Goal: Check status: Check status

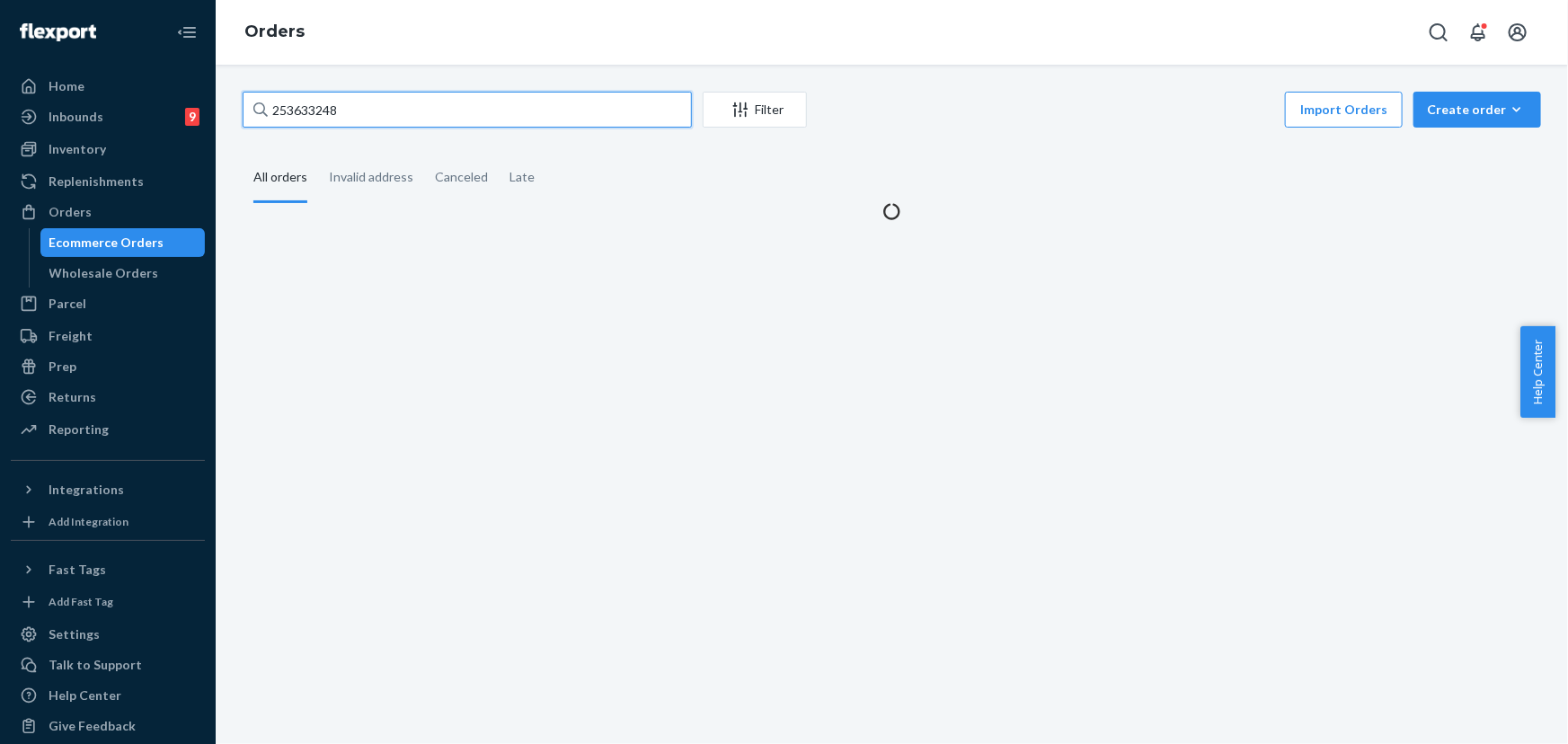
click at [320, 110] on input "253633248" at bounding box center [468, 110] width 450 height 36
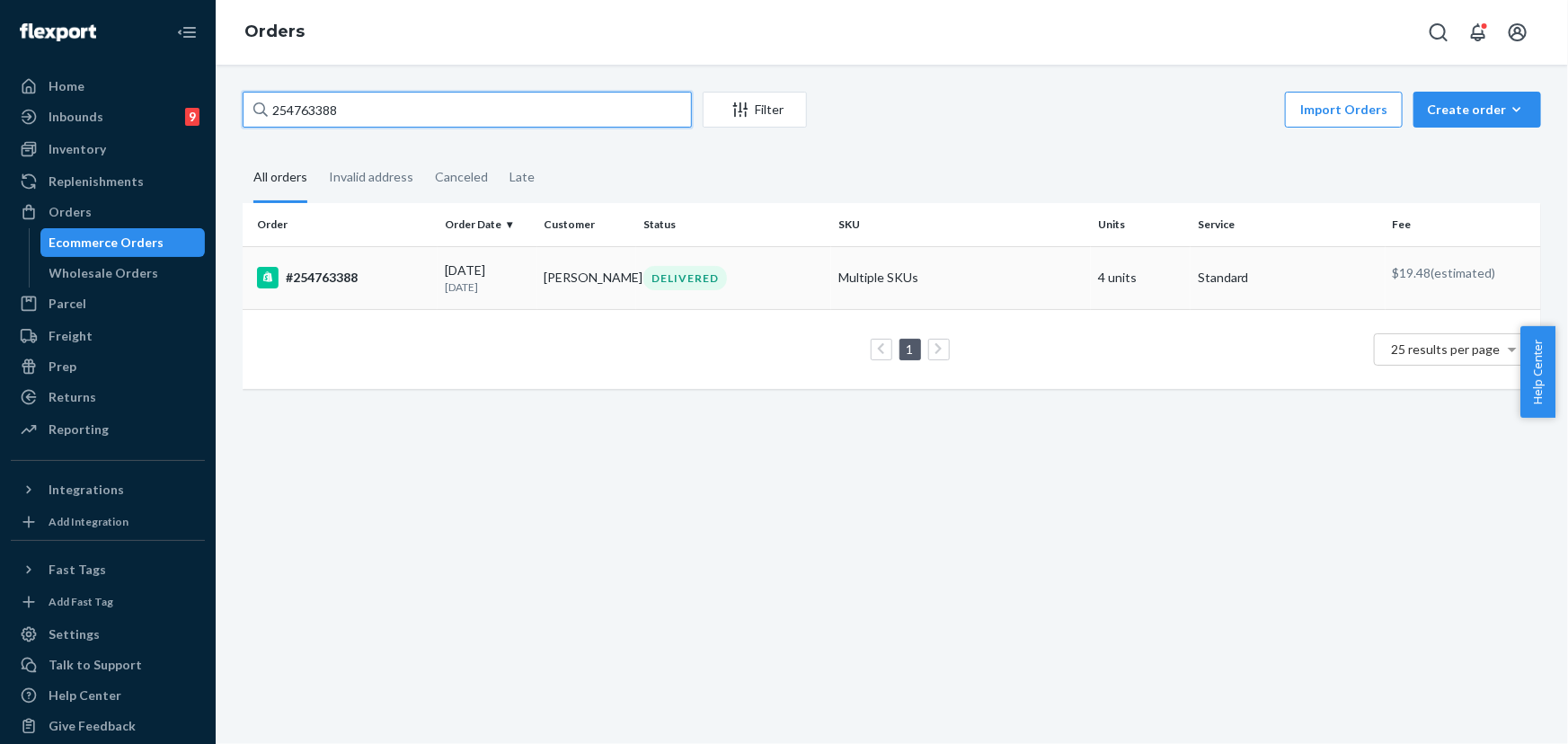
type input "254763388"
click at [686, 276] on div "DELIVERED" at bounding box center [685, 279] width 83 height 25
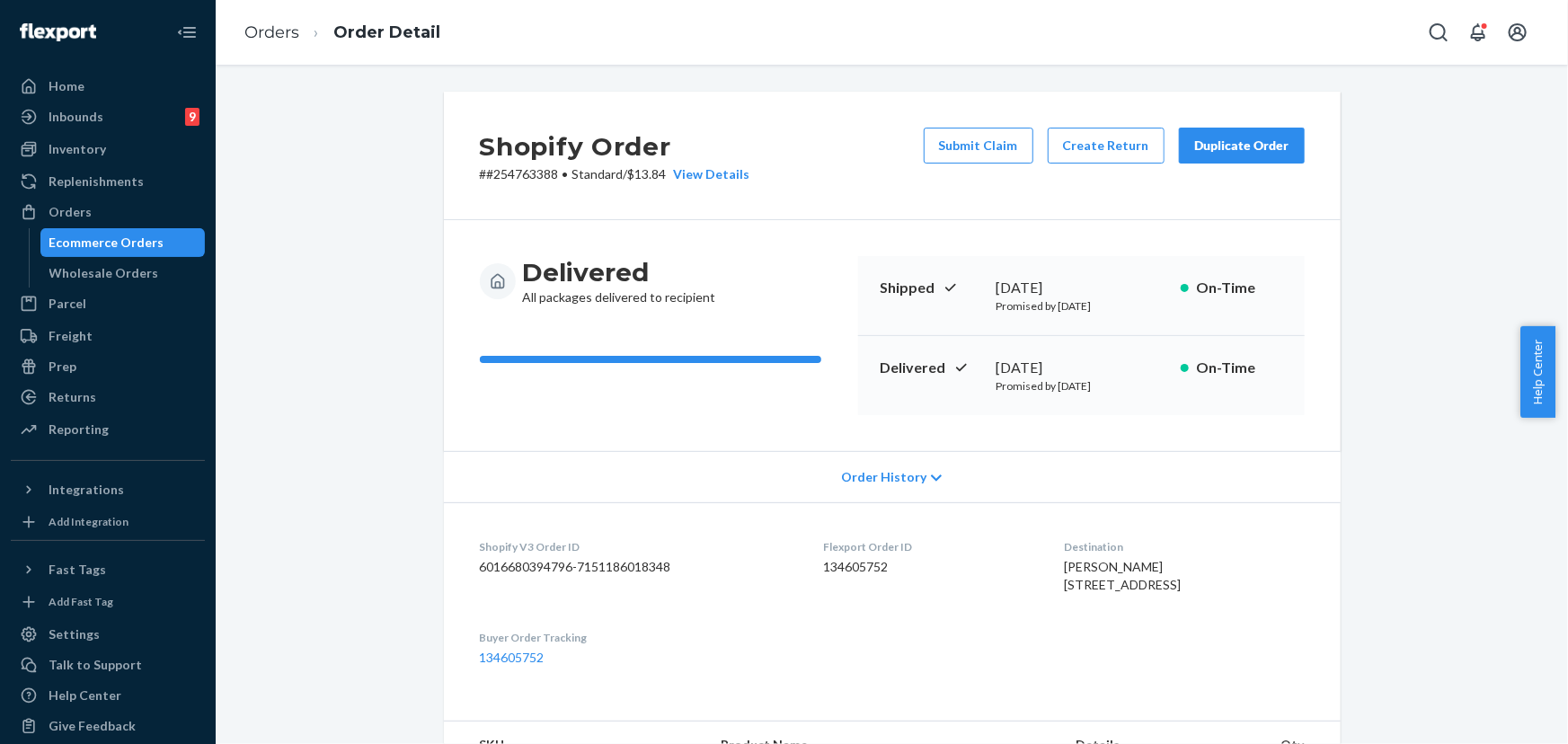
drag, startPoint x: 1097, startPoint y: 362, endPoint x: 995, endPoint y: 369, distance: 102.2
click at [997, 369] on div "[DATE]" at bounding box center [1082, 368] width 170 height 21
copy div "[DATE]"
click at [93, 217] on div "Orders" at bounding box center [108, 211] width 191 height 25
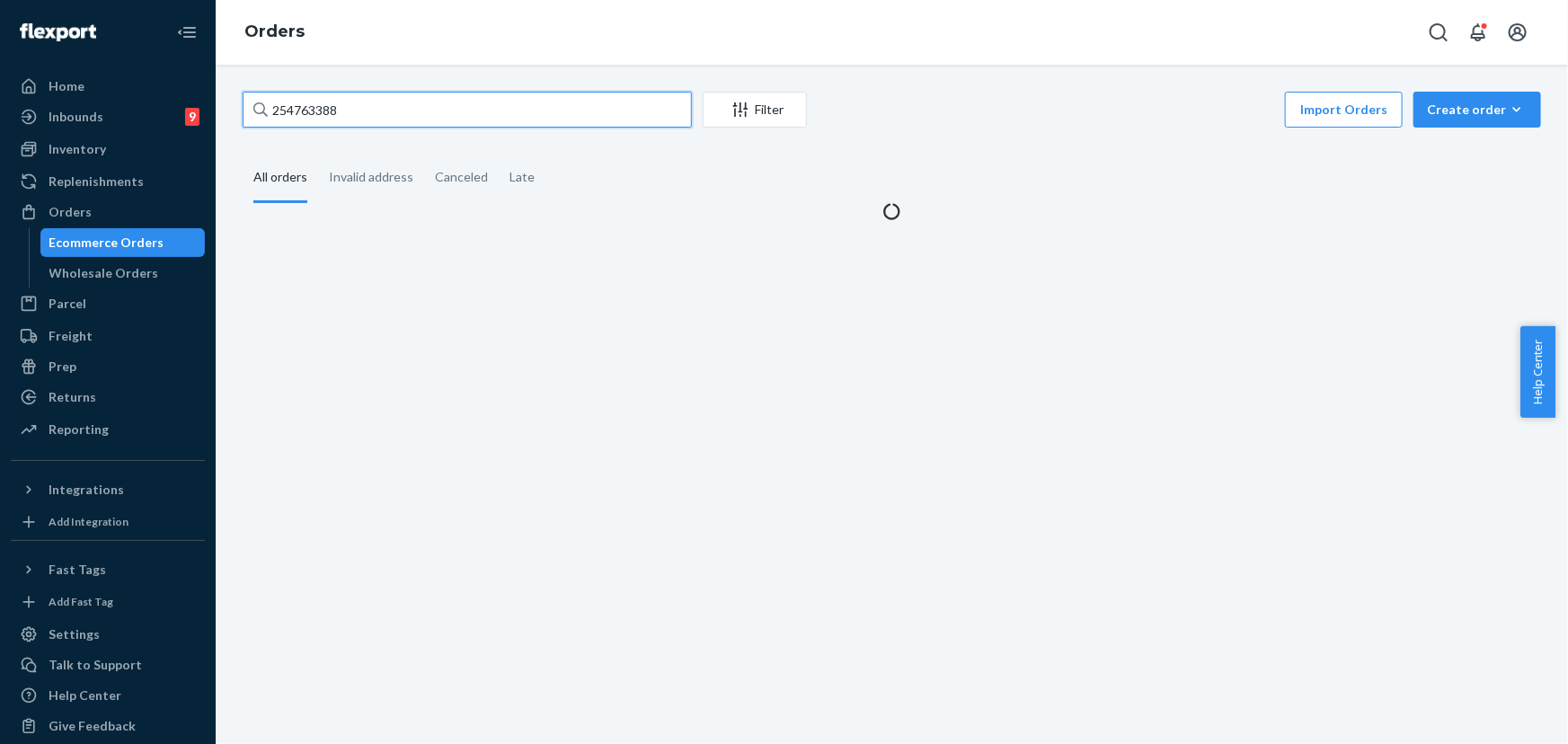
click at [377, 117] on input "254763388" at bounding box center [468, 110] width 450 height 36
paste input "8827"
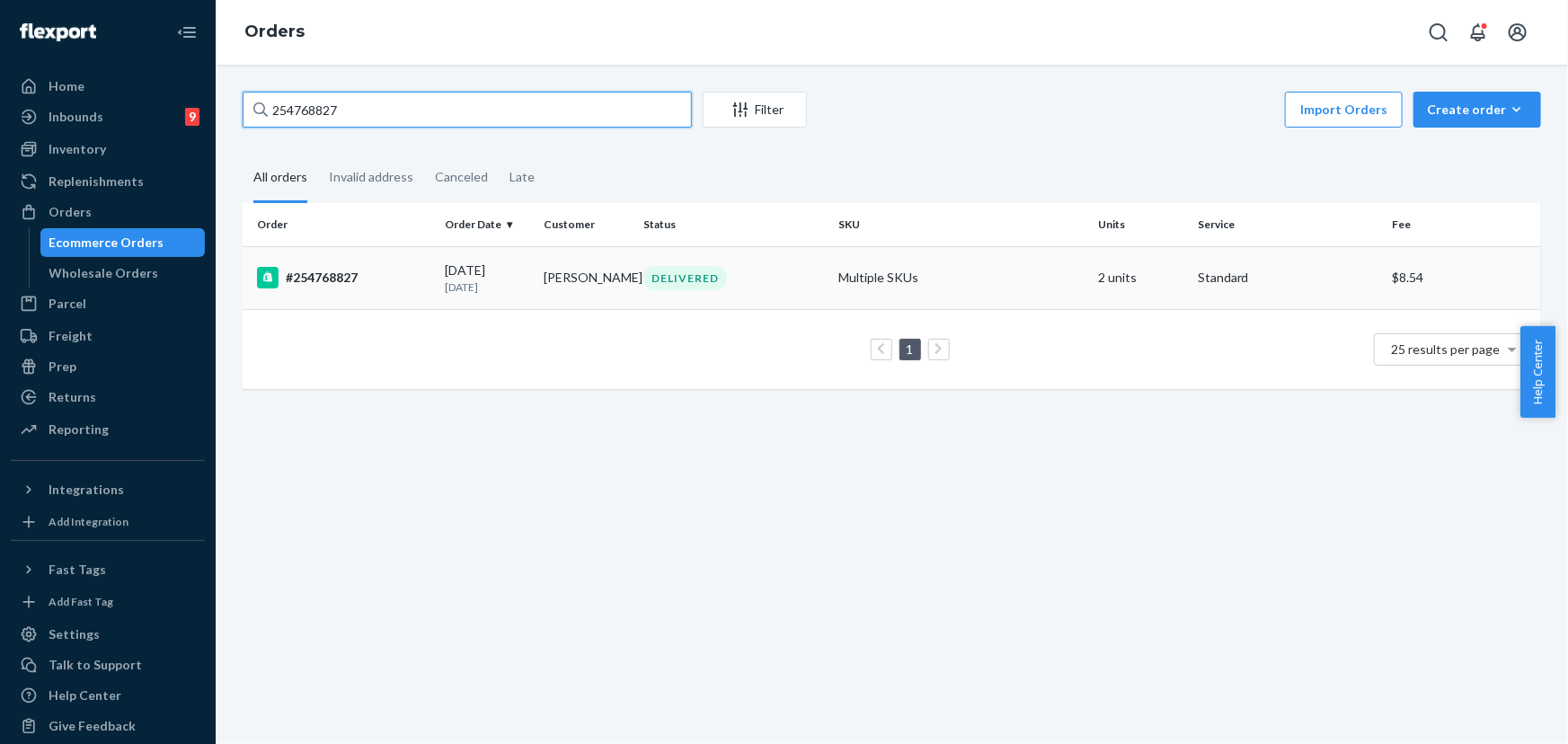
type input "254768827"
click at [615, 286] on td "[PERSON_NAME]" at bounding box center [588, 278] width 100 height 63
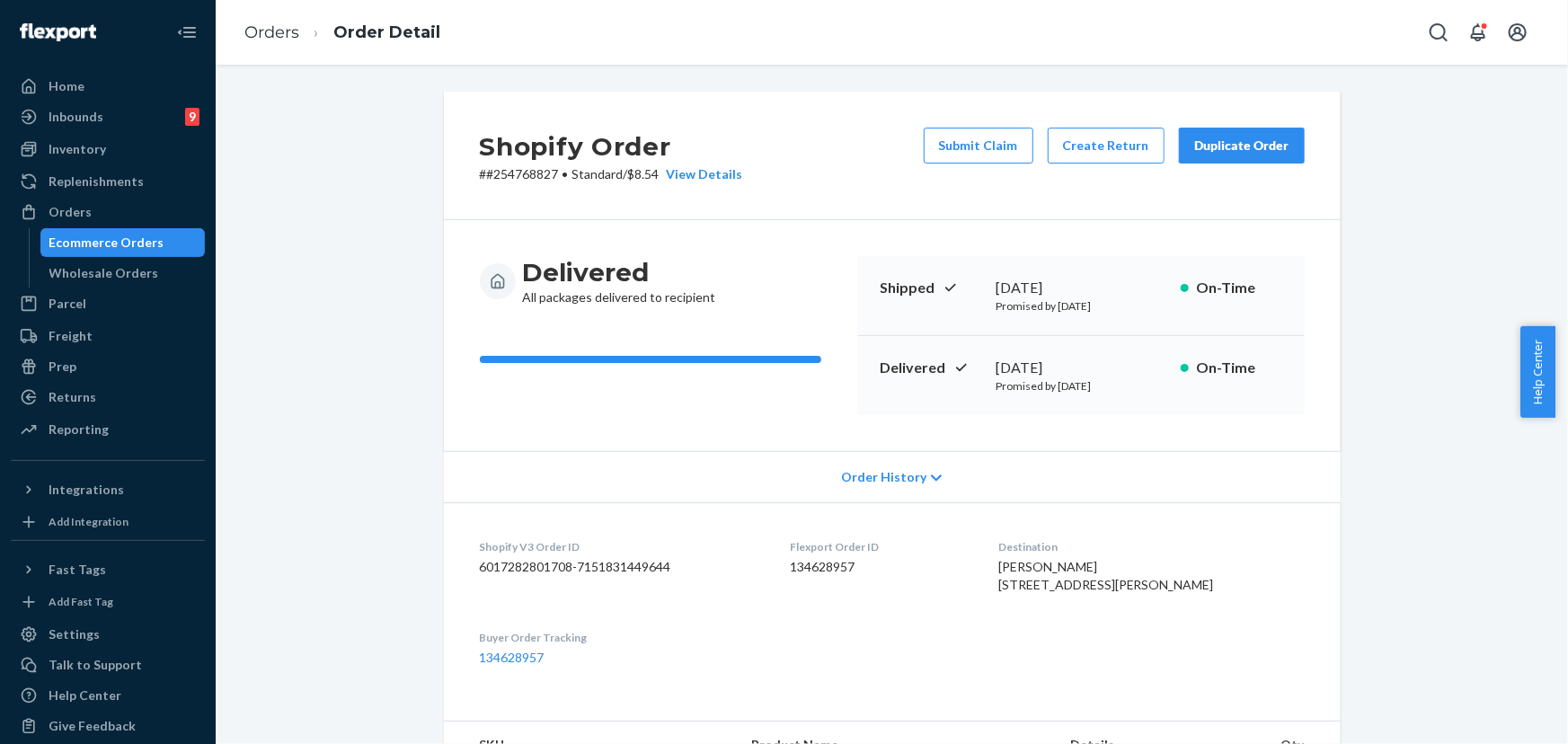
drag, startPoint x: 1049, startPoint y: 366, endPoint x: 992, endPoint y: 369, distance: 57.1
click at [997, 369] on div "[DATE]" at bounding box center [1082, 368] width 170 height 21
copy div "[DATE]"
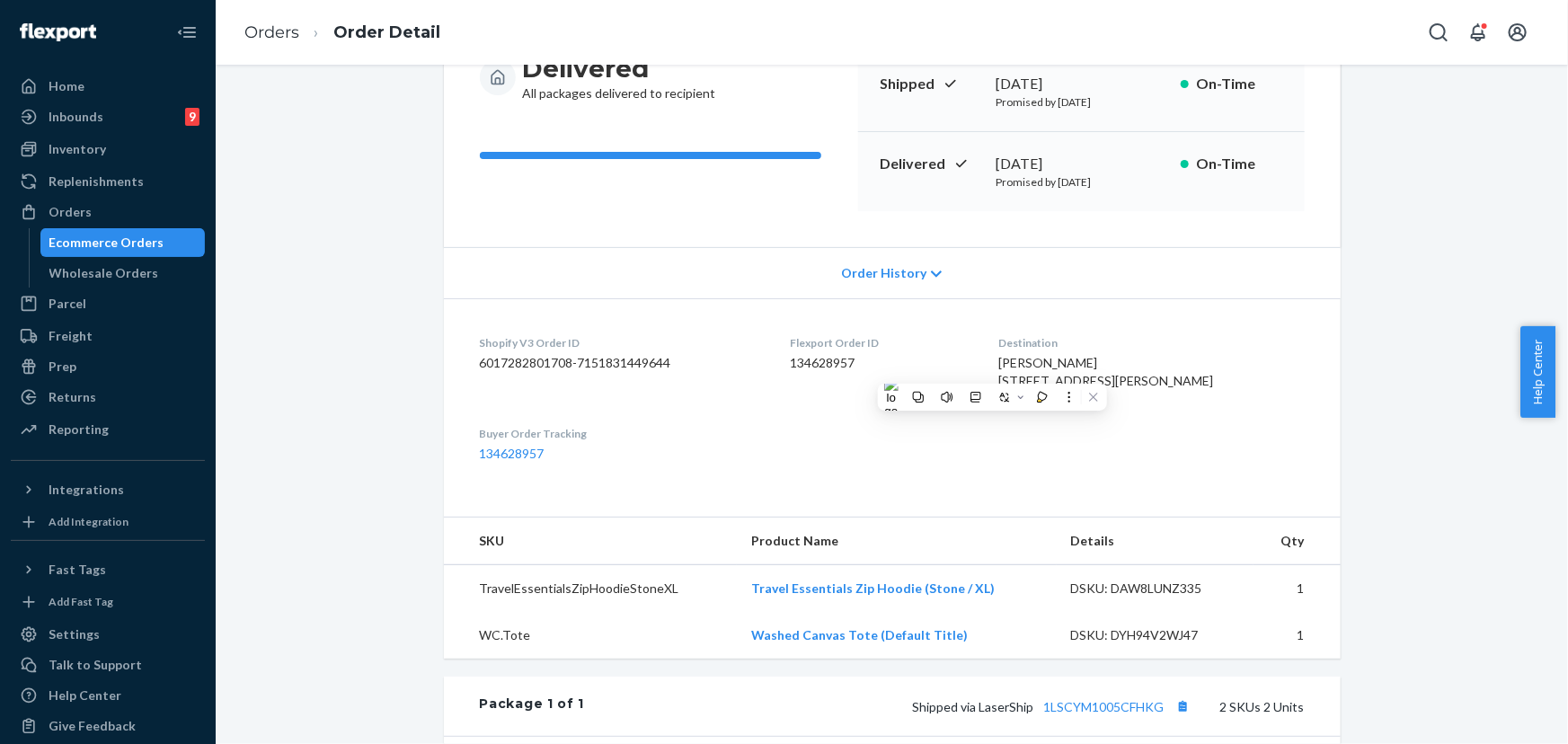
scroll to position [245, 0]
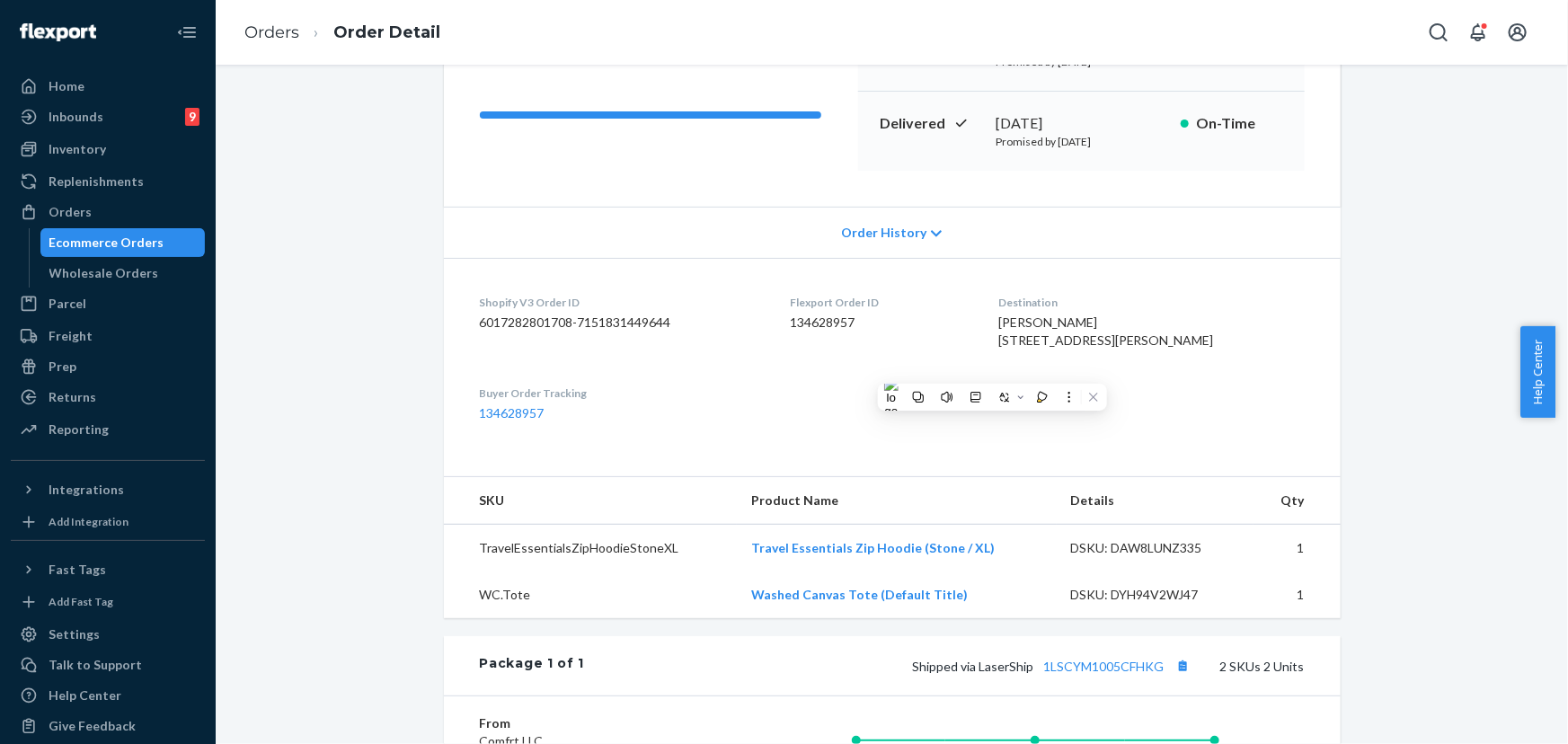
drag, startPoint x: 1100, startPoint y: 348, endPoint x: 1034, endPoint y: 341, distance: 66.4
click at [1034, 341] on div "[PERSON_NAME] [STREET_ADDRESS][PERSON_NAME]" at bounding box center [1151, 331] width 306 height 36
copy span "[STREET_ADDRESS][PERSON_NAME]"
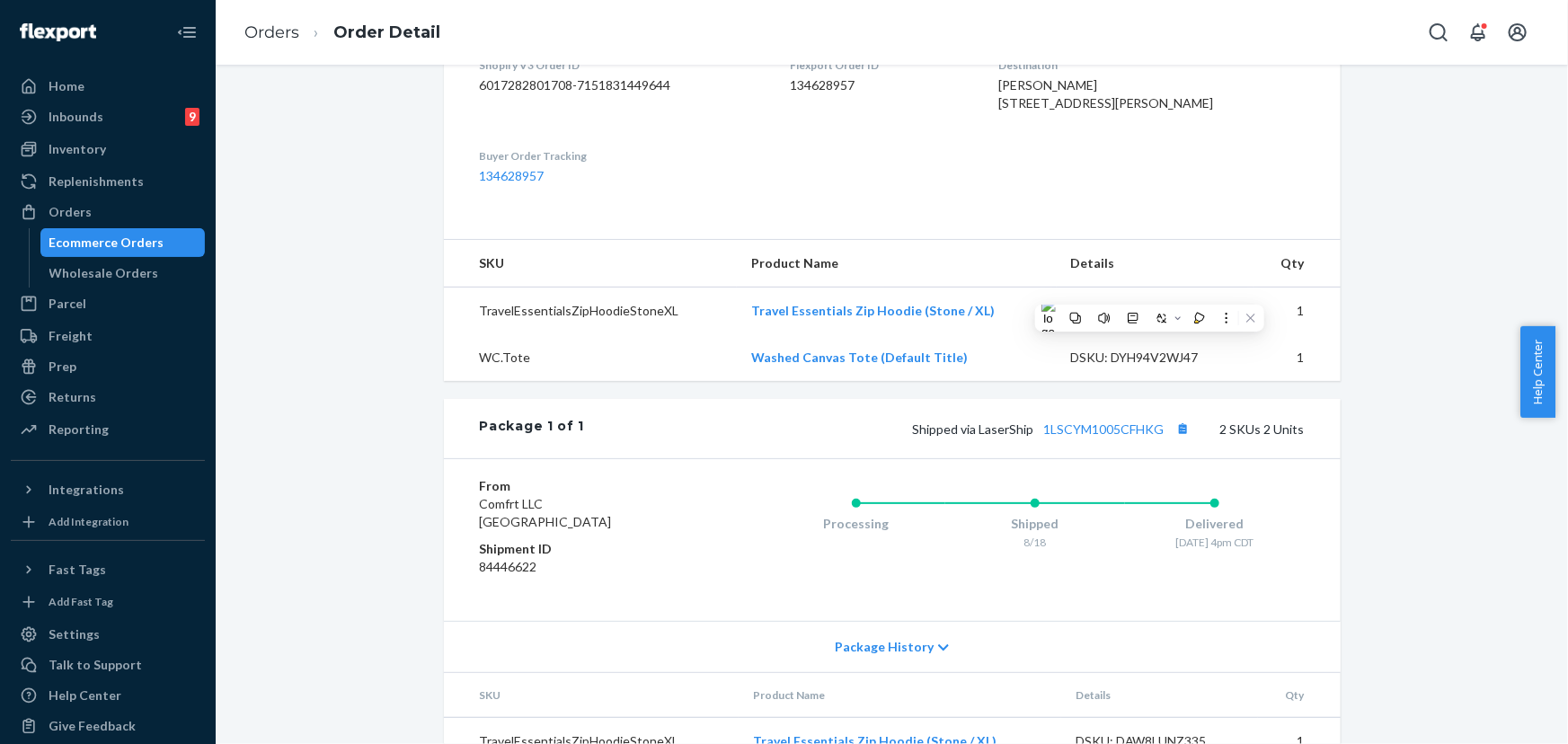
scroll to position [489, 0]
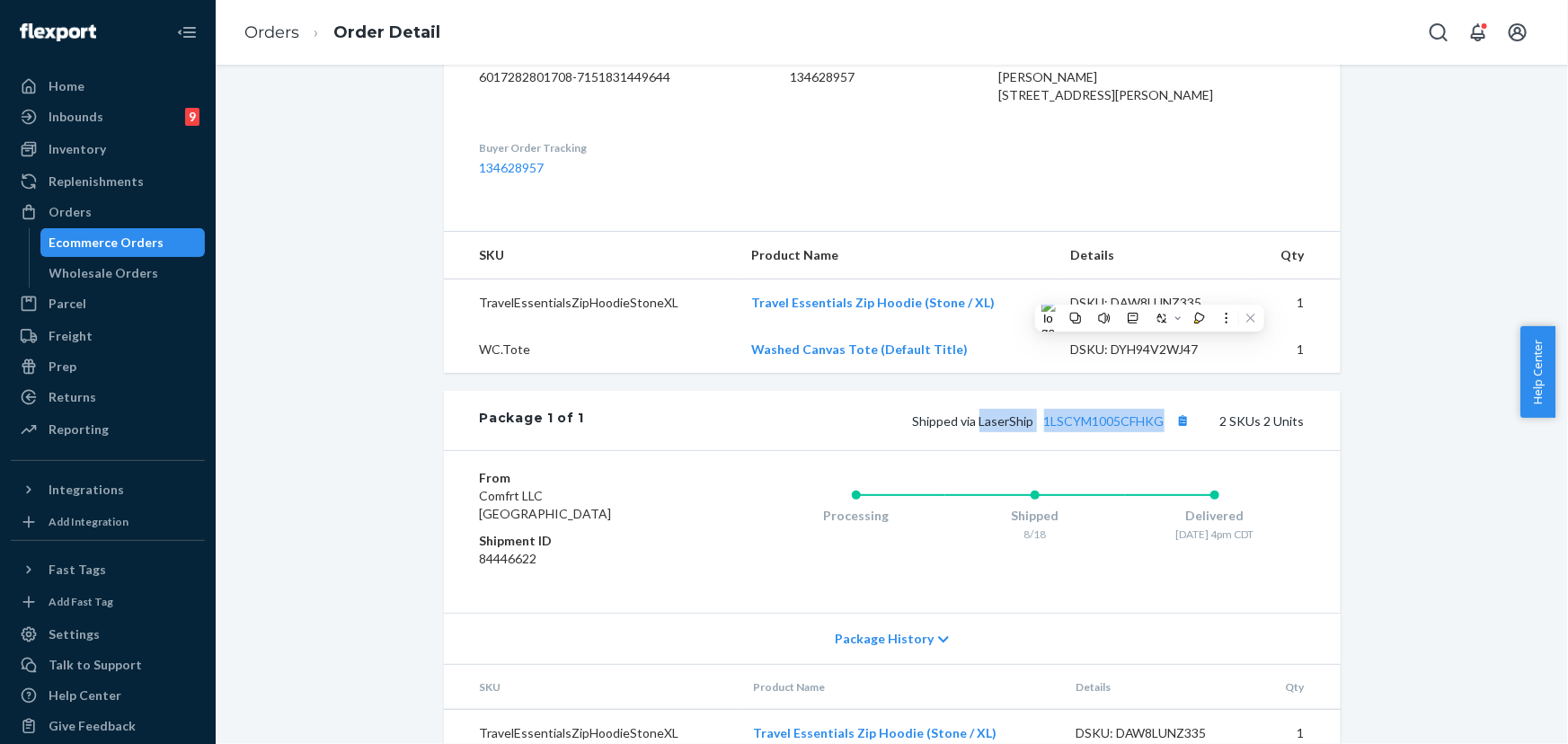
drag, startPoint x: 1164, startPoint y: 459, endPoint x: 979, endPoint y: 462, distance: 185.0
click at [979, 429] on span "Shipped via LaserShip 1LSCYM1005CFHKG" at bounding box center [1053, 421] width 282 height 15
copy span "LaserShip 1LSCYM1005CFHKG"
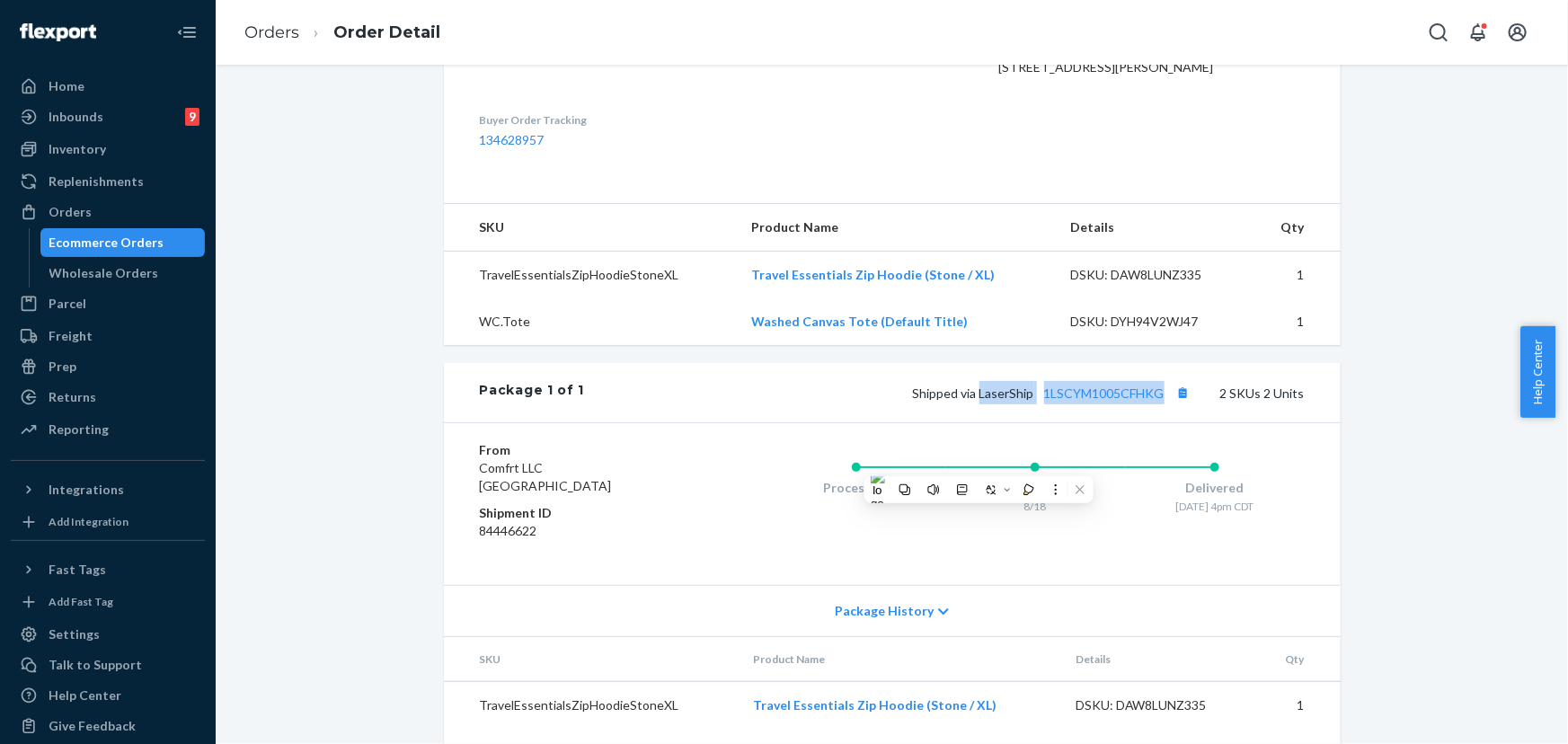
scroll to position [604, 0]
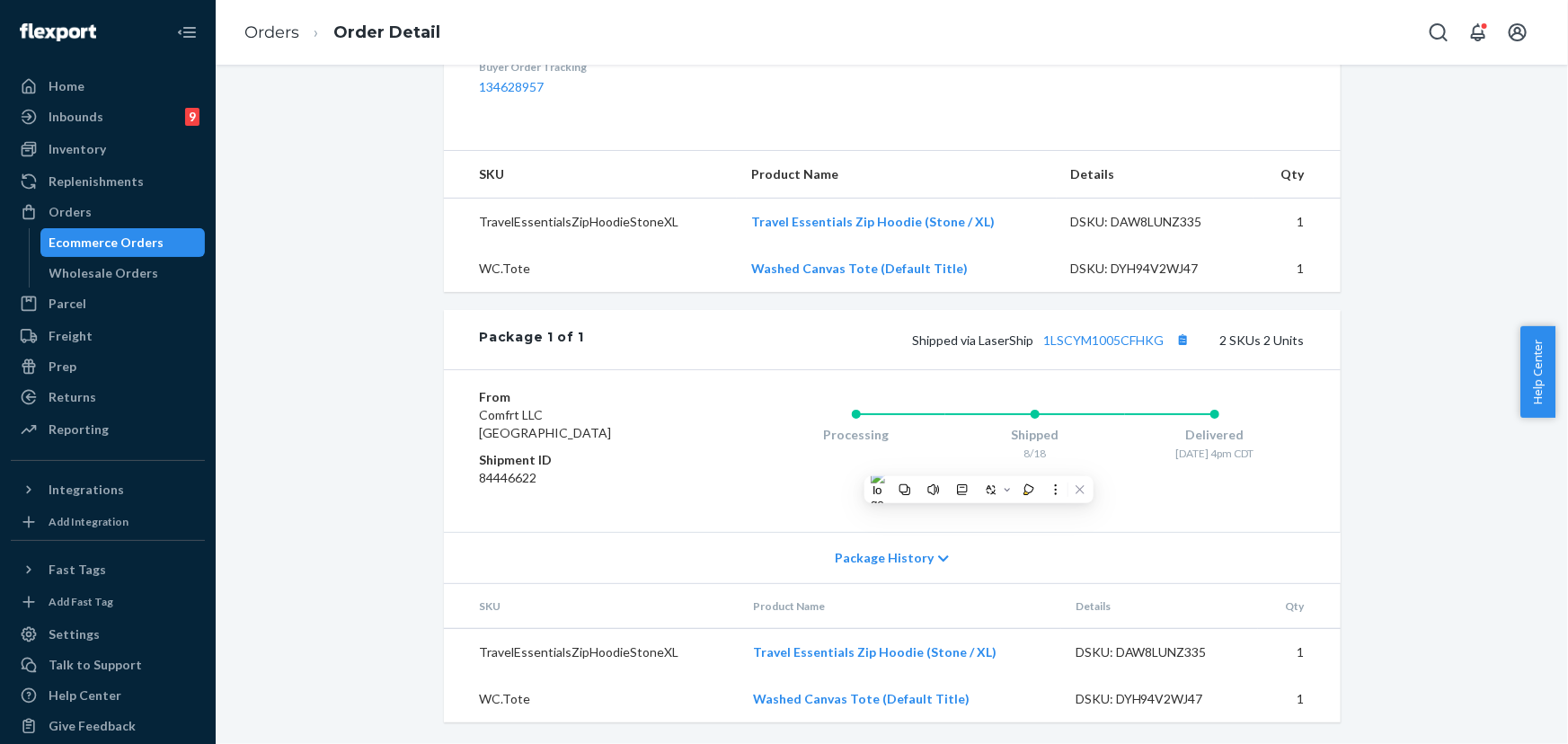
click at [1155, 384] on div "From Comfrt LLC [GEOGRAPHIC_DATA] Shipment ID 84446622 Processing Shipped 8/18 …" at bounding box center [892, 450] width 896 height 162
click at [1113, 346] on link "1LSCYM1005CFHKG" at bounding box center [1103, 340] width 120 height 15
drag, startPoint x: 72, startPoint y: 224, endPoint x: 83, endPoint y: 212, distance: 16.3
click at [73, 224] on div "Orders" at bounding box center [108, 211] width 191 height 25
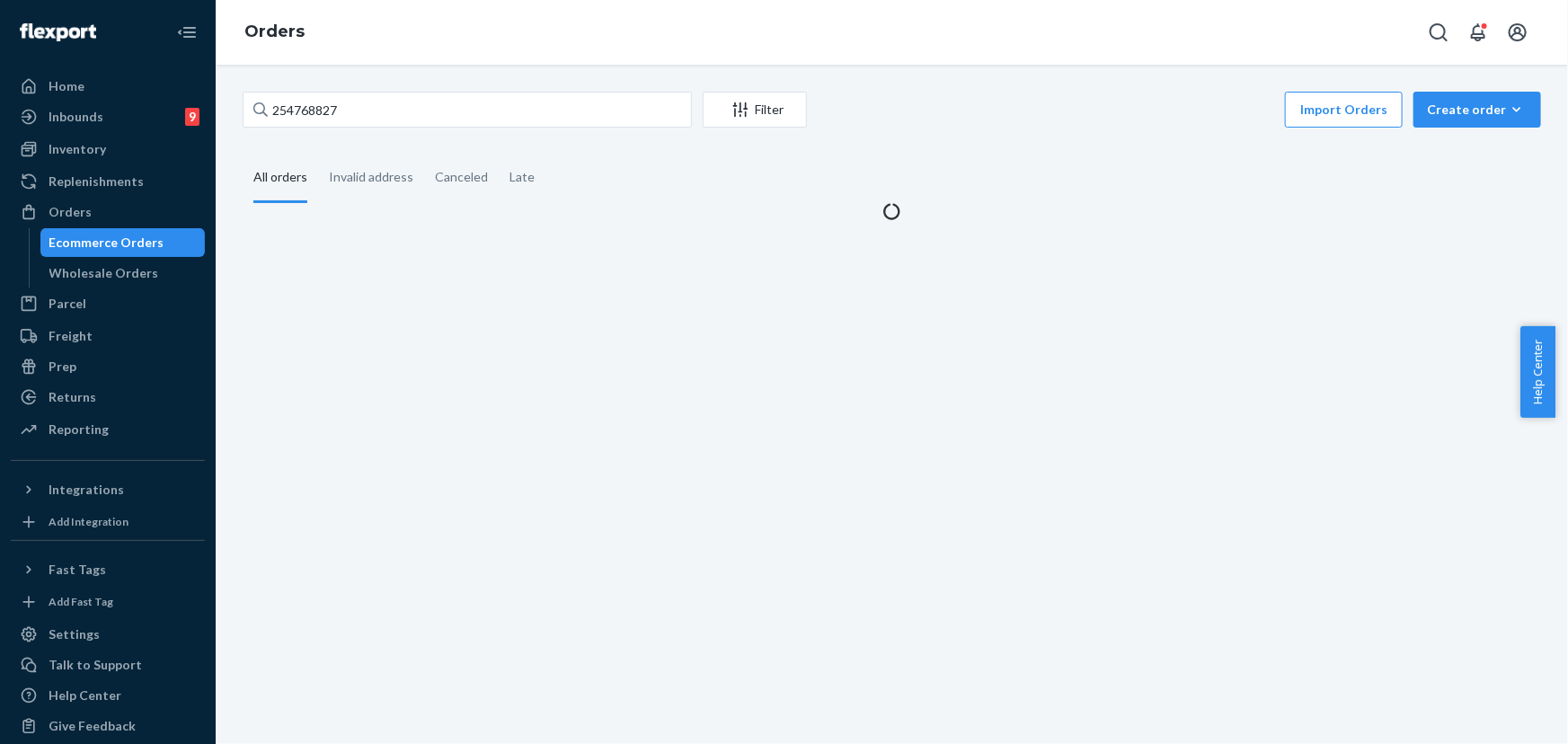
click at [339, 132] on div "254768827 Filter Import Orders Create order Ecommerce order Removal order All o…" at bounding box center [892, 156] width 1325 height 128
click at [346, 117] on input "254768827" at bounding box center [468, 110] width 450 height 36
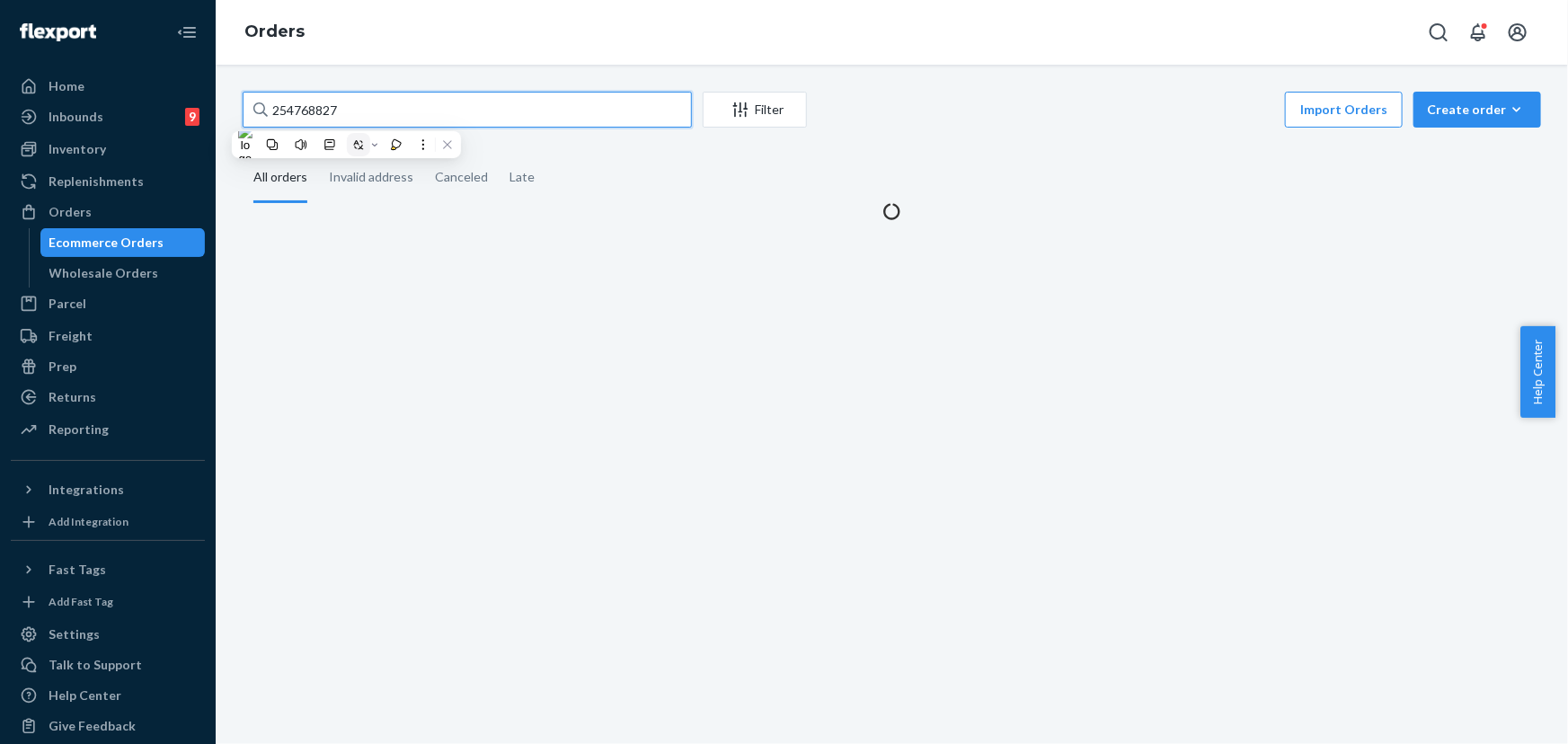
paste input "541033"
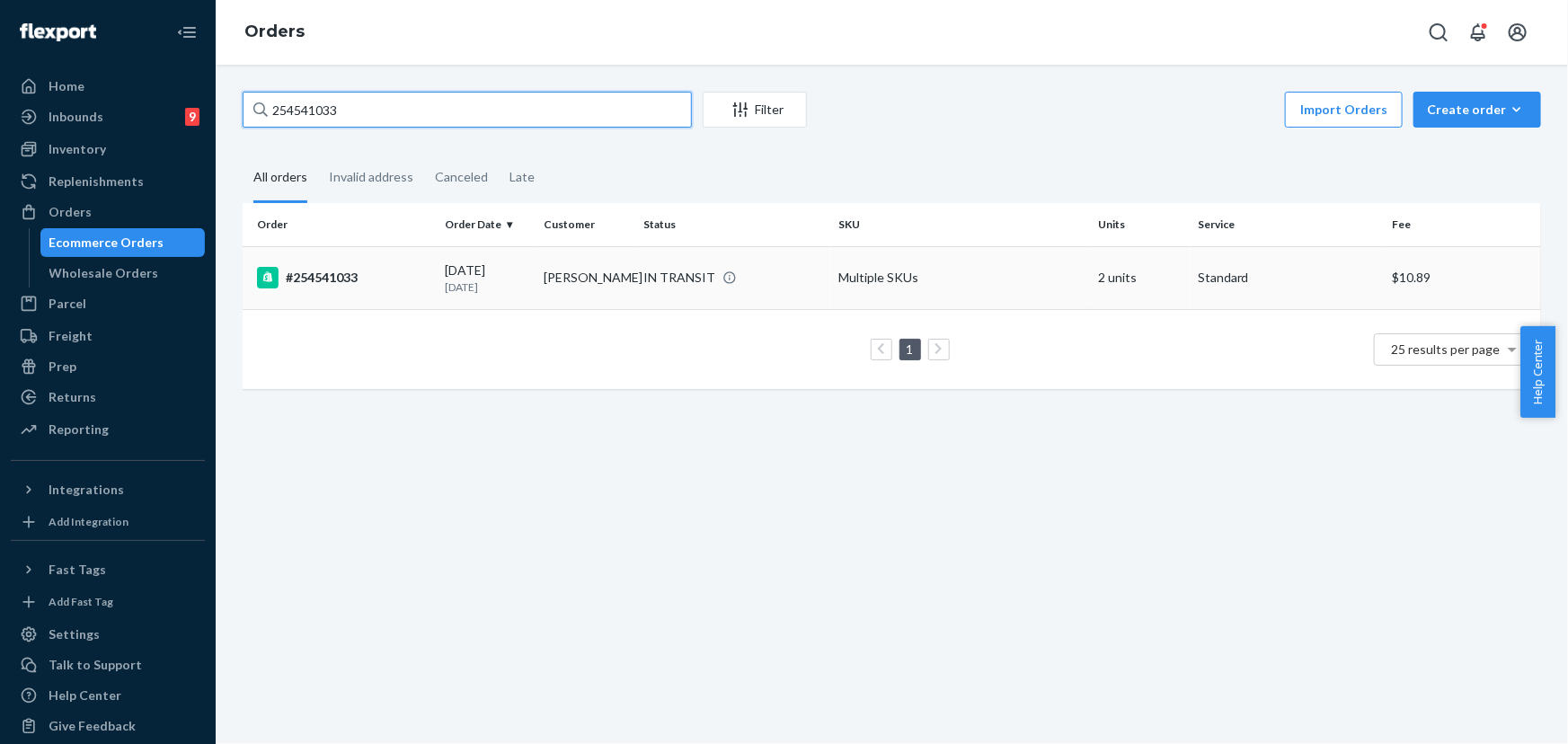
type input "254541033"
click at [568, 281] on td "[PERSON_NAME]" at bounding box center [588, 278] width 100 height 63
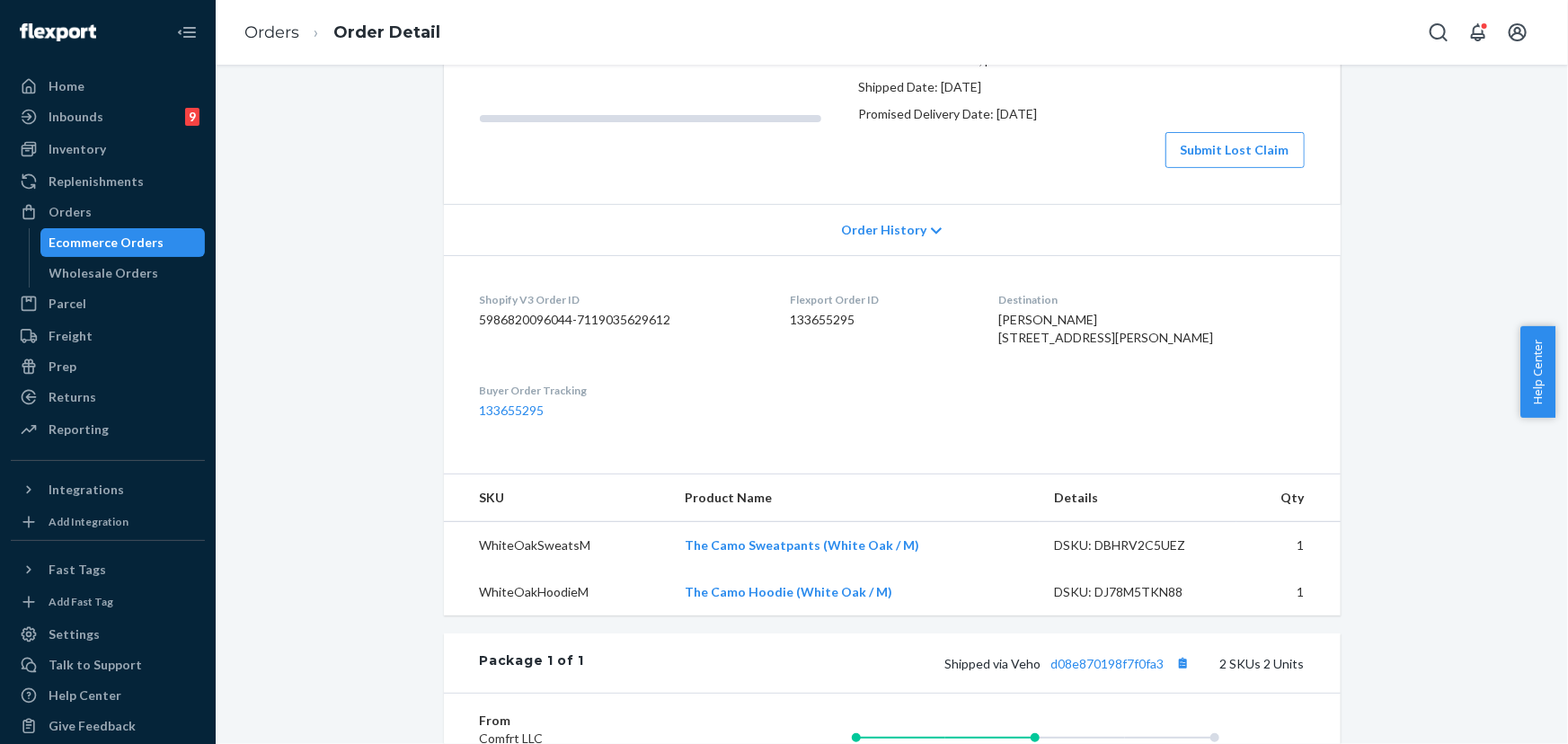
scroll to position [162, 0]
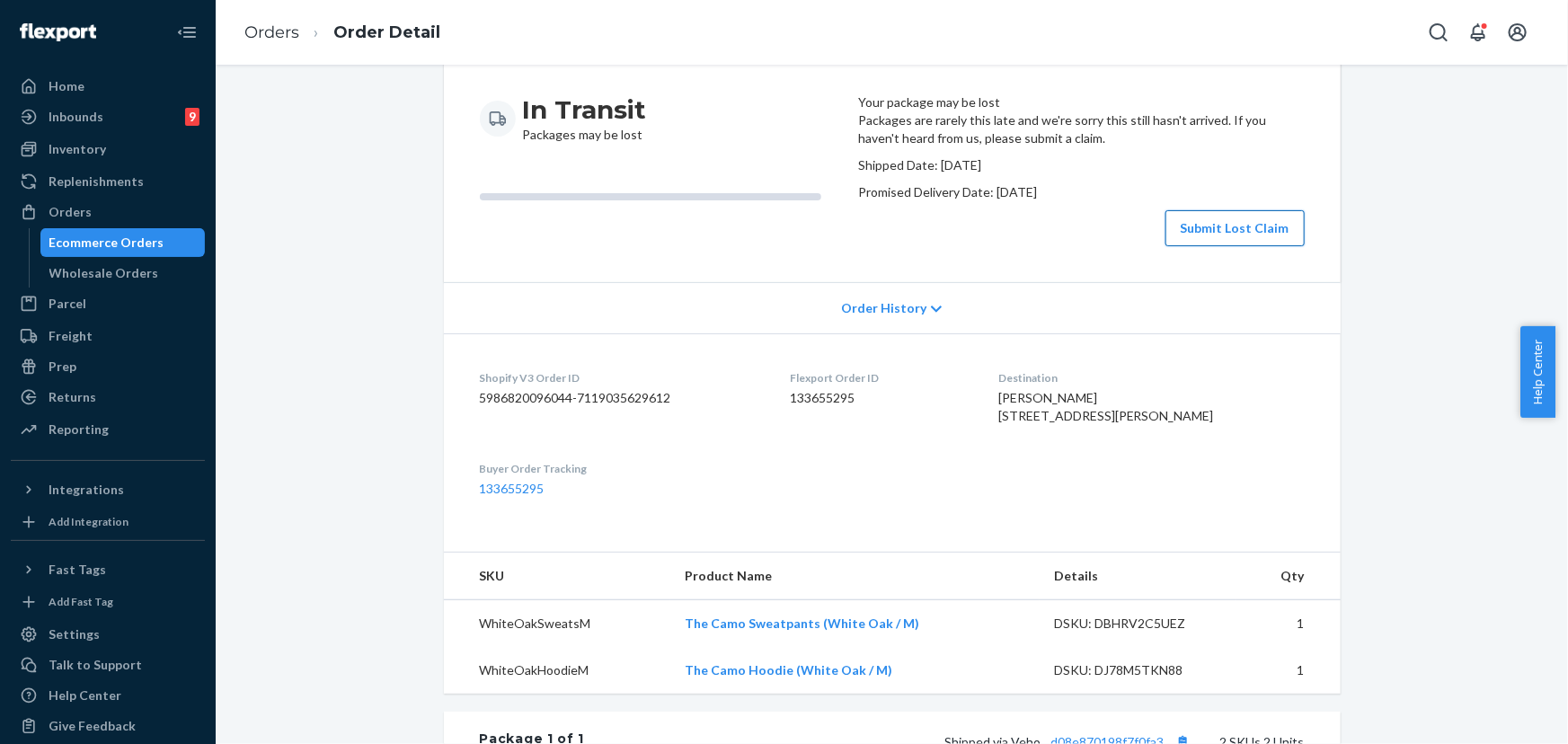
click at [1226, 246] on button "Submit Lost Claim" at bounding box center [1235, 228] width 139 height 36
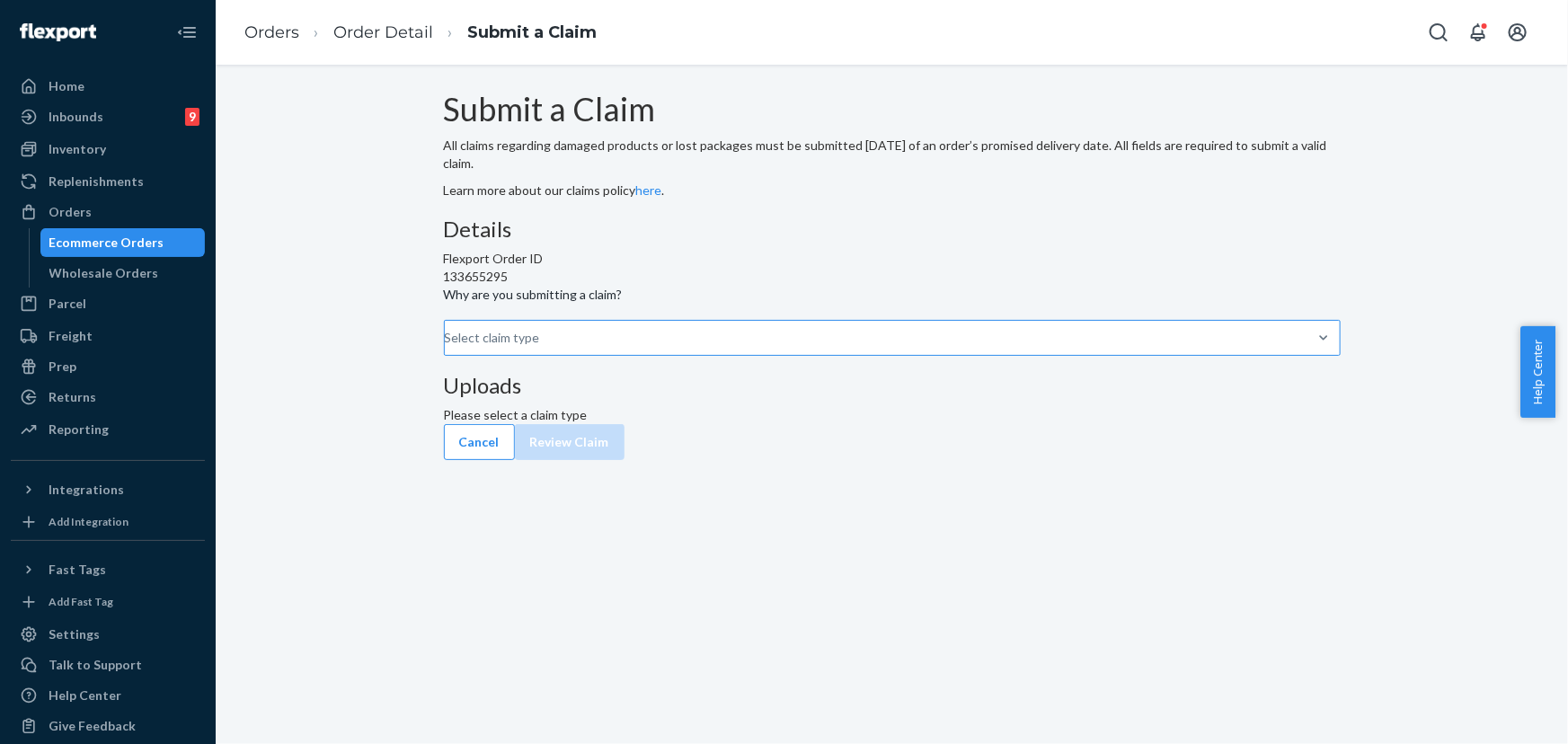
click at [764, 356] on div "Select claim type" at bounding box center [892, 338] width 896 height 36
click at [447, 347] on input "Why are you submitting a claim? Select claim type" at bounding box center [446, 337] width 2 height 18
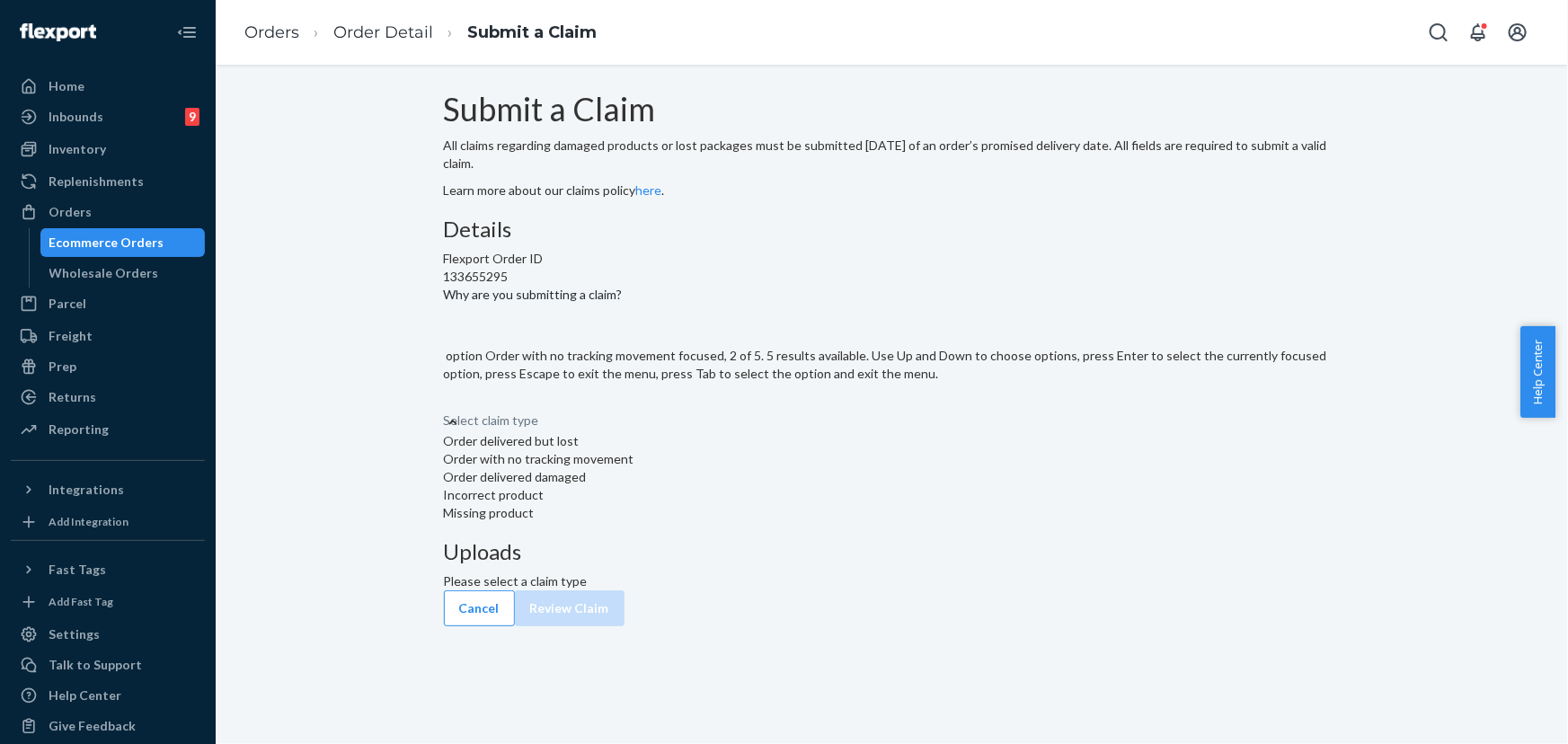
click at [720, 468] on div "Order with no tracking movement" at bounding box center [892, 459] width 896 height 18
click at [446, 412] on input "Why are you submitting a claim? option Order with no tracking movement focused,…" at bounding box center [445, 402] width 2 height 18
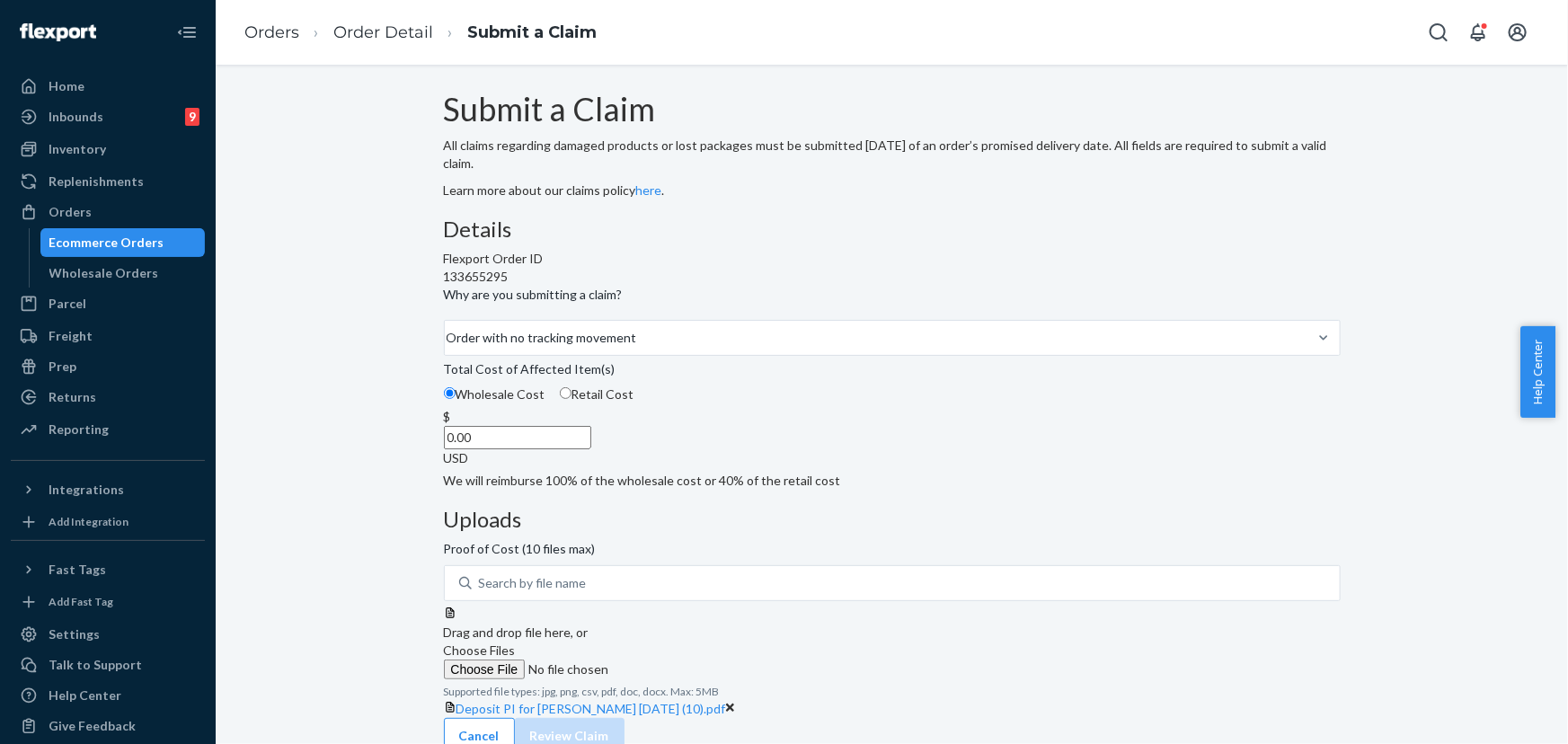
drag, startPoint x: 764, startPoint y: 570, endPoint x: 861, endPoint y: 575, distance: 97.1
click at [855, 489] on div "Details Flexport Order ID 133655295 Why are you submitting a claim? Order with …" at bounding box center [892, 353] width 896 height 272
paste input "89"
type input "89.00"
drag, startPoint x: 817, startPoint y: 635, endPoint x: 828, endPoint y: 634, distance: 11.0
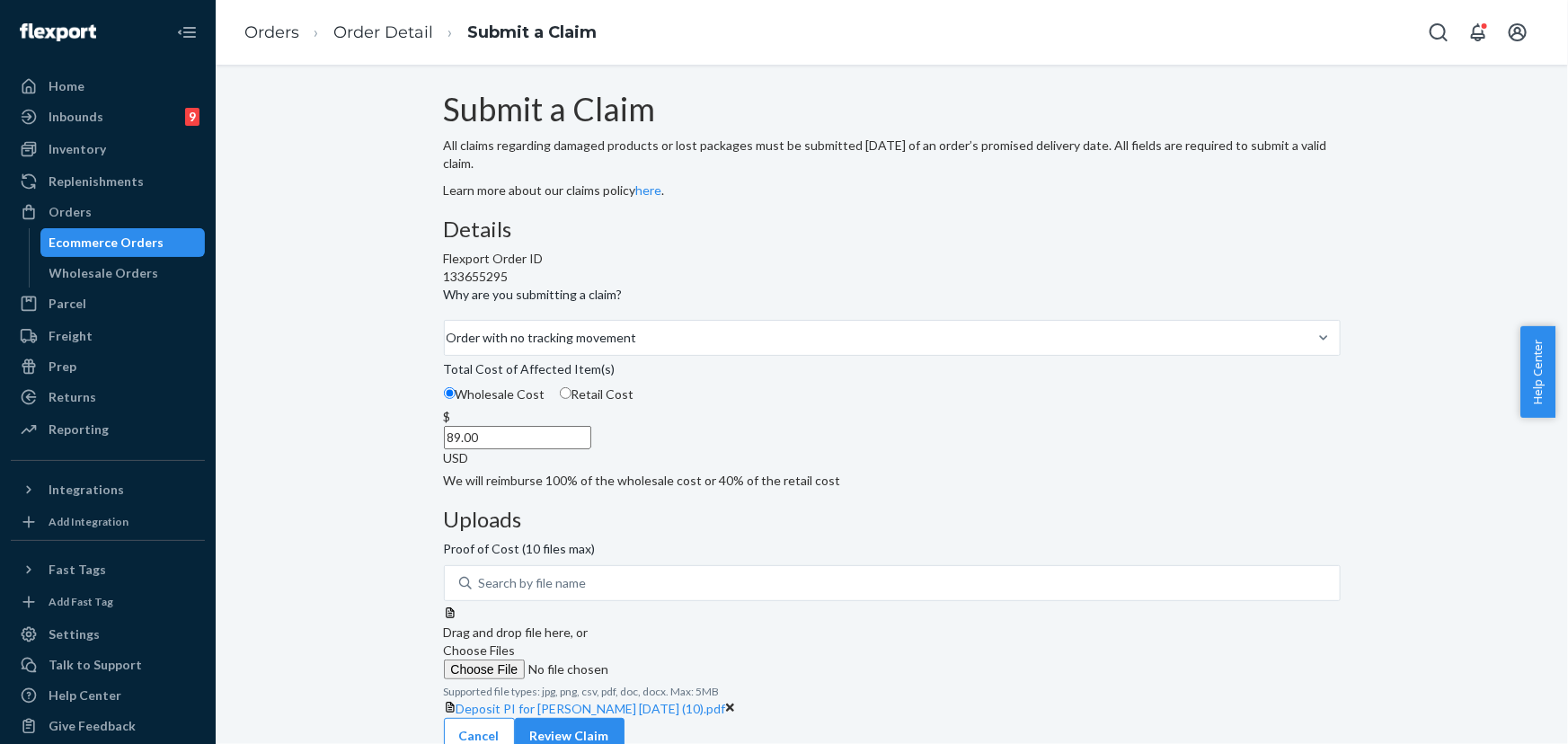
click at [818, 489] on div "Details Flexport Order ID 133655295 Why are you submitting a claim? Order with …" at bounding box center [892, 353] width 896 height 272
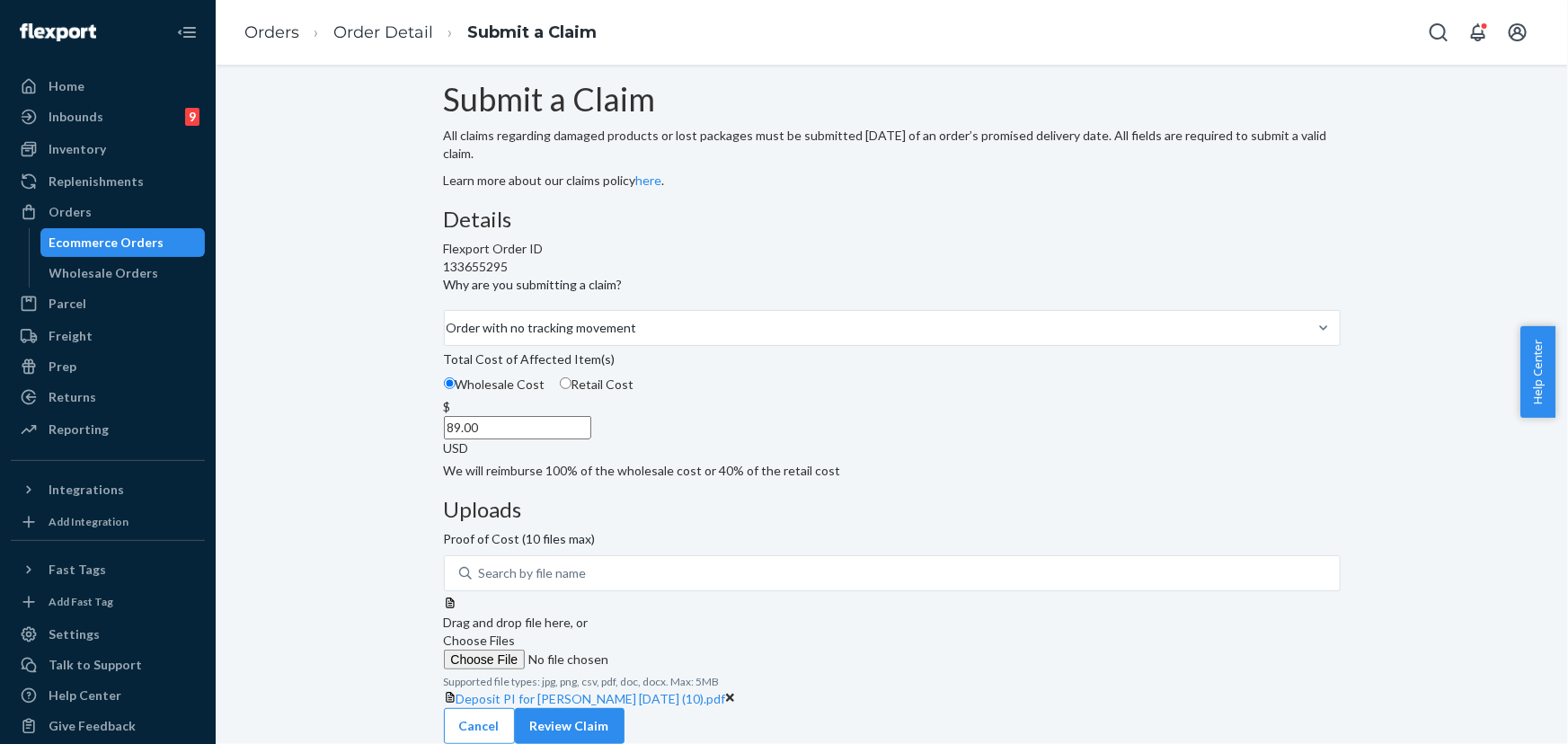
scroll to position [15, 0]
drag, startPoint x: 1202, startPoint y: 709, endPoint x: 1277, endPoint y: 707, distance: 75.0
click at [1204, 709] on div "Cancel Review Claim" at bounding box center [892, 726] width 896 height 36
click at [624, 708] on button "Review Claim" at bounding box center [570, 726] width 110 height 36
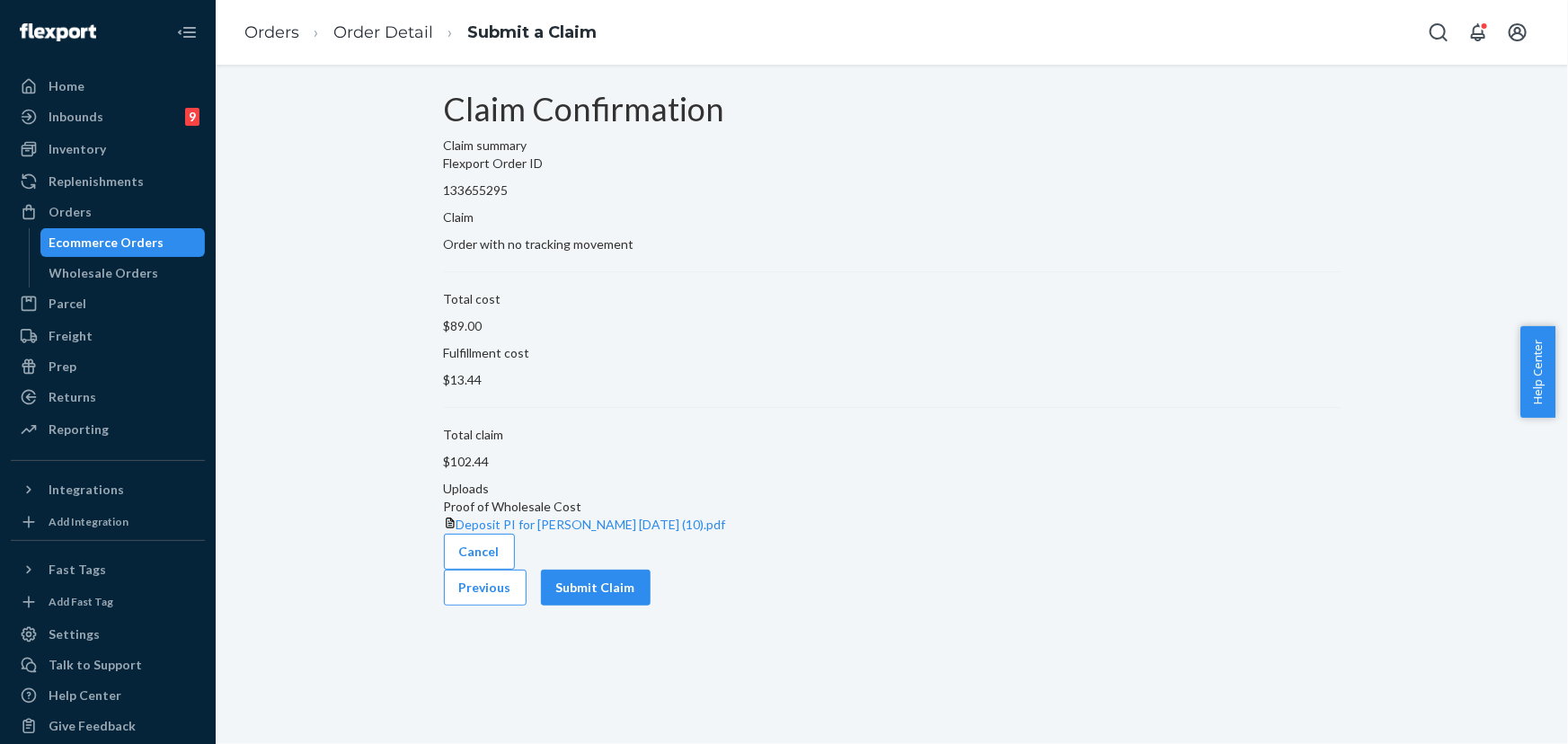
scroll to position [0, 0]
click at [651, 605] on button "Submit Claim" at bounding box center [596, 587] width 110 height 36
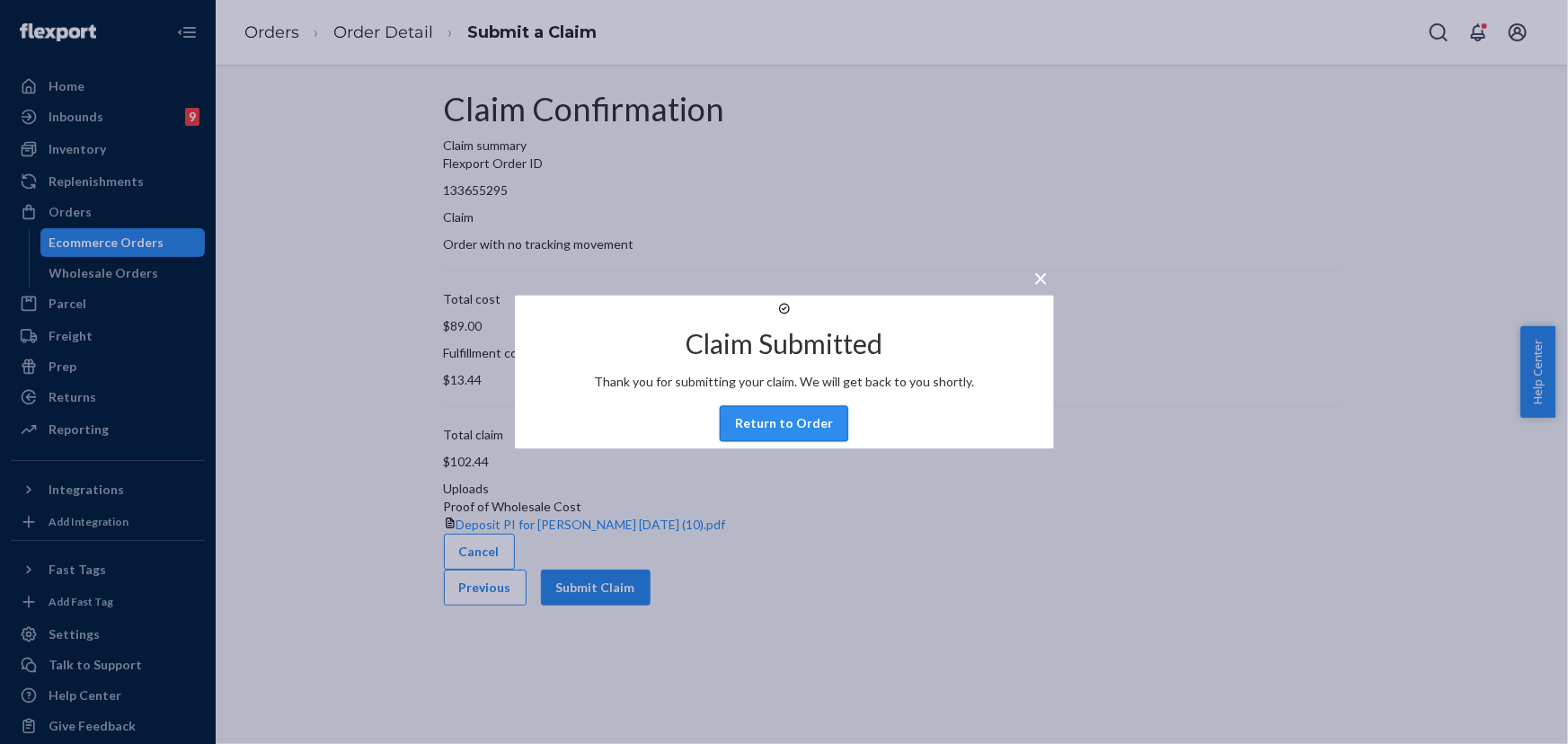
click at [785, 433] on button "Return to Order" at bounding box center [784, 424] width 128 height 36
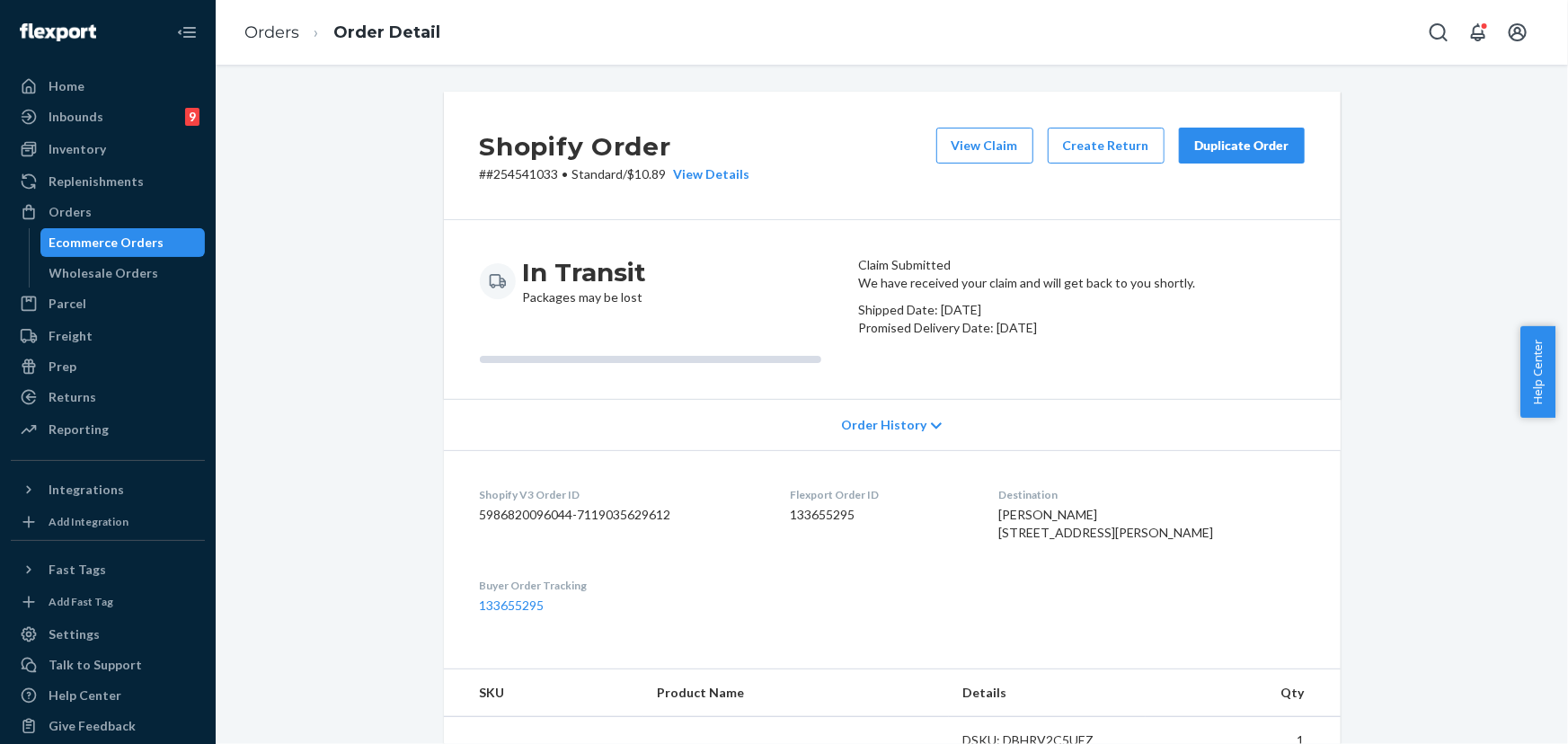
click at [1224, 138] on div "Duplicate Order" at bounding box center [1241, 145] width 95 height 18
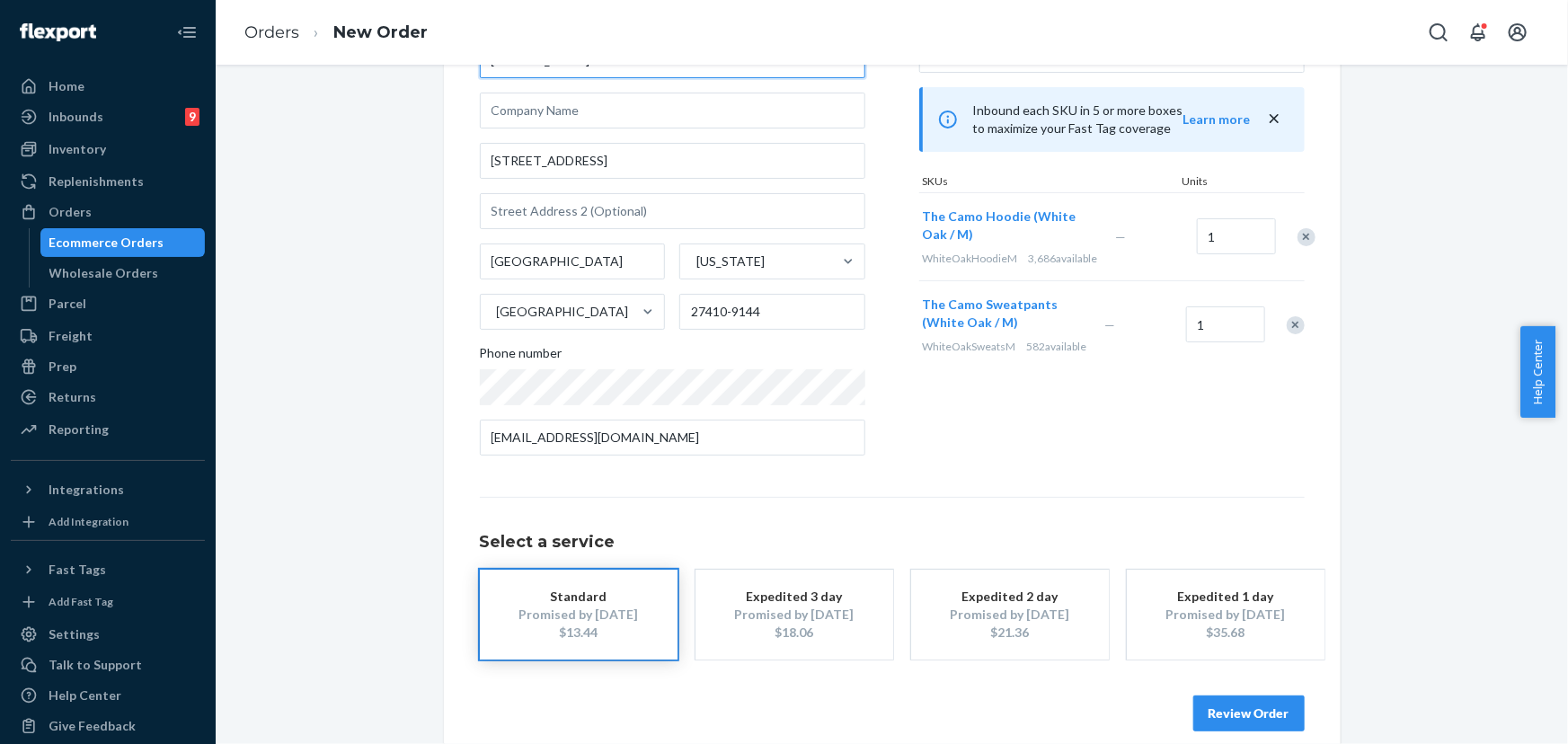
scroll to position [162, 0]
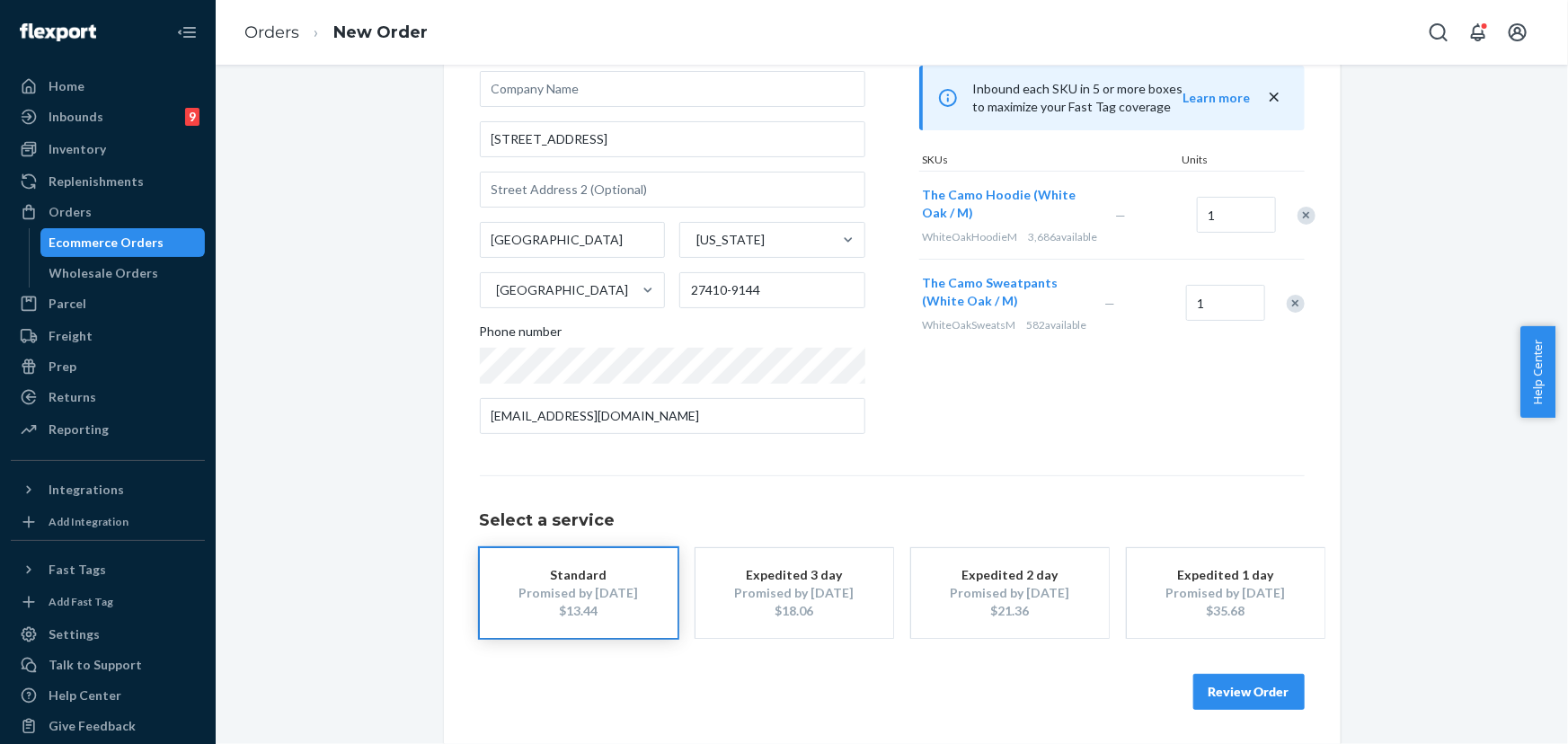
click at [1253, 674] on div "Review Order" at bounding box center [892, 682] width 825 height 54
click at [1258, 688] on button "Review Order" at bounding box center [1249, 691] width 111 height 36
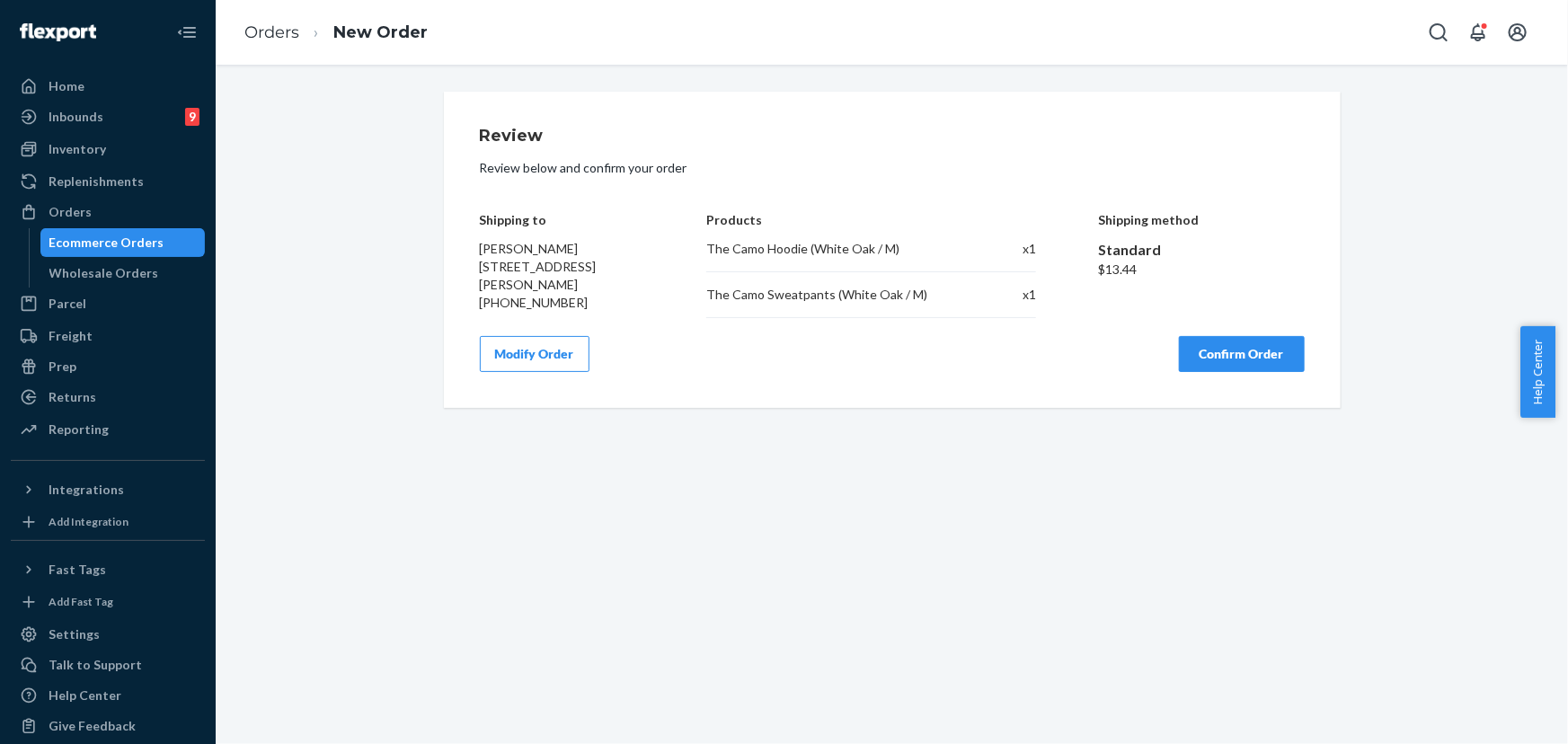
scroll to position [0, 0]
click at [1238, 362] on button "Confirm Order" at bounding box center [1241, 354] width 126 height 36
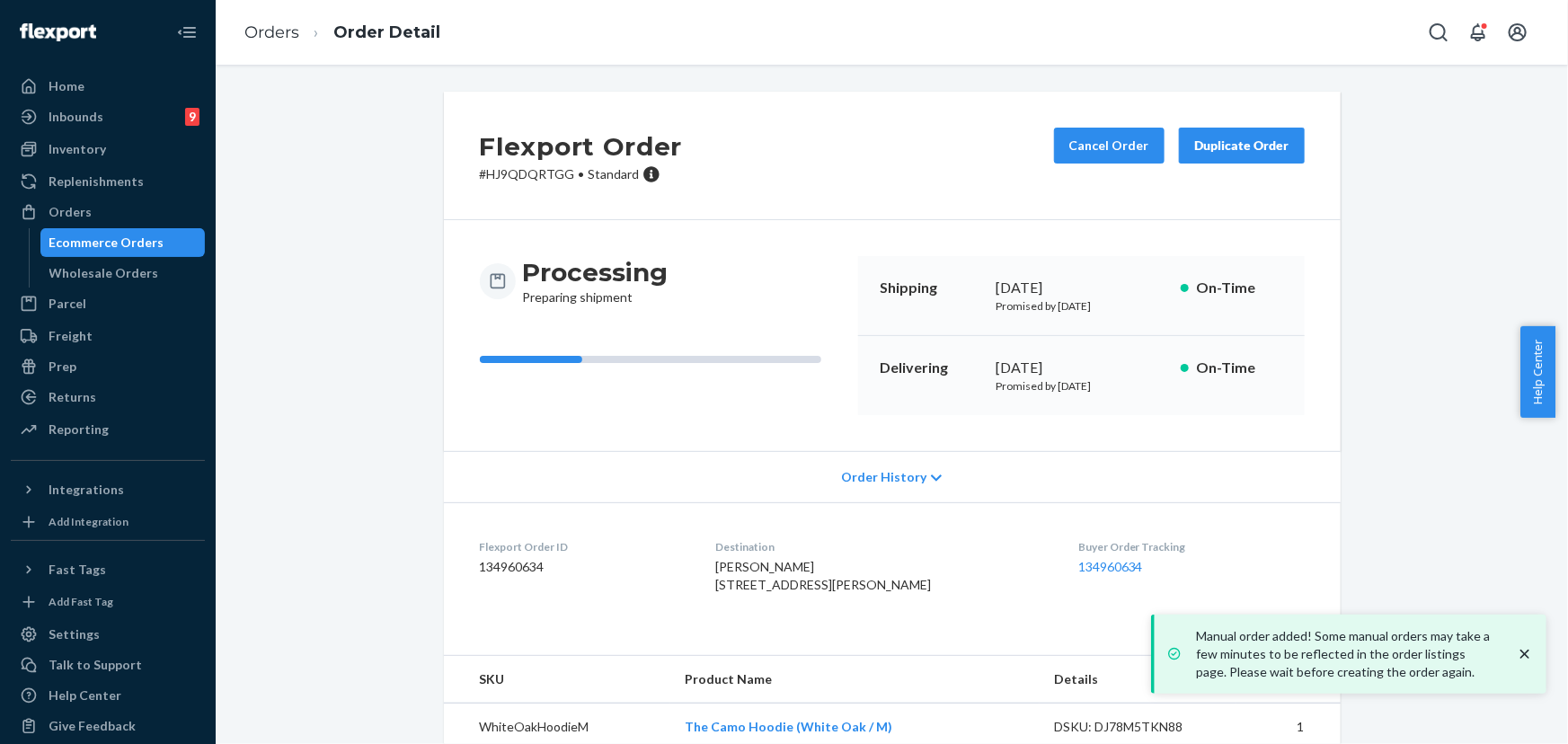
click at [526, 171] on p "# HJ9QDQRTGG • Standard" at bounding box center [581, 174] width 203 height 18
copy p "HJ9QDQRTGG"
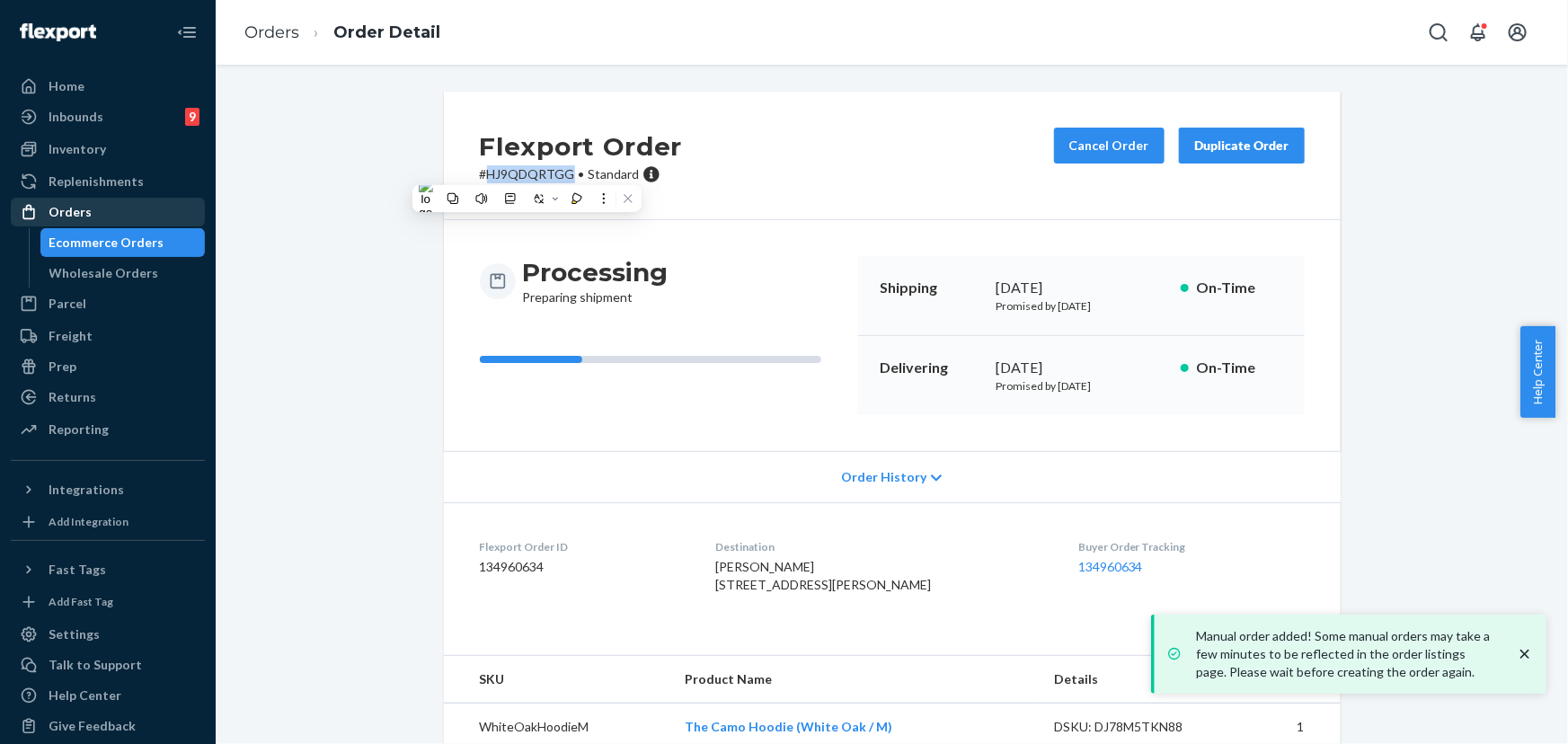
click at [77, 215] on div "Orders" at bounding box center [70, 211] width 43 height 18
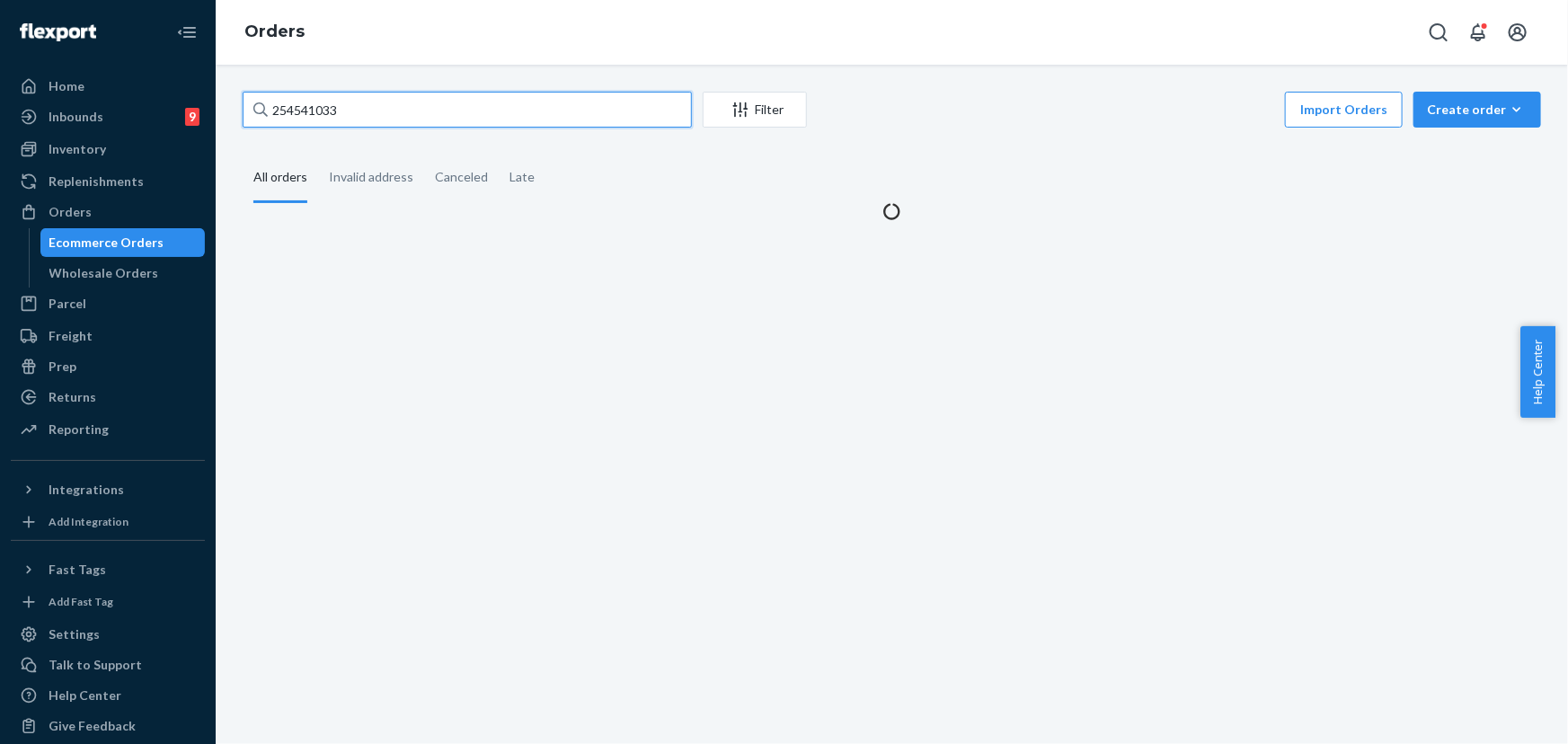
click at [378, 126] on input "254541033" at bounding box center [468, 110] width 450 height 36
paste input "62091"
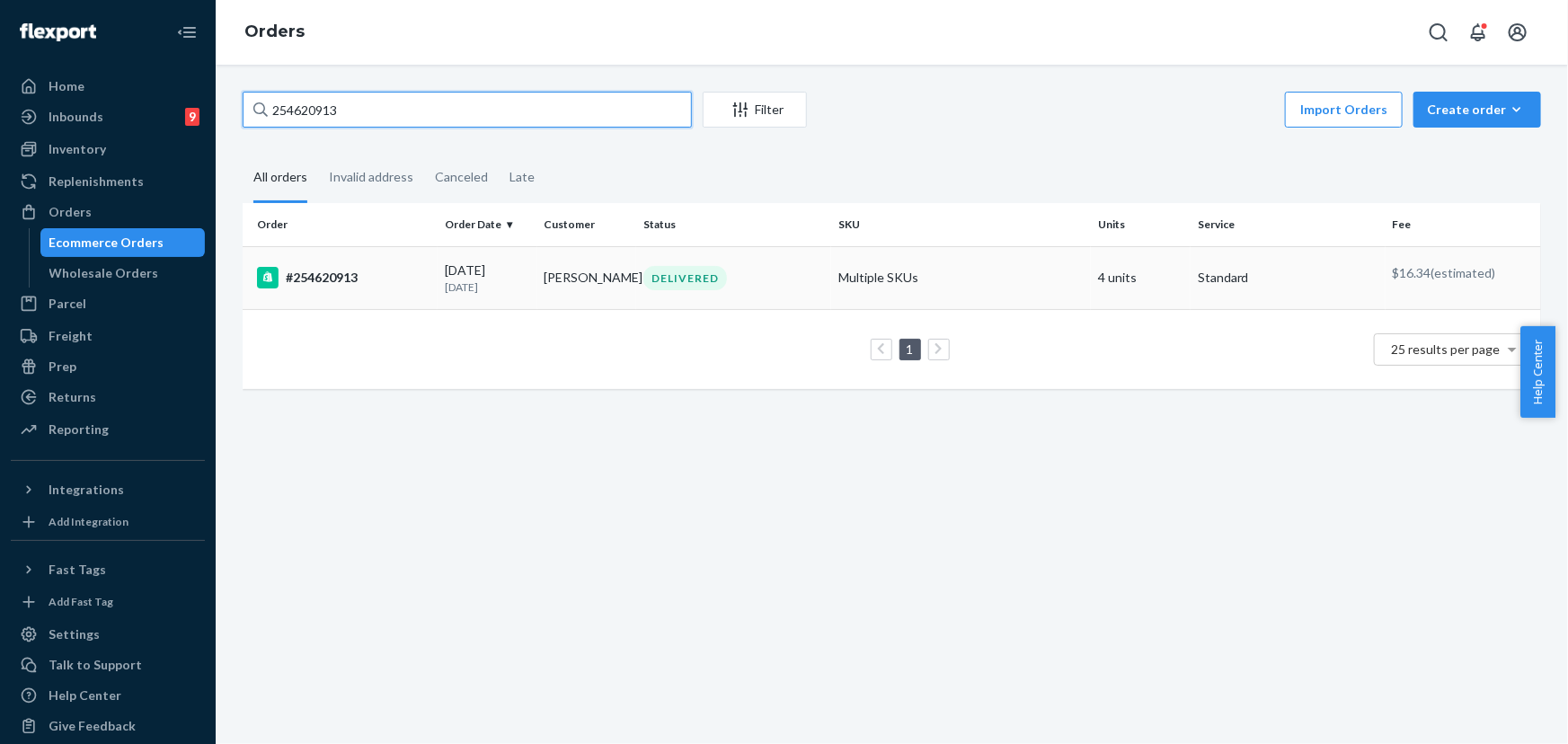
type input "254620913"
click at [730, 280] on div "DELIVERED" at bounding box center [733, 279] width 188 height 25
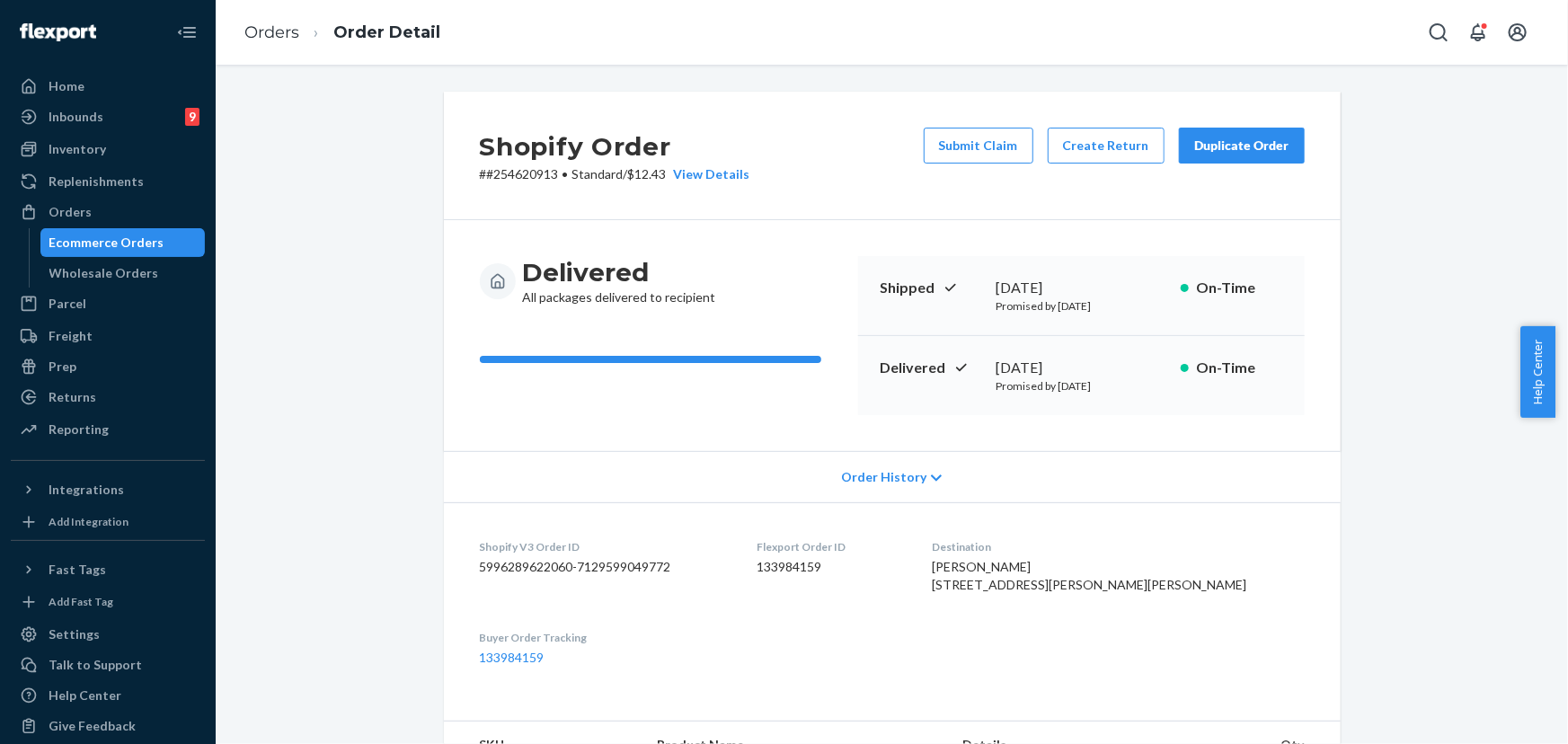
drag, startPoint x: 1094, startPoint y: 362, endPoint x: 985, endPoint y: 368, distance: 109.2
click at [987, 368] on div "Delivered [DATE] Promised by [DATE] On-Time" at bounding box center [1081, 376] width 447 height 79
copy div "[DATE]"
click at [81, 211] on div "Orders" at bounding box center [70, 211] width 43 height 18
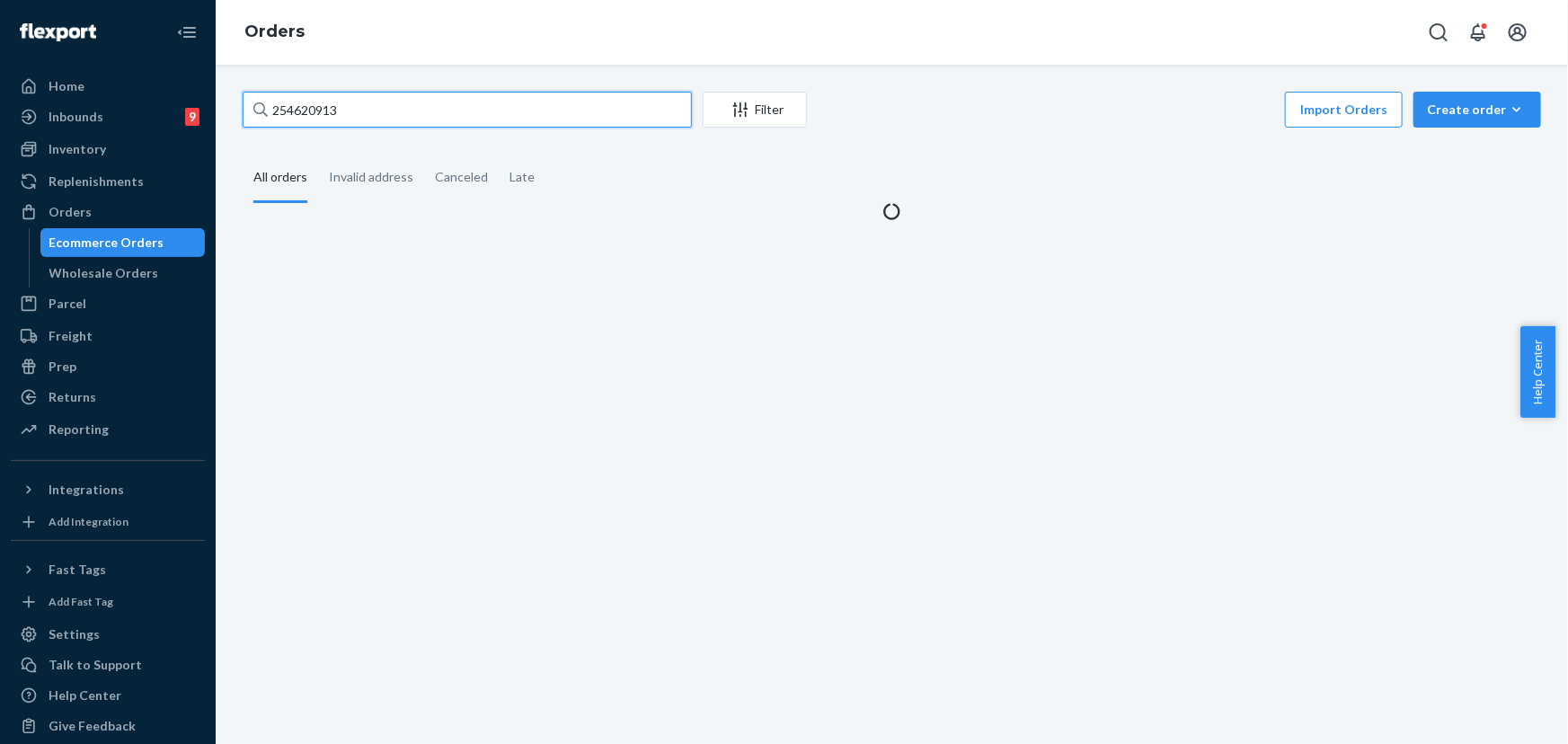
click at [352, 104] on input "254620913" at bounding box center [468, 110] width 450 height 36
paste input "371437"
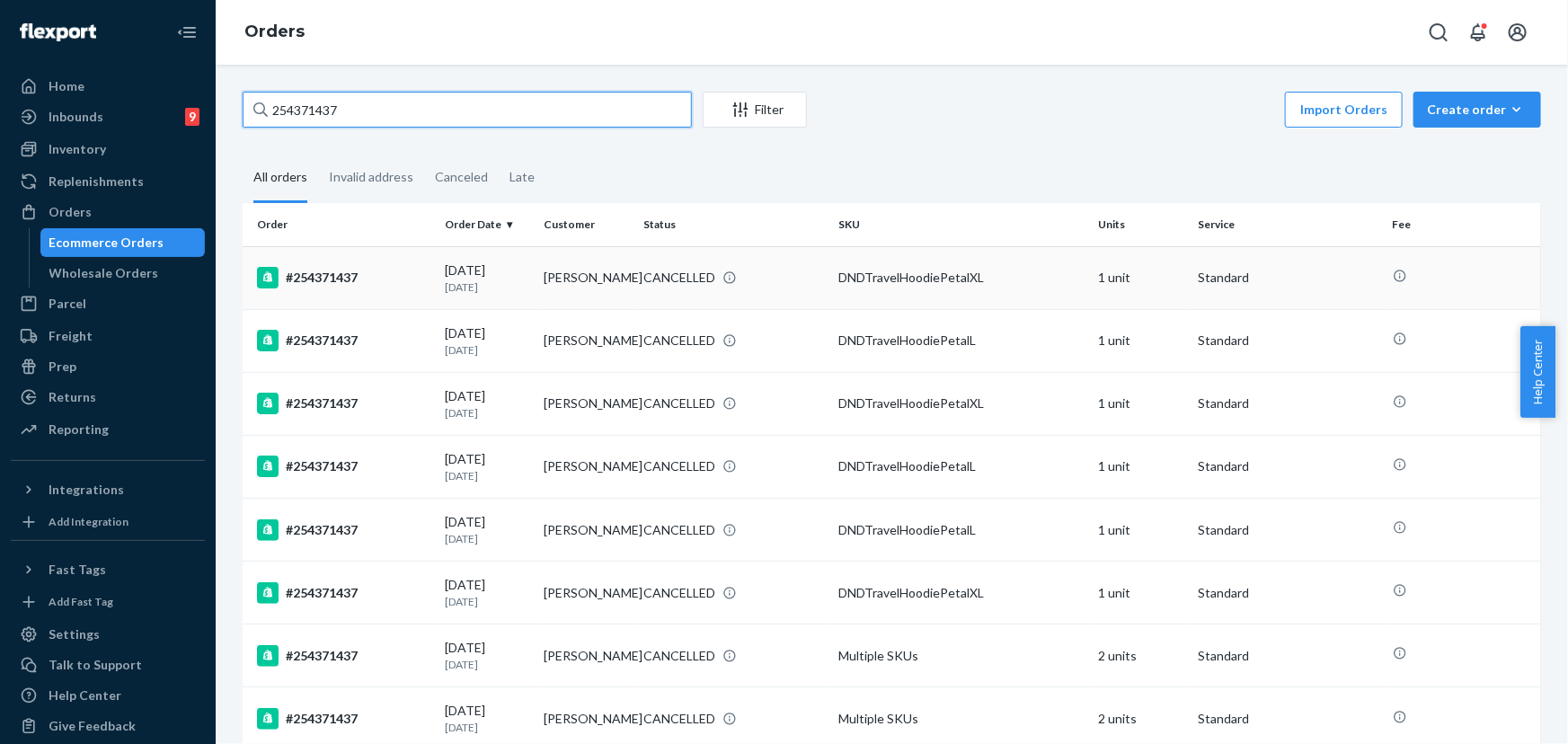
type input "254371437"
click at [670, 268] on div "CANCELLED" at bounding box center [679, 277] width 72 height 18
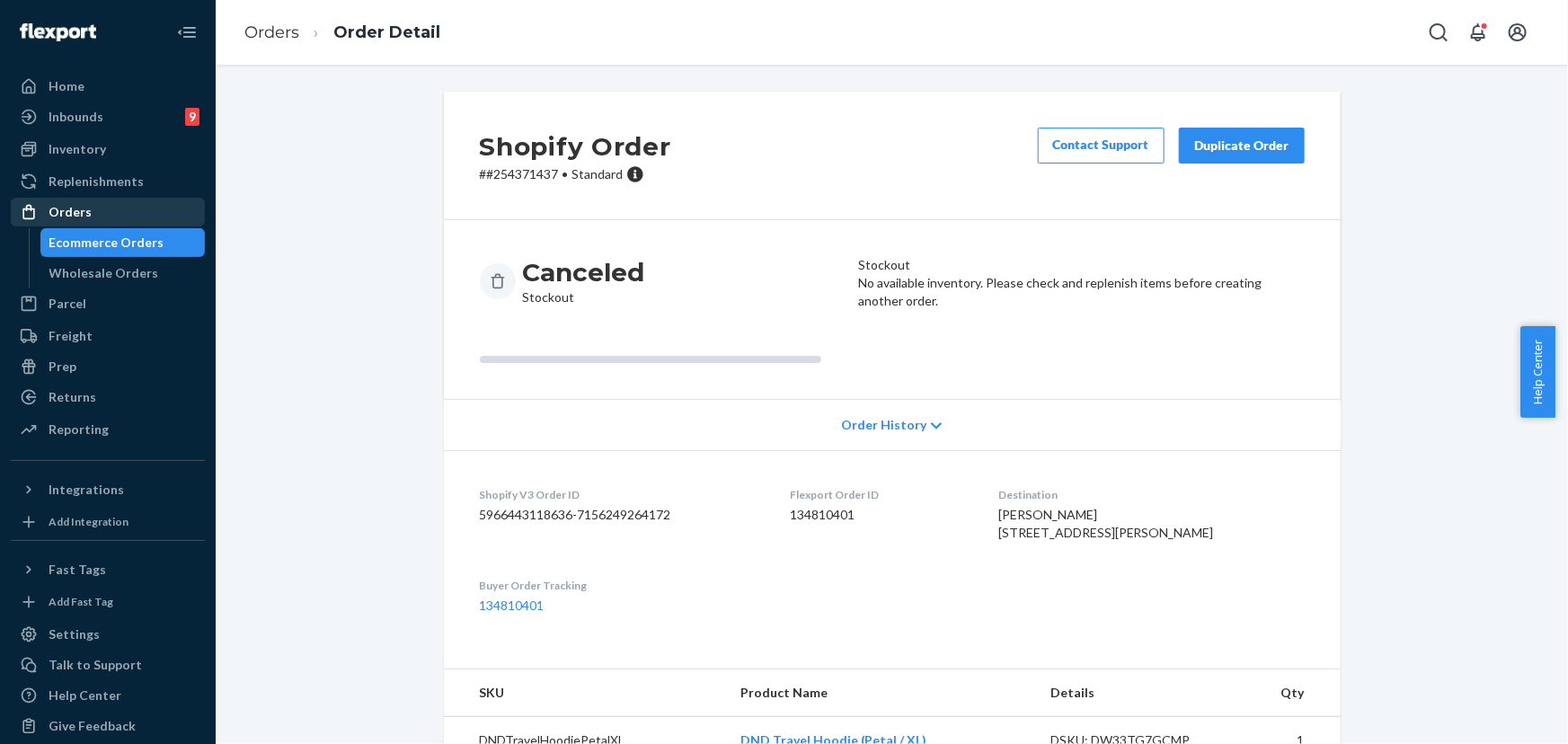
click at [95, 205] on div "Orders" at bounding box center [108, 211] width 191 height 25
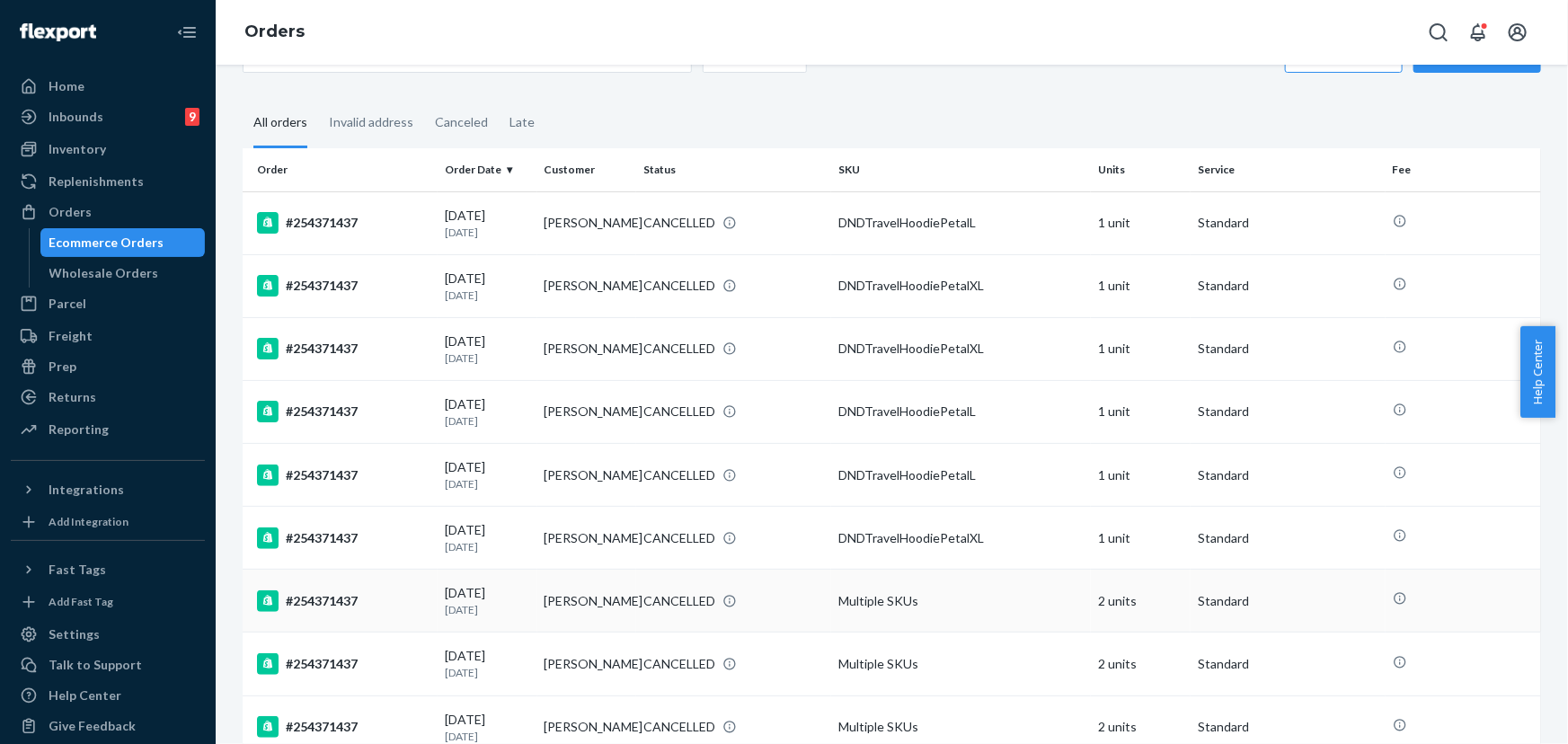
scroll to position [304, 0]
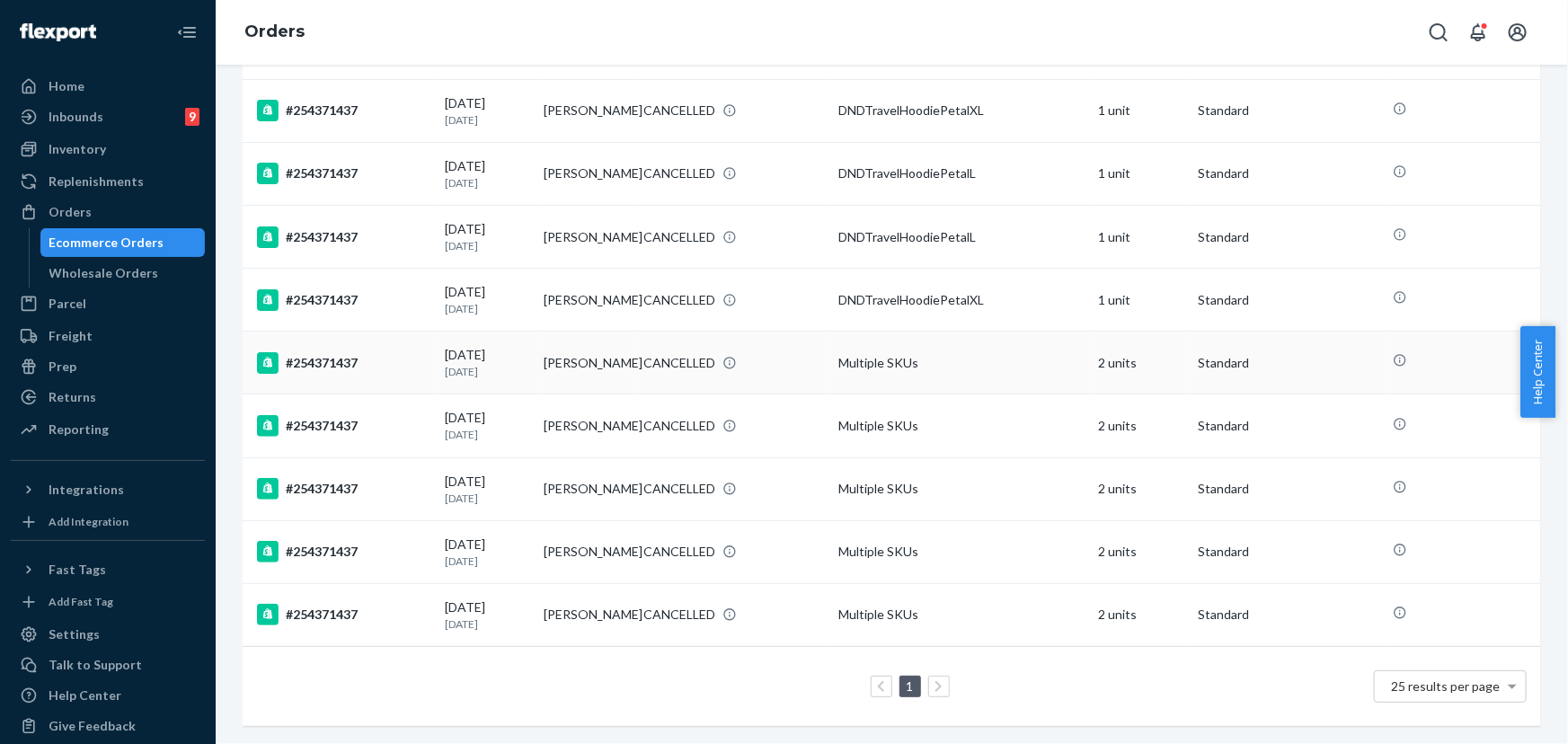
click at [781, 357] on div "CANCELLED" at bounding box center [733, 363] width 188 height 18
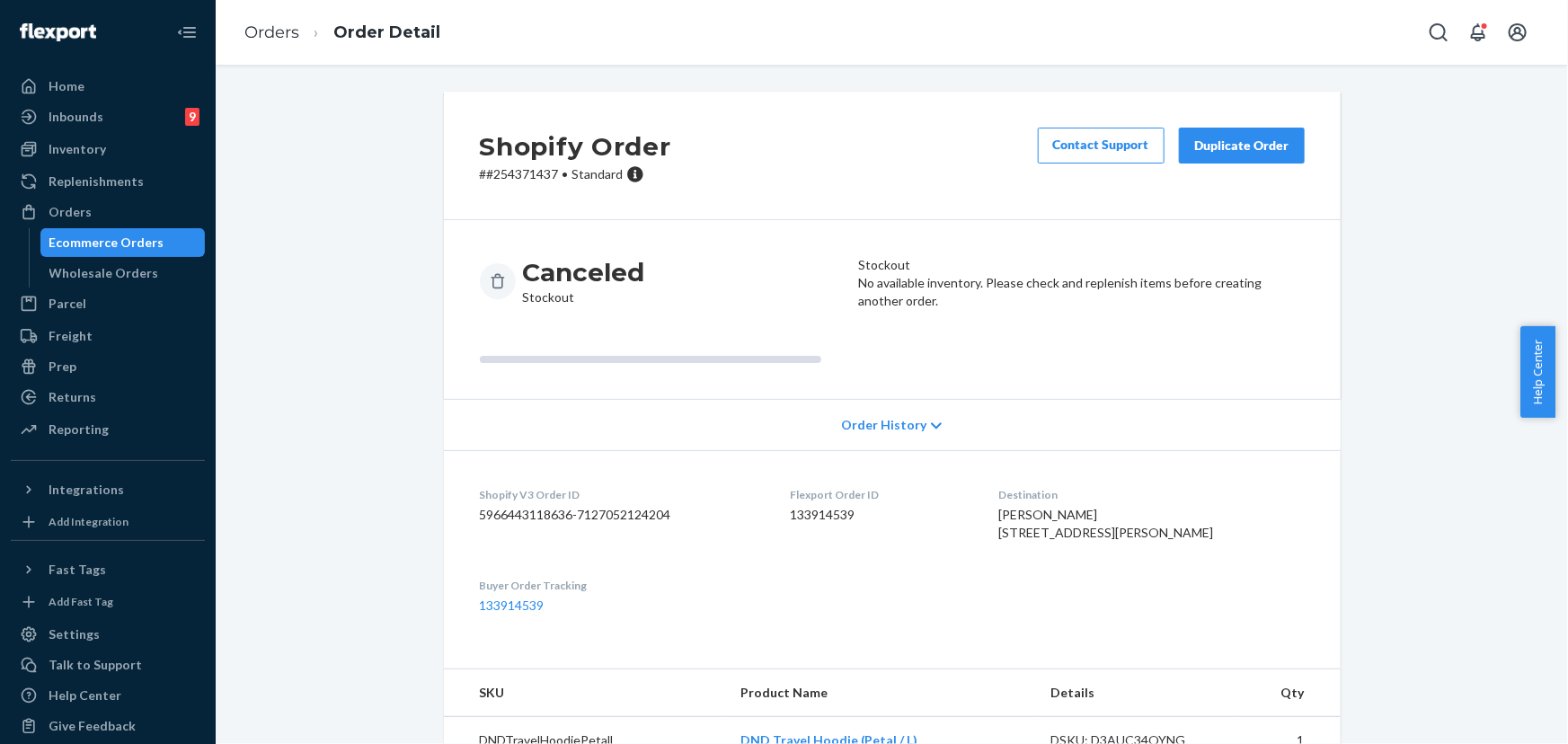
click at [1259, 128] on button "Duplicate Order" at bounding box center [1241, 145] width 126 height 36
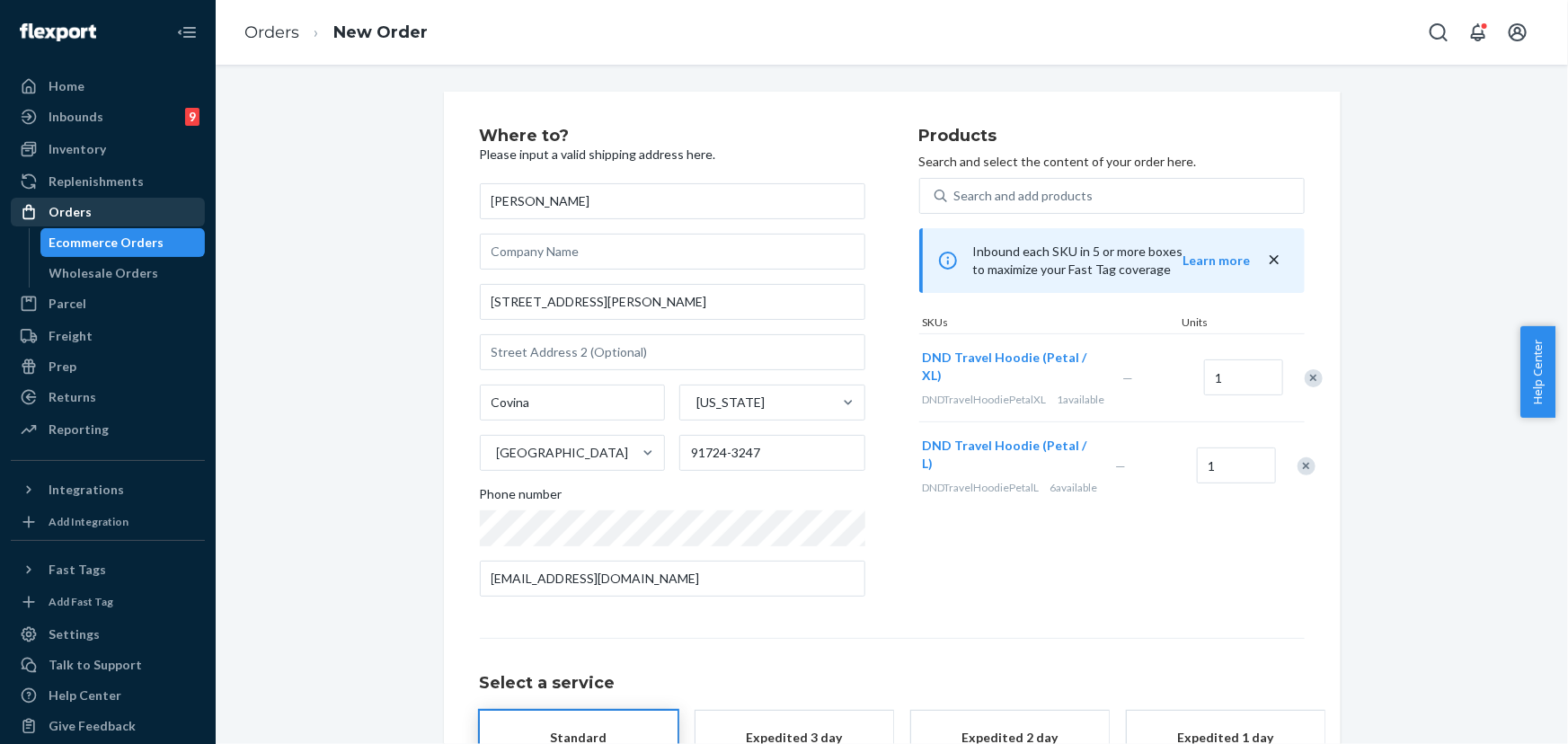
click at [63, 211] on div "Orders" at bounding box center [70, 211] width 43 height 18
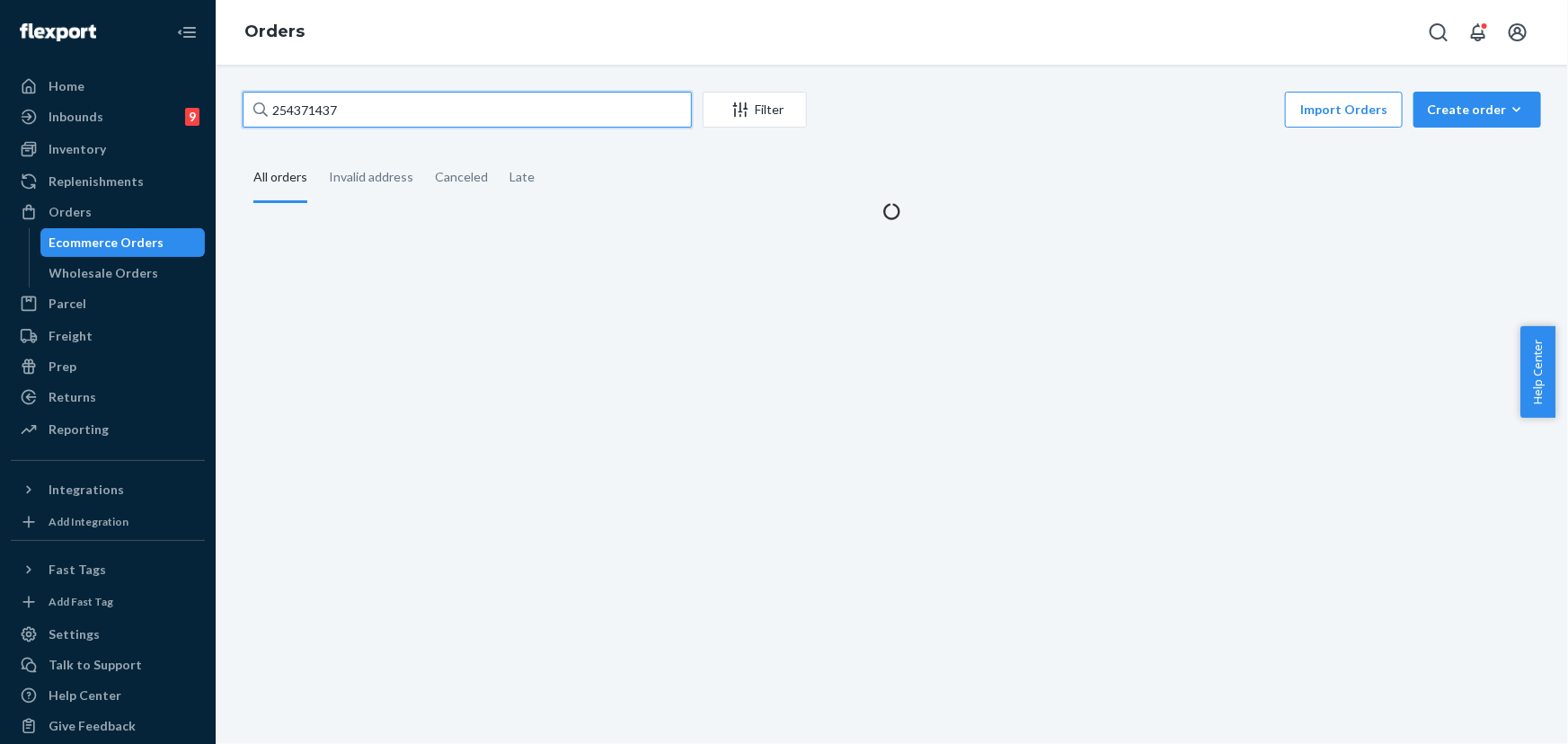
click at [323, 118] on input "254371437" at bounding box center [468, 110] width 450 height 36
paste input "750563"
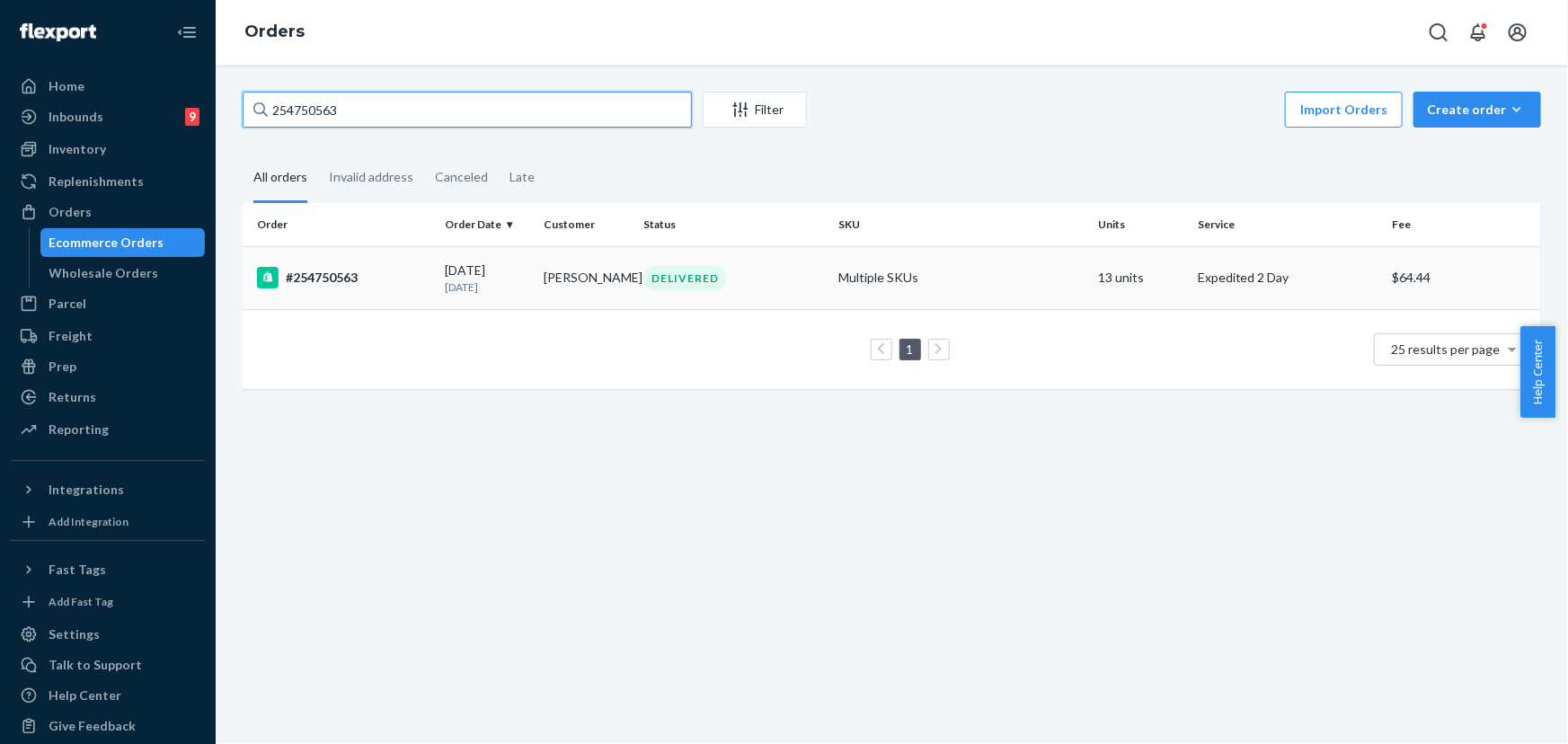
type input "254750563"
click at [638, 292] on td "DELIVERED" at bounding box center [734, 278] width 195 height 63
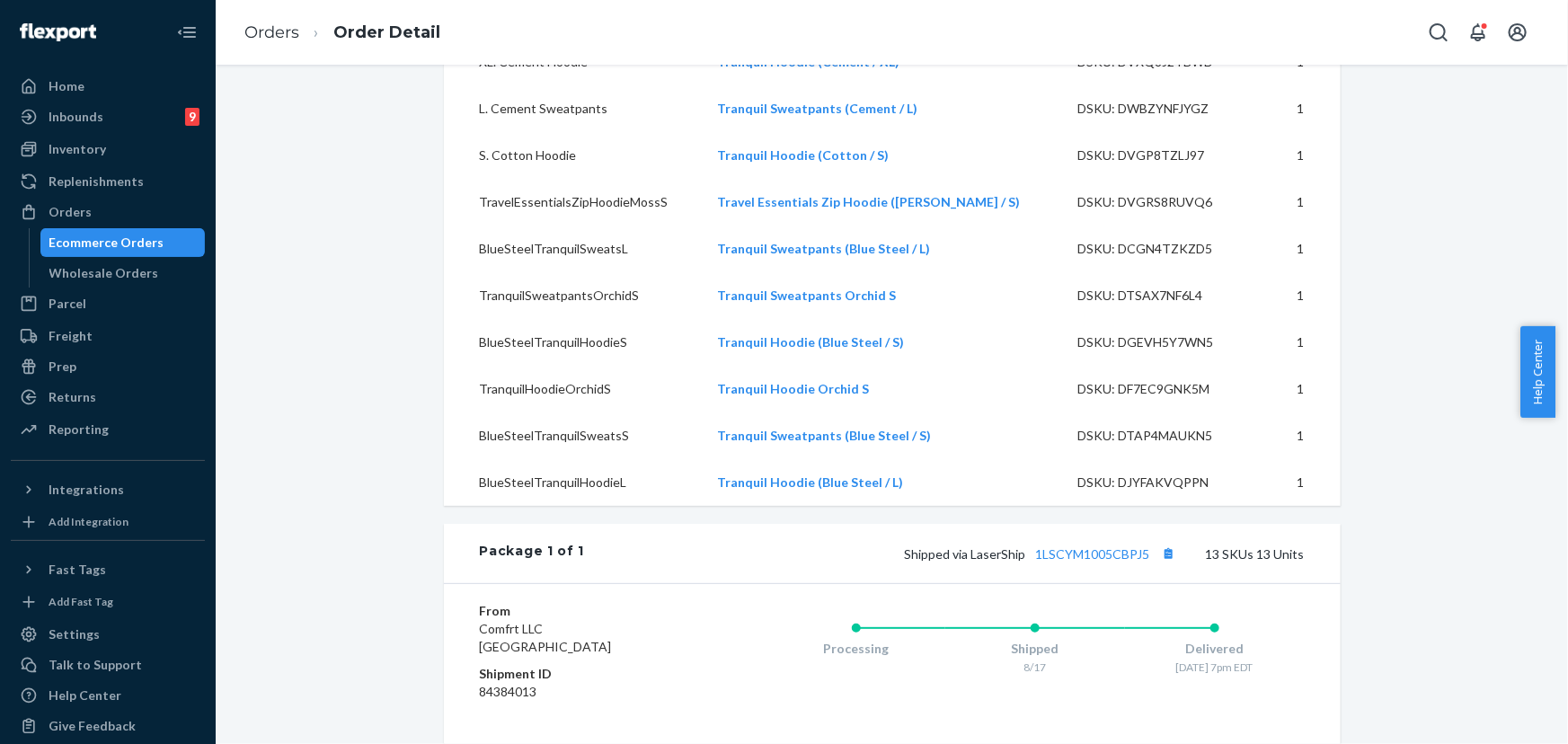
scroll to position [1060, 0]
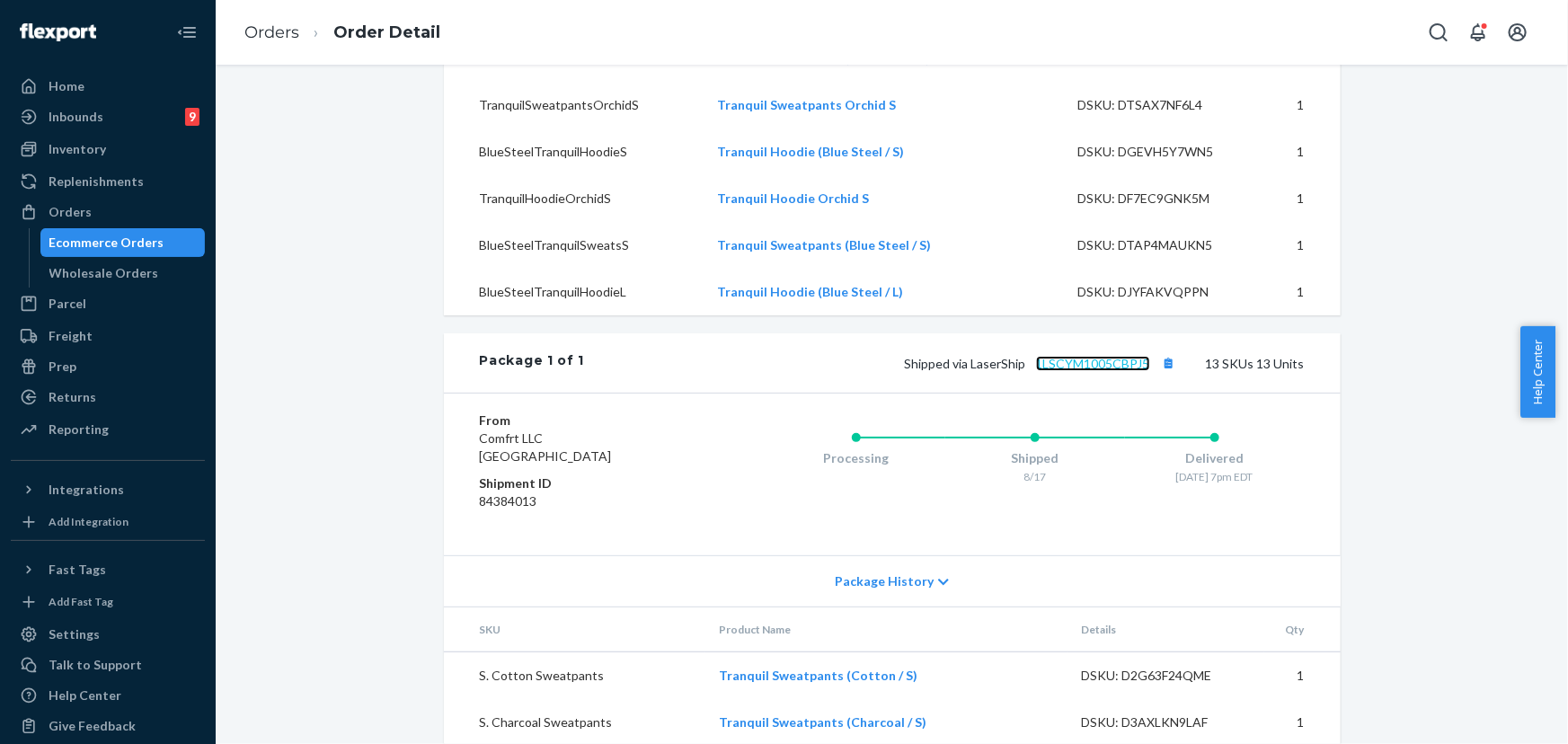
click at [1097, 371] on link "1LSCYM1005CBPJ5" at bounding box center [1093, 364] width 114 height 15
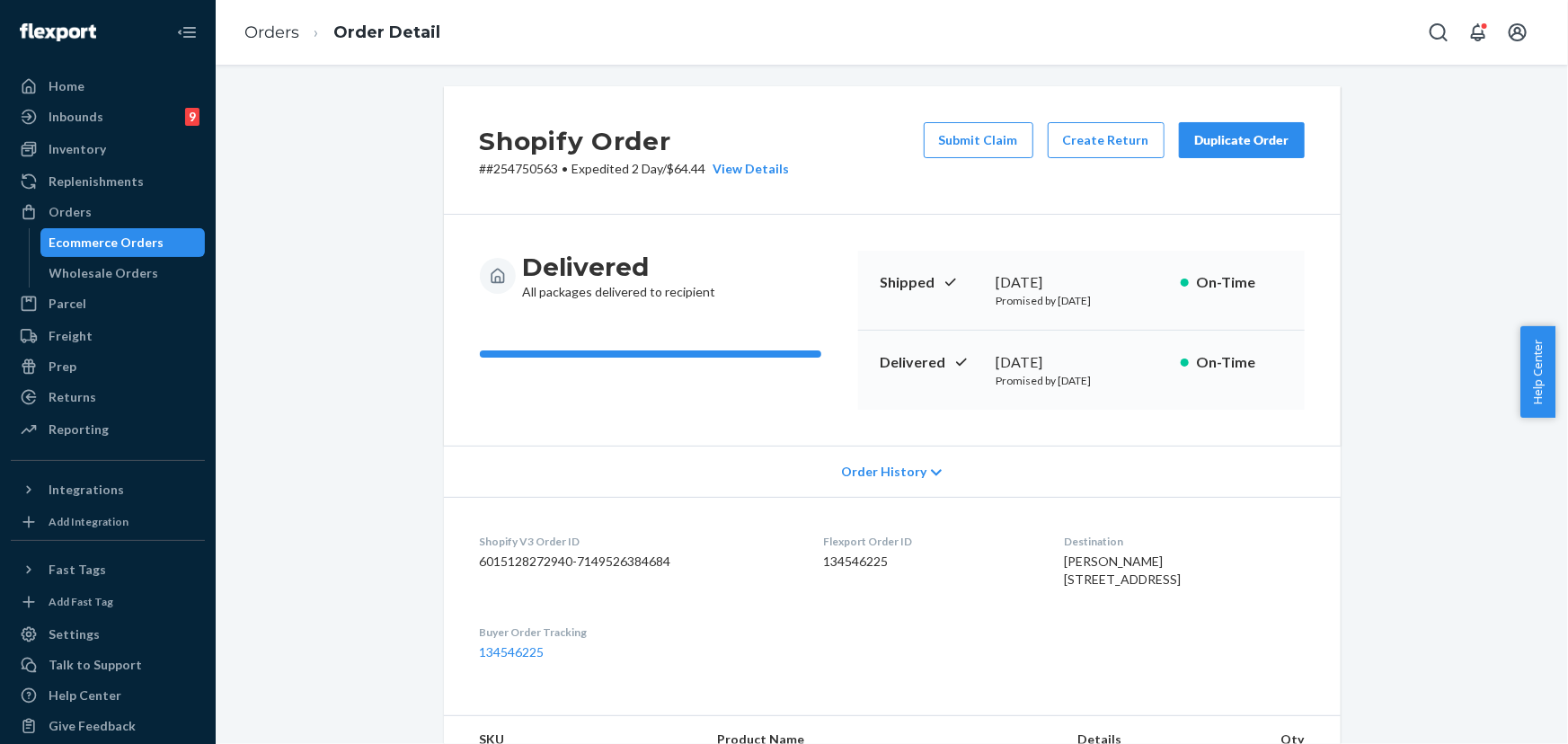
scroll to position [0, 0]
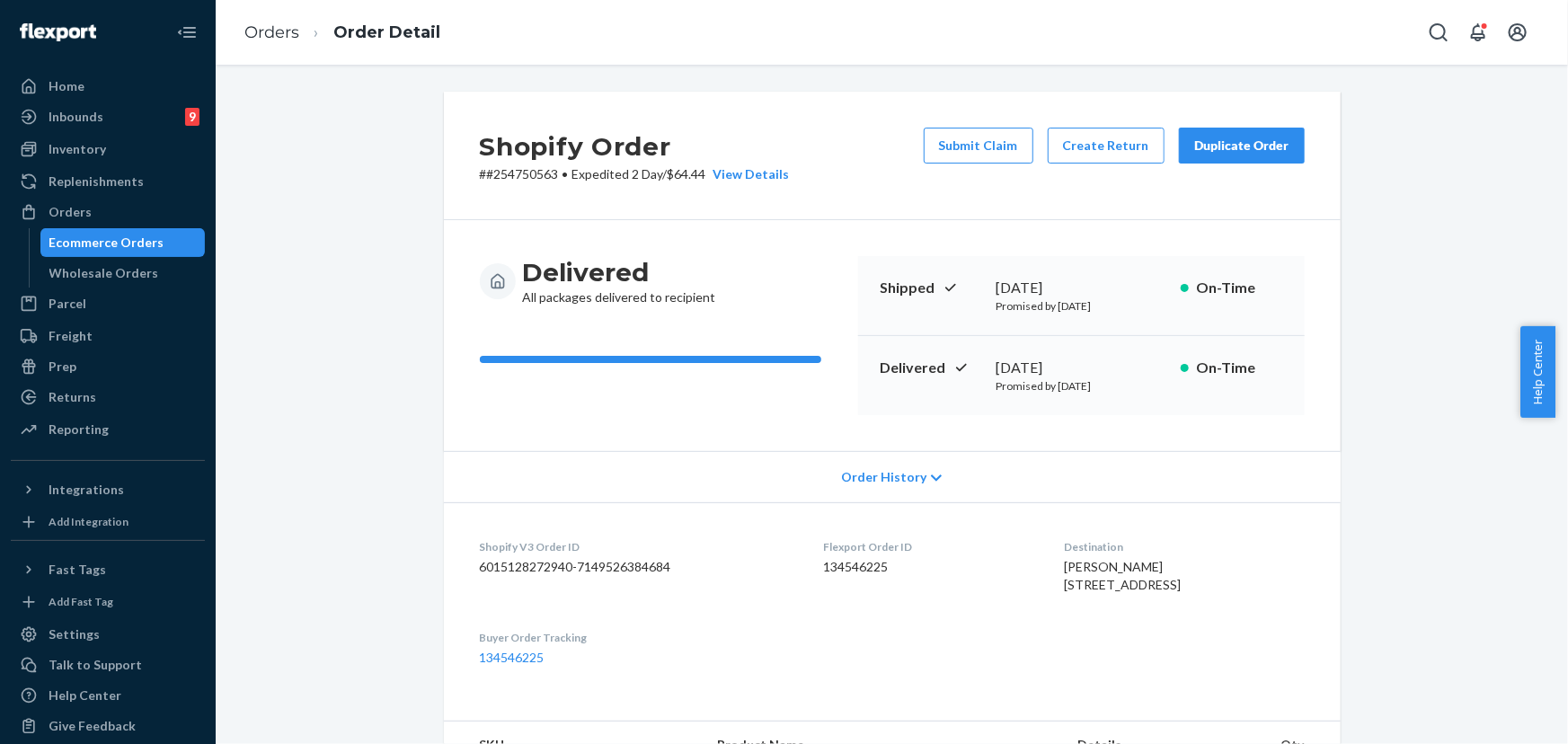
drag, startPoint x: 1105, startPoint y: 364, endPoint x: 988, endPoint y: 371, distance: 117.2
click at [988, 371] on div "Delivered [DATE] Promised by [DATE] On-Time" at bounding box center [1081, 376] width 447 height 79
copy div "[DATE]"
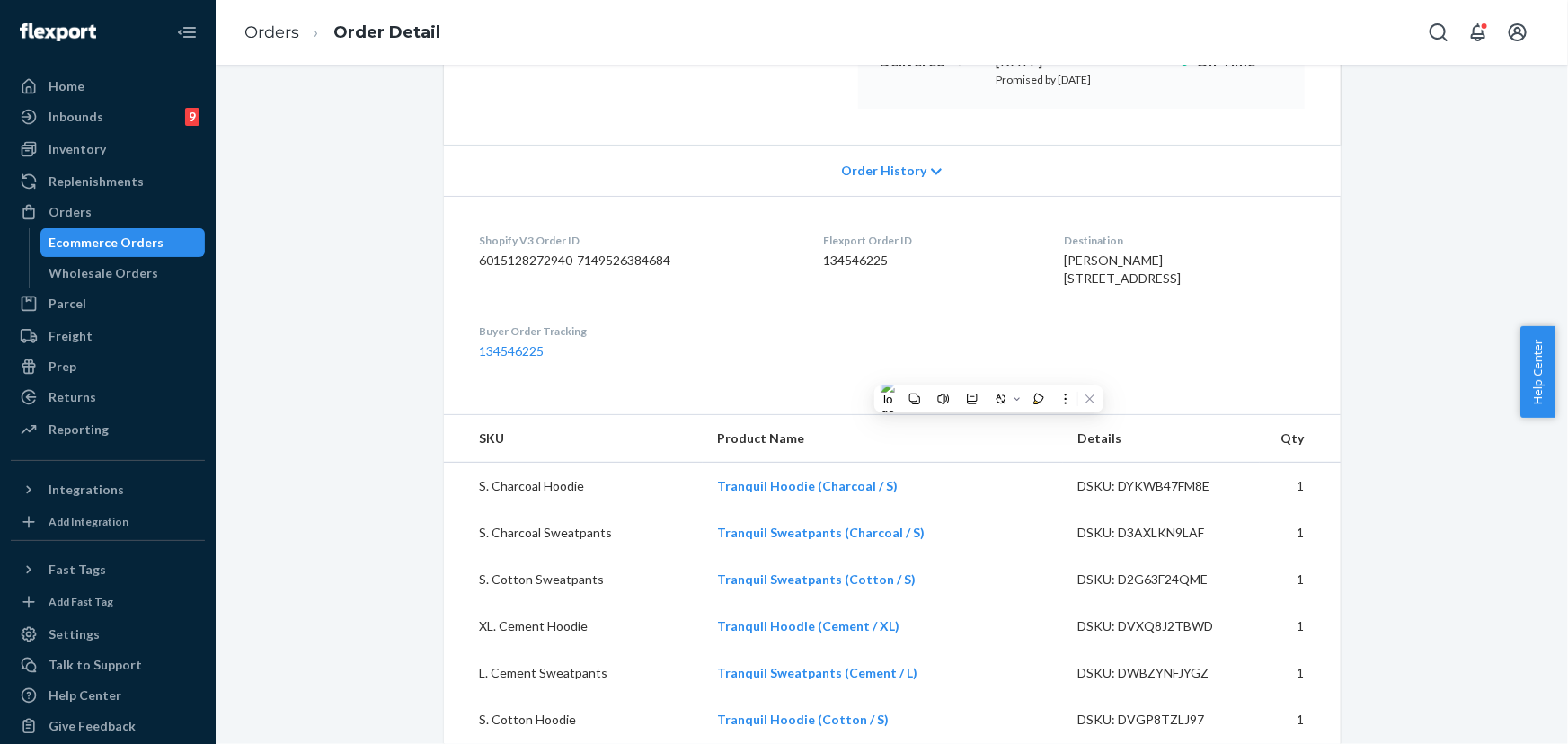
scroll to position [326, 0]
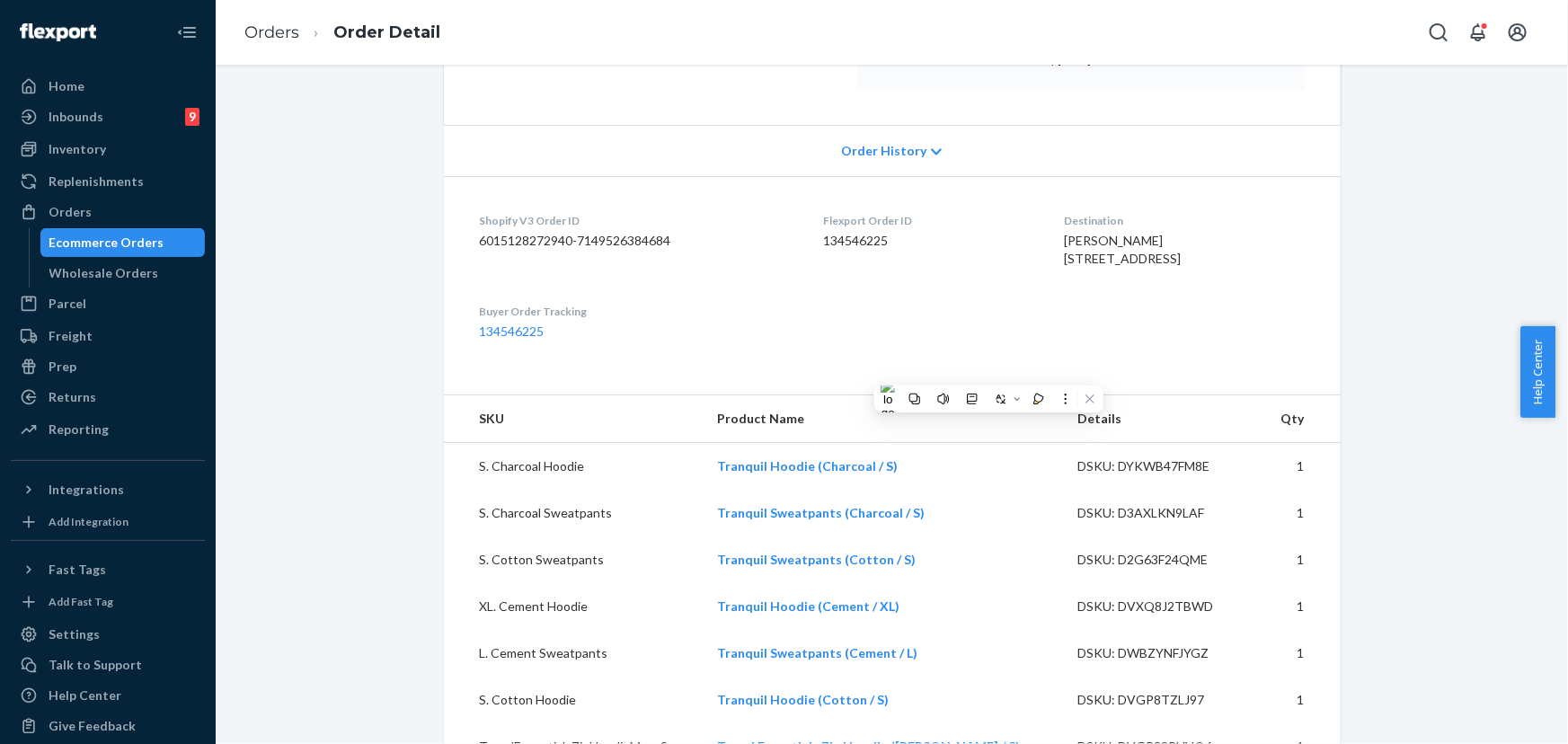
drag, startPoint x: 1145, startPoint y: 372, endPoint x: 1156, endPoint y: 302, distance: 70.9
click at [1145, 371] on dl "Shopify V3 Order ID 6015128272940-7149526384684 Flexport Order ID 134546225 Des…" at bounding box center [892, 276] width 896 height 200
drag, startPoint x: 1180, startPoint y: 279, endPoint x: 1040, endPoint y: 260, distance: 141.3
click at [1040, 260] on dl "Shopify V3 Order ID 6015128272940-7149526384684 Flexport Order ID 134546225 Des…" at bounding box center [892, 276] width 896 height 200
copy span "[STREET_ADDRESS]"
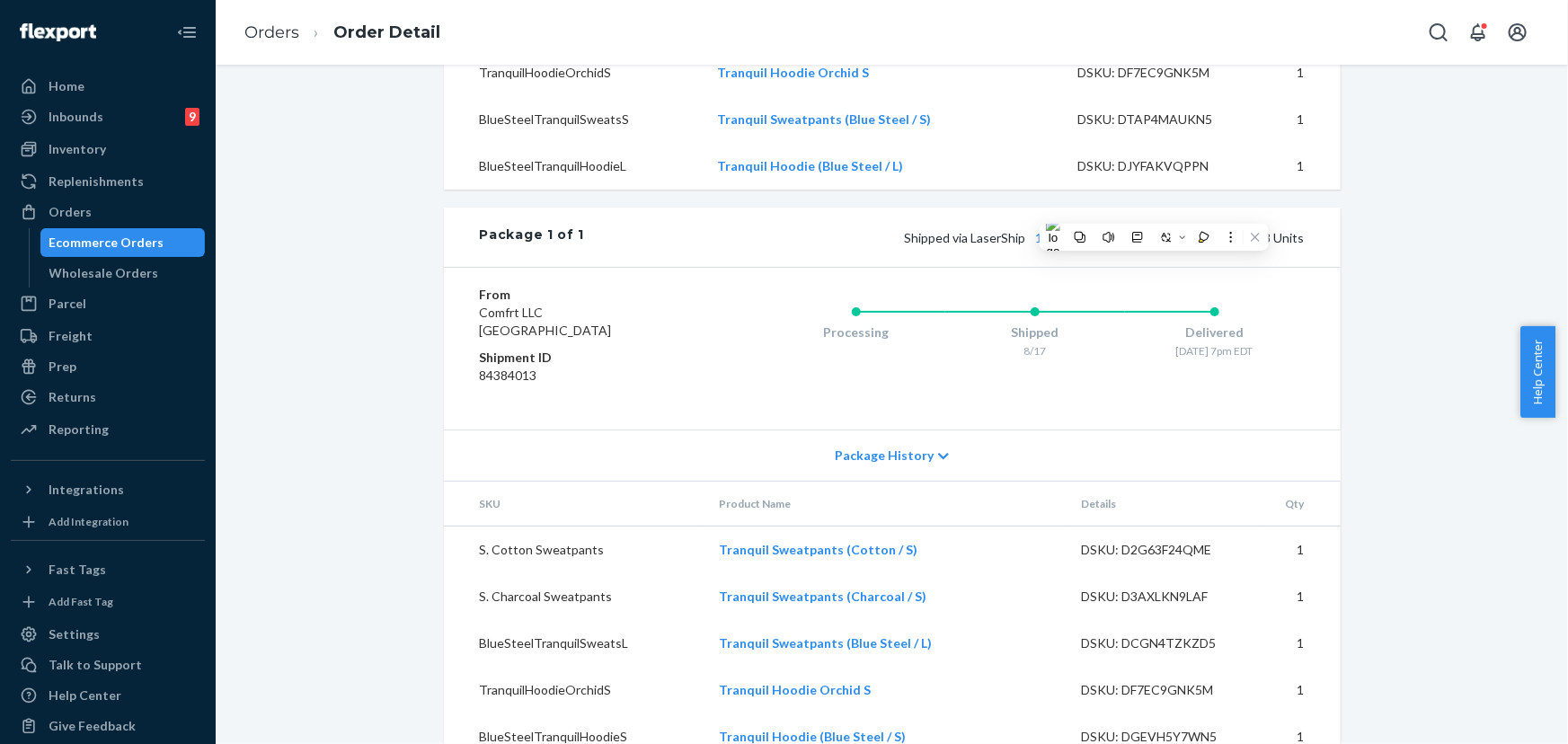
scroll to position [1060, 0]
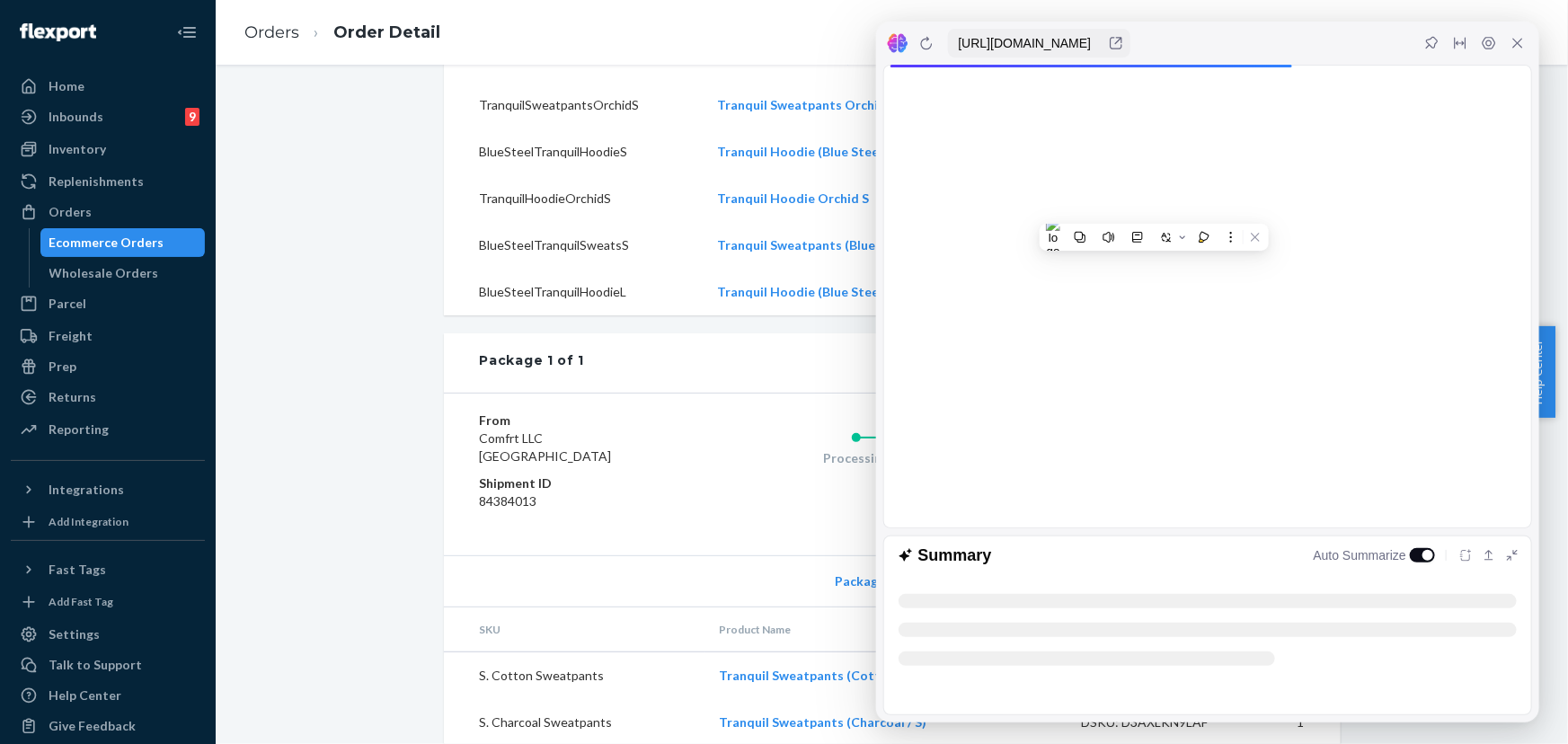
drag, startPoint x: 799, startPoint y: 388, endPoint x: 852, endPoint y: 392, distance: 53.2
click at [799, 375] on div "Shipped via LaserShip 1LSCYM1005CBPJ5 13 SKUs 13 Units" at bounding box center [944, 363] width 720 height 24
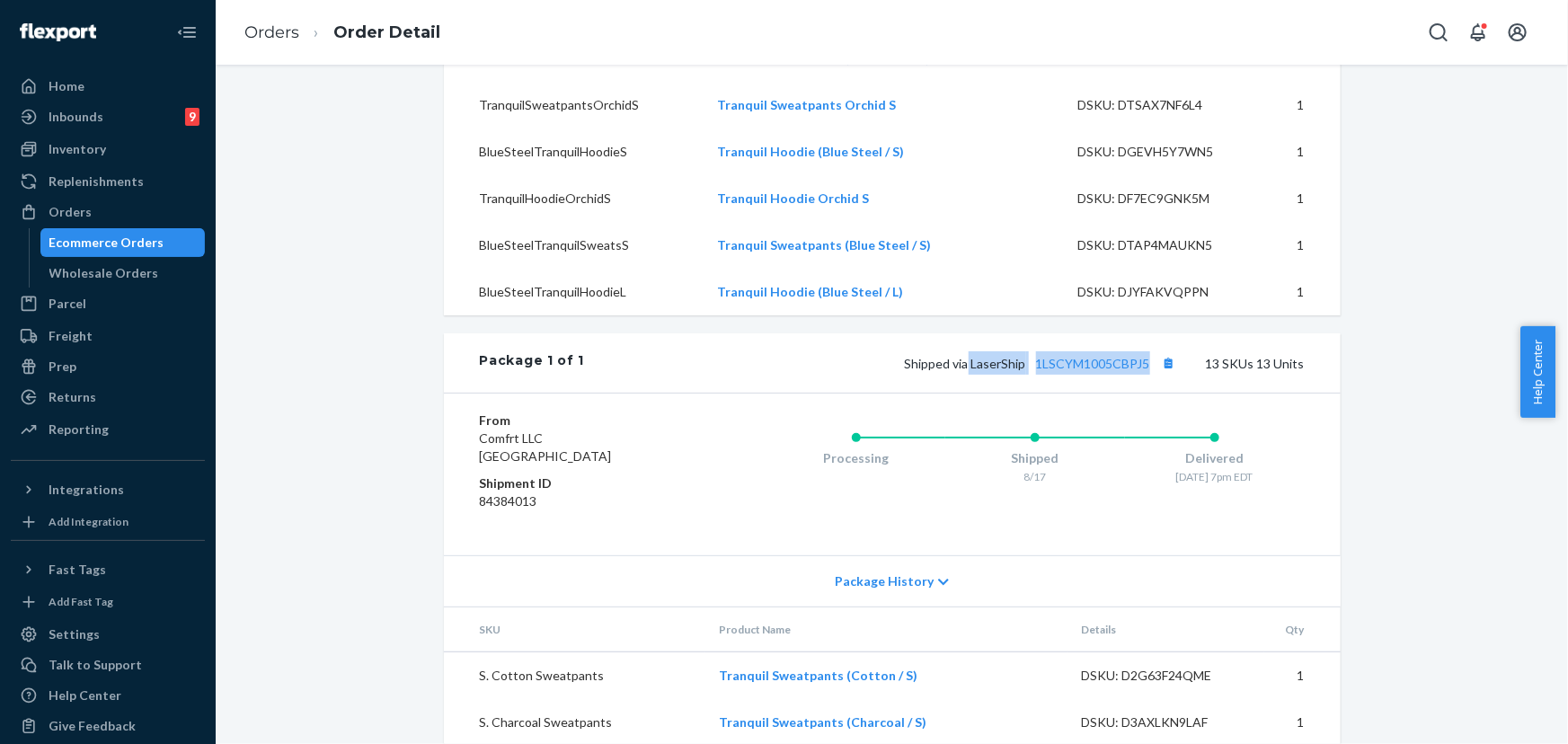
drag, startPoint x: 1147, startPoint y: 397, endPoint x: 968, endPoint y: 397, distance: 179.0
click at [968, 371] on span "Shipped via LaserShip 1LSCYM1005CBPJ5" at bounding box center [1043, 364] width 276 height 15
click at [844, 428] on div "From Comfrt LLC [GEOGRAPHIC_DATA] Shipment ID 84384013 Processing Shipped 8/17 …" at bounding box center [892, 474] width 896 height 162
drag, startPoint x: 1150, startPoint y: 399, endPoint x: 970, endPoint y: 403, distance: 180.0
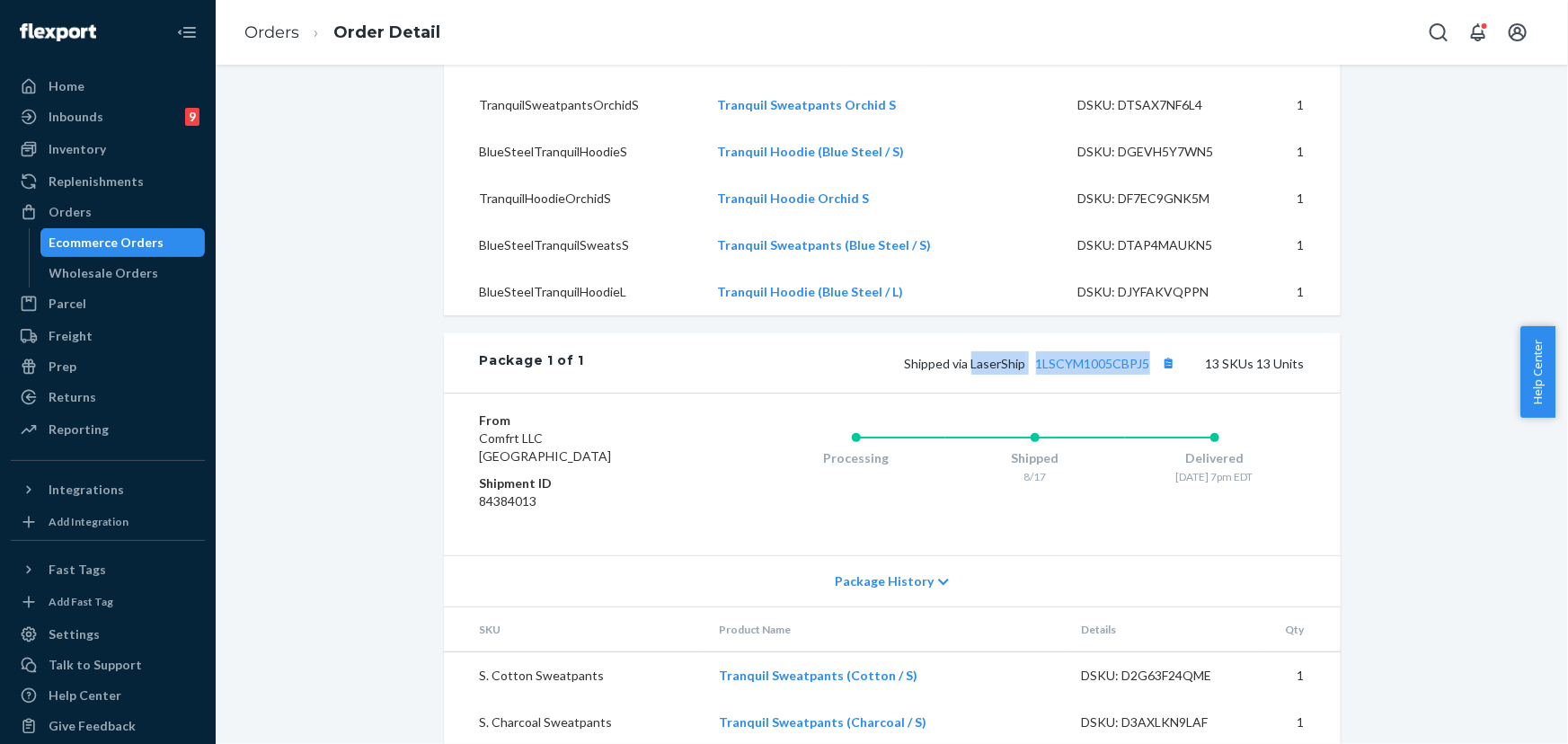
click at [970, 371] on span "Shipped via LaserShip 1LSCYM1005CBPJ5" at bounding box center [1043, 364] width 276 height 15
copy span "LaserShip 1LSCYM1005CBPJ5"
click at [74, 207] on div "Orders" at bounding box center [70, 211] width 43 height 18
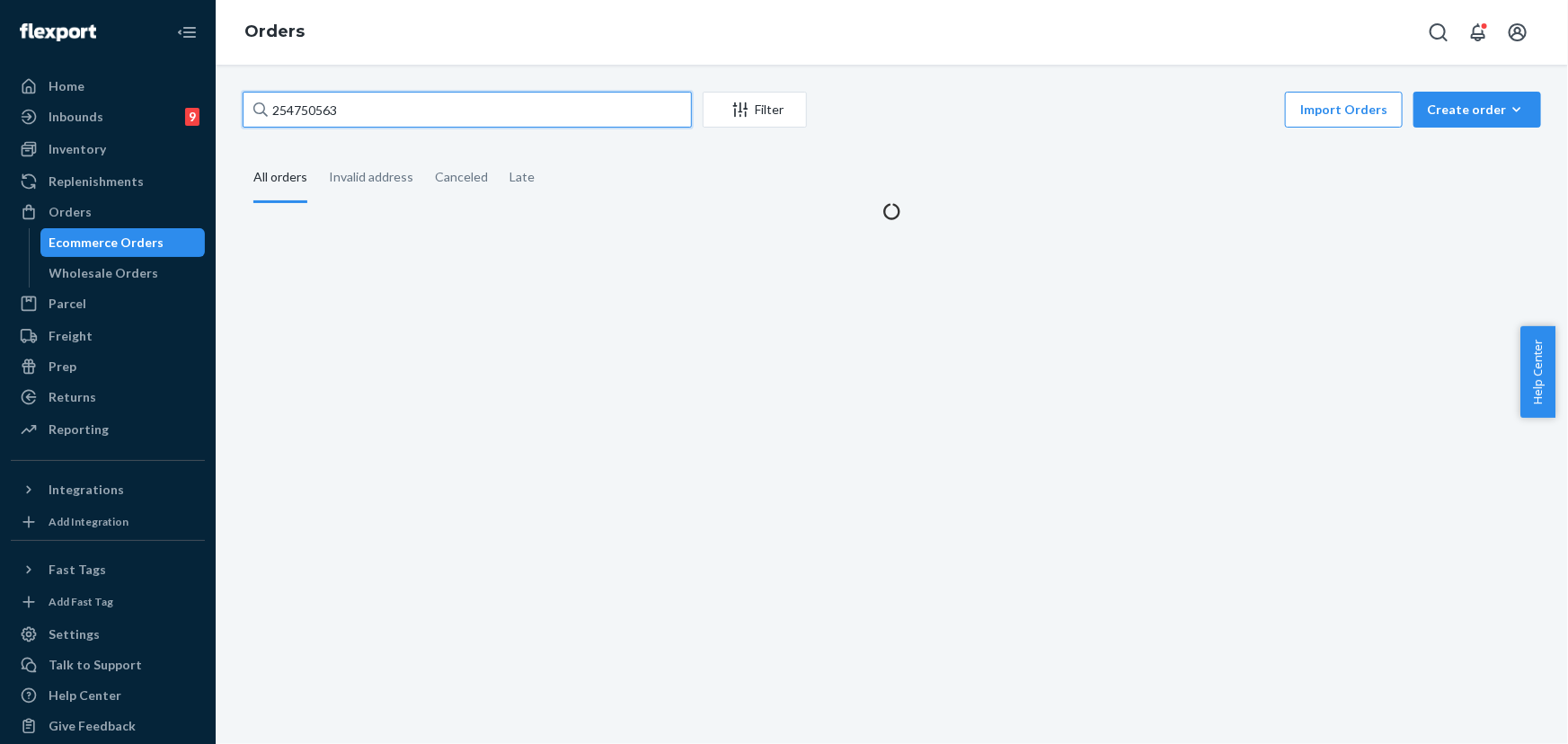
click at [443, 108] on input "254750563" at bounding box center [468, 110] width 450 height 36
paste input "692472"
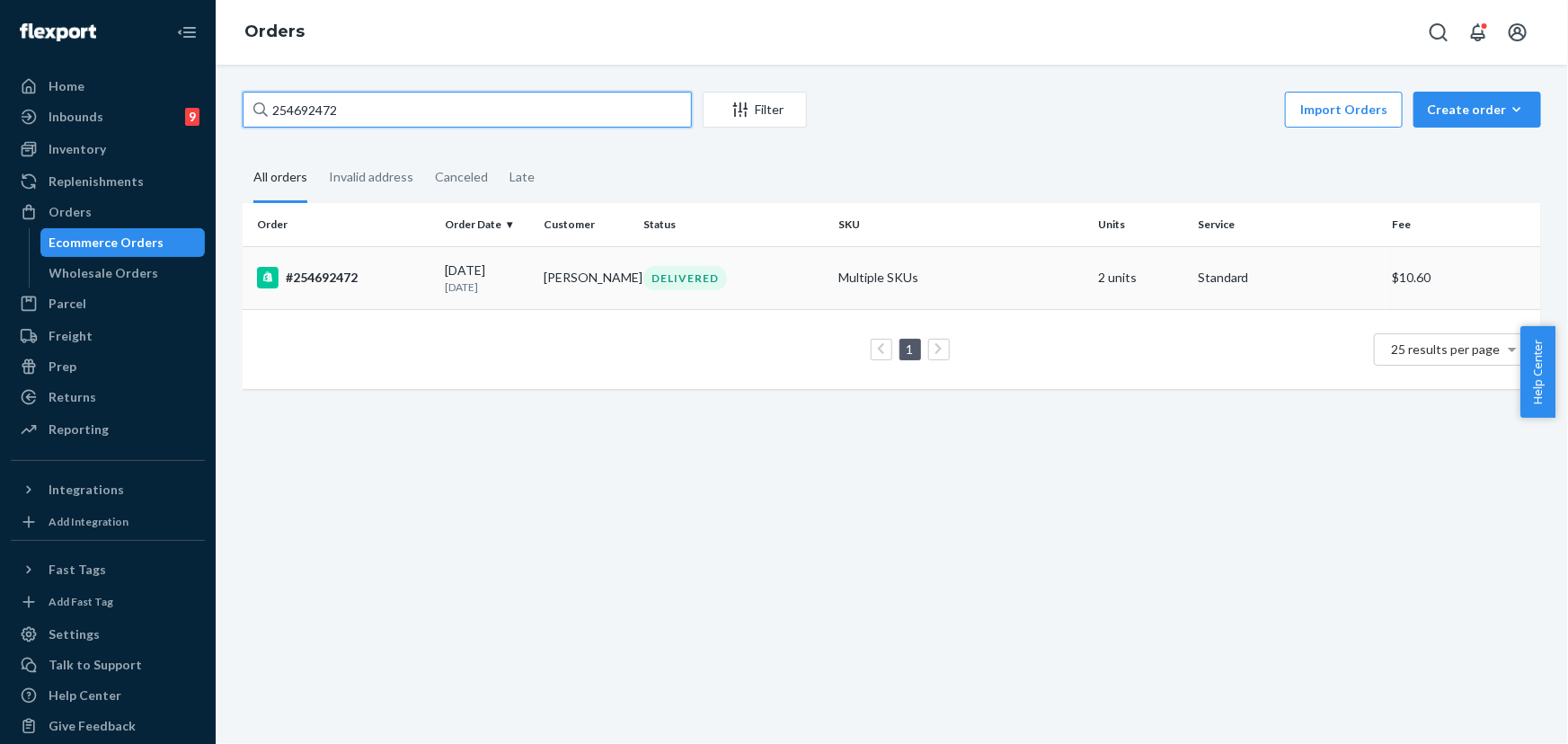
type input "254692472"
click at [712, 290] on td "DELIVERED" at bounding box center [734, 278] width 195 height 63
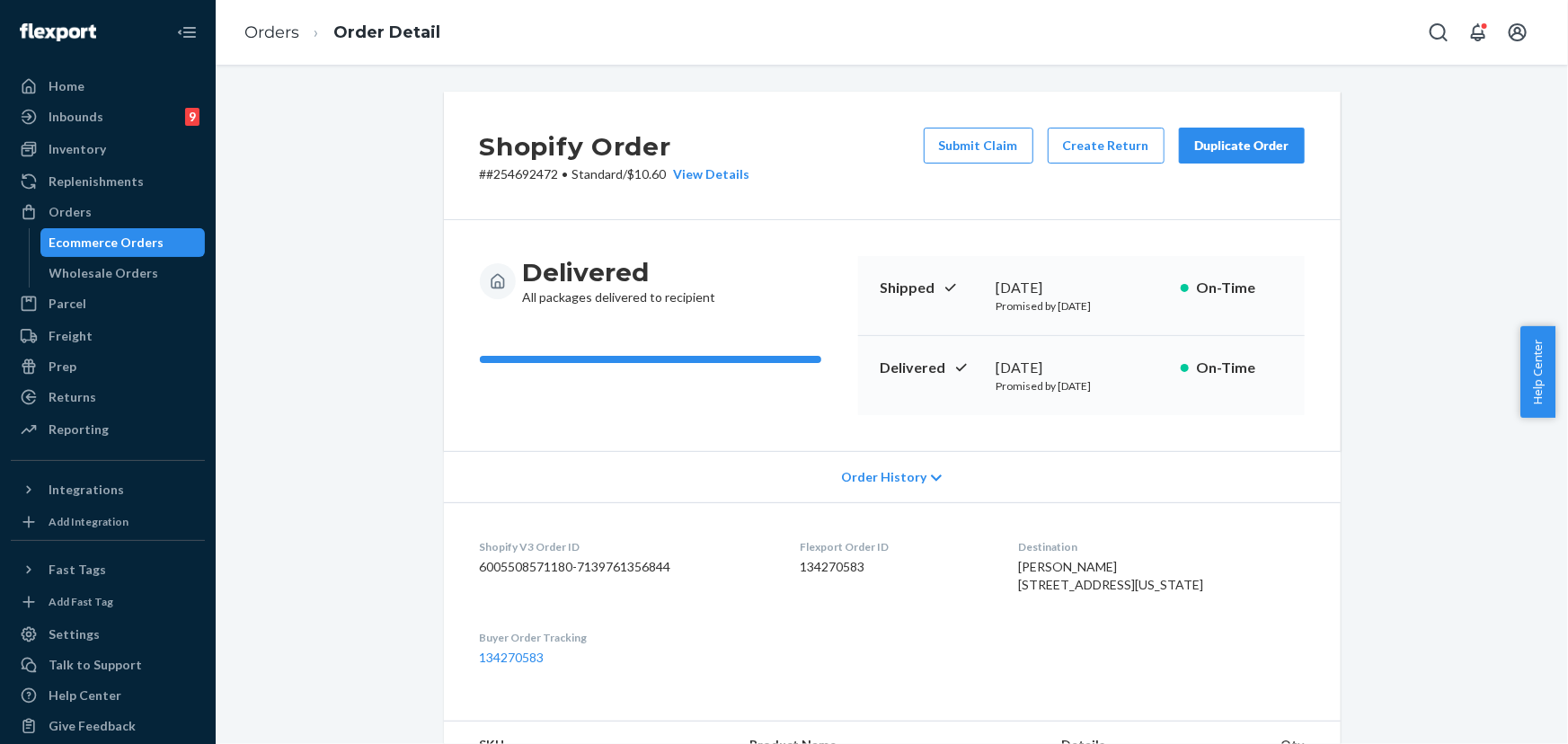
drag, startPoint x: 1088, startPoint y: 367, endPoint x: 993, endPoint y: 368, distance: 95.0
click at [997, 368] on div "[DATE]" at bounding box center [1082, 368] width 170 height 21
copy div "[DATE]"
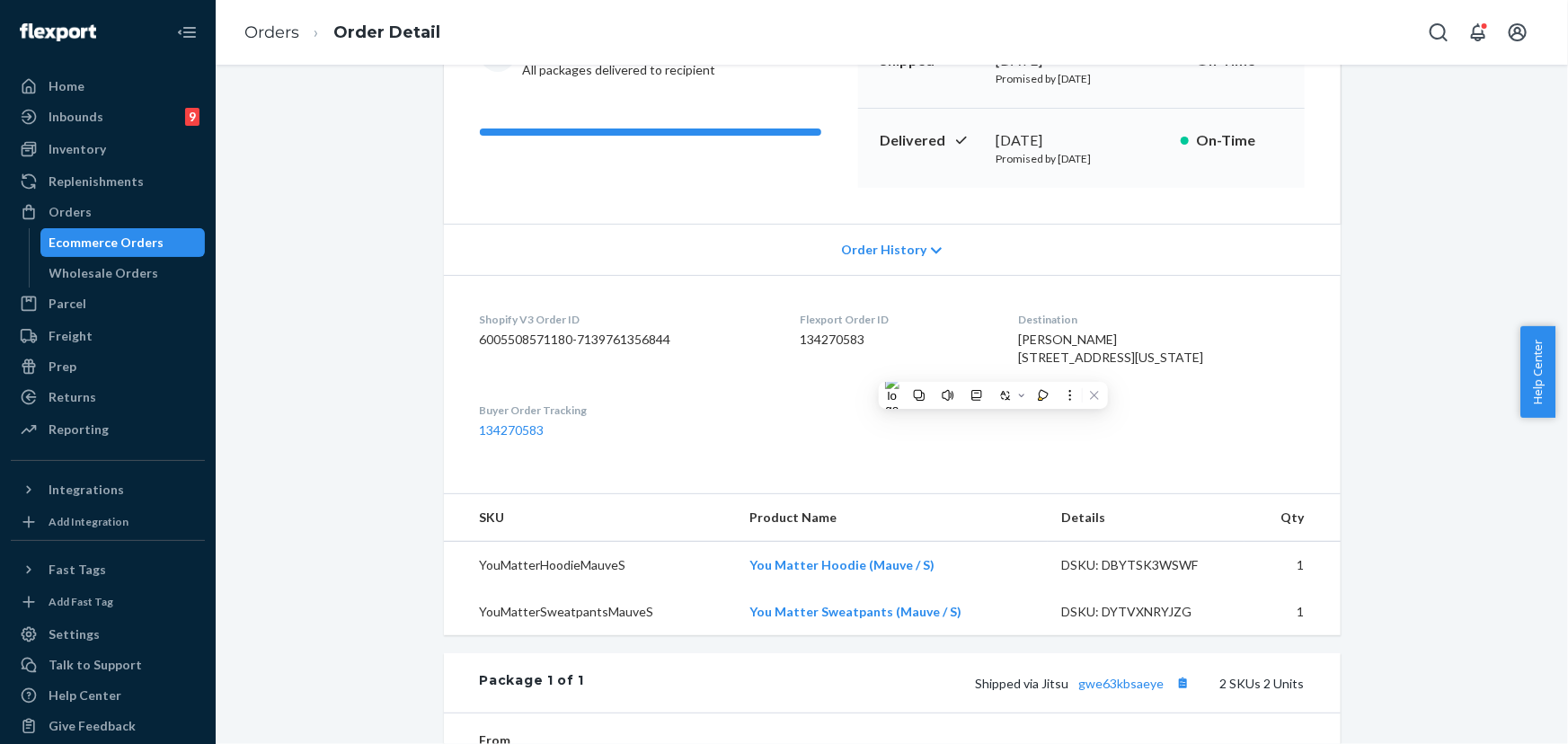
scroll to position [245, 0]
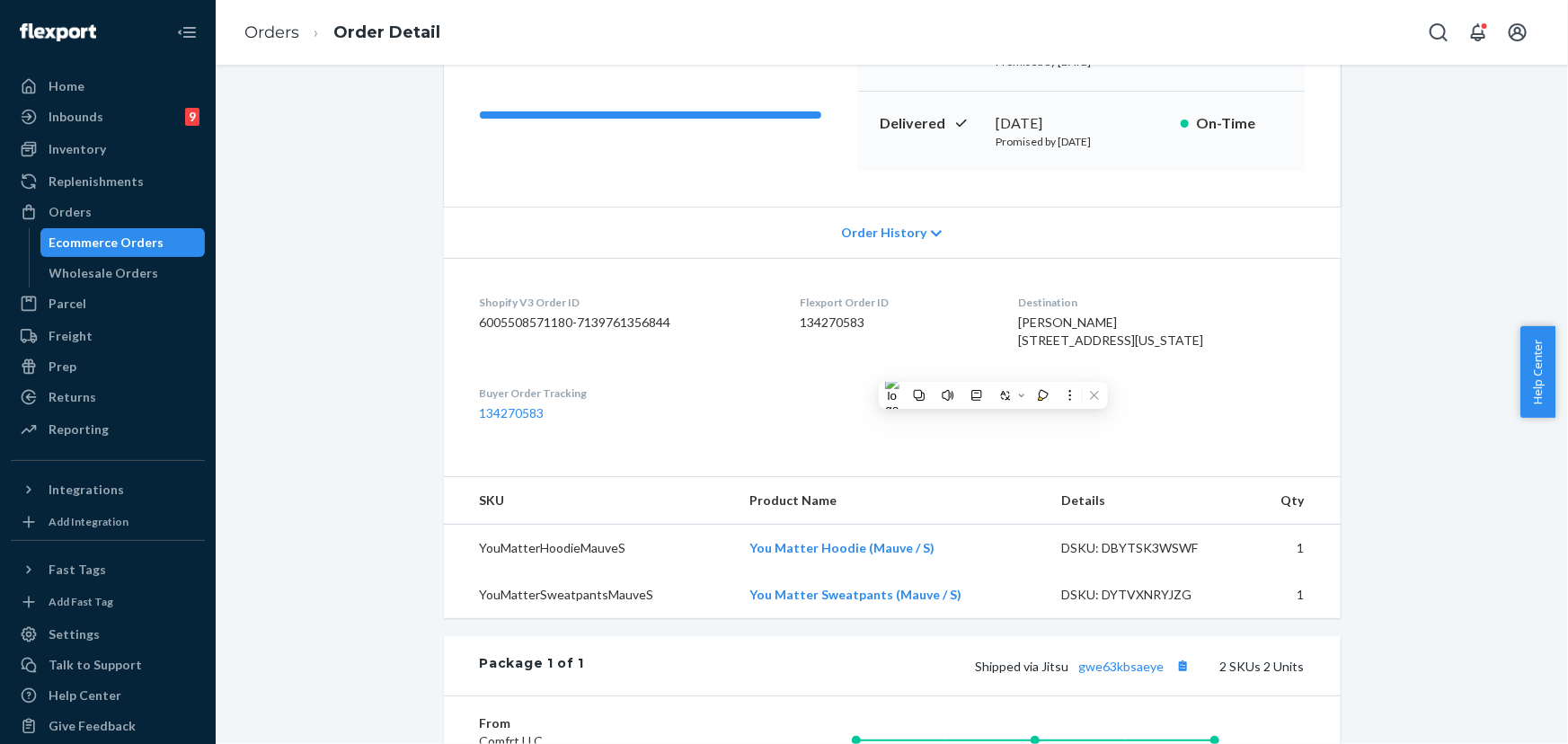
drag, startPoint x: 1196, startPoint y: 362, endPoint x: 1040, endPoint y: 343, distance: 157.2
click at [1040, 343] on div "[PERSON_NAME] [STREET_ADDRESS][US_STATE]" at bounding box center [1162, 331] width 286 height 36
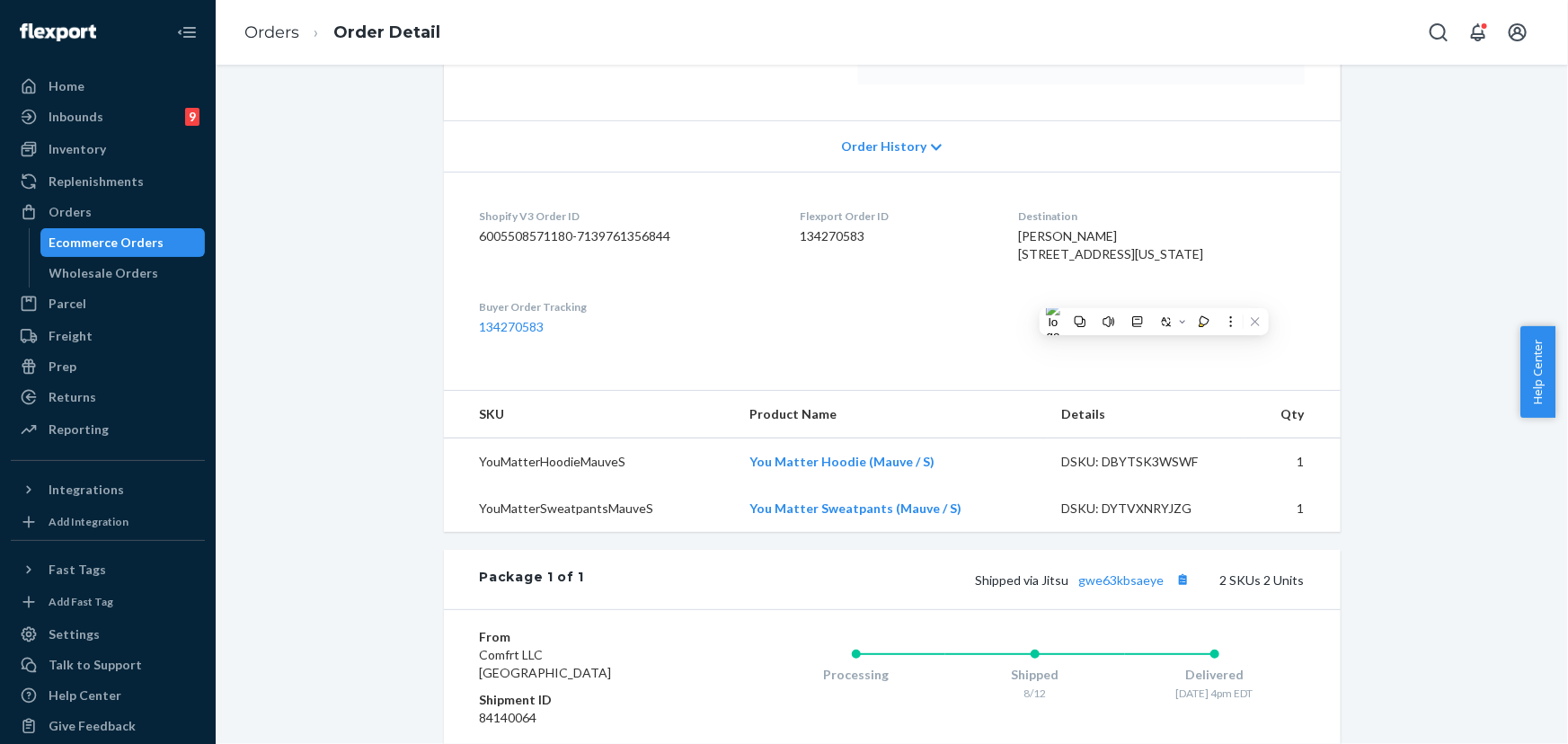
scroll to position [571, 0]
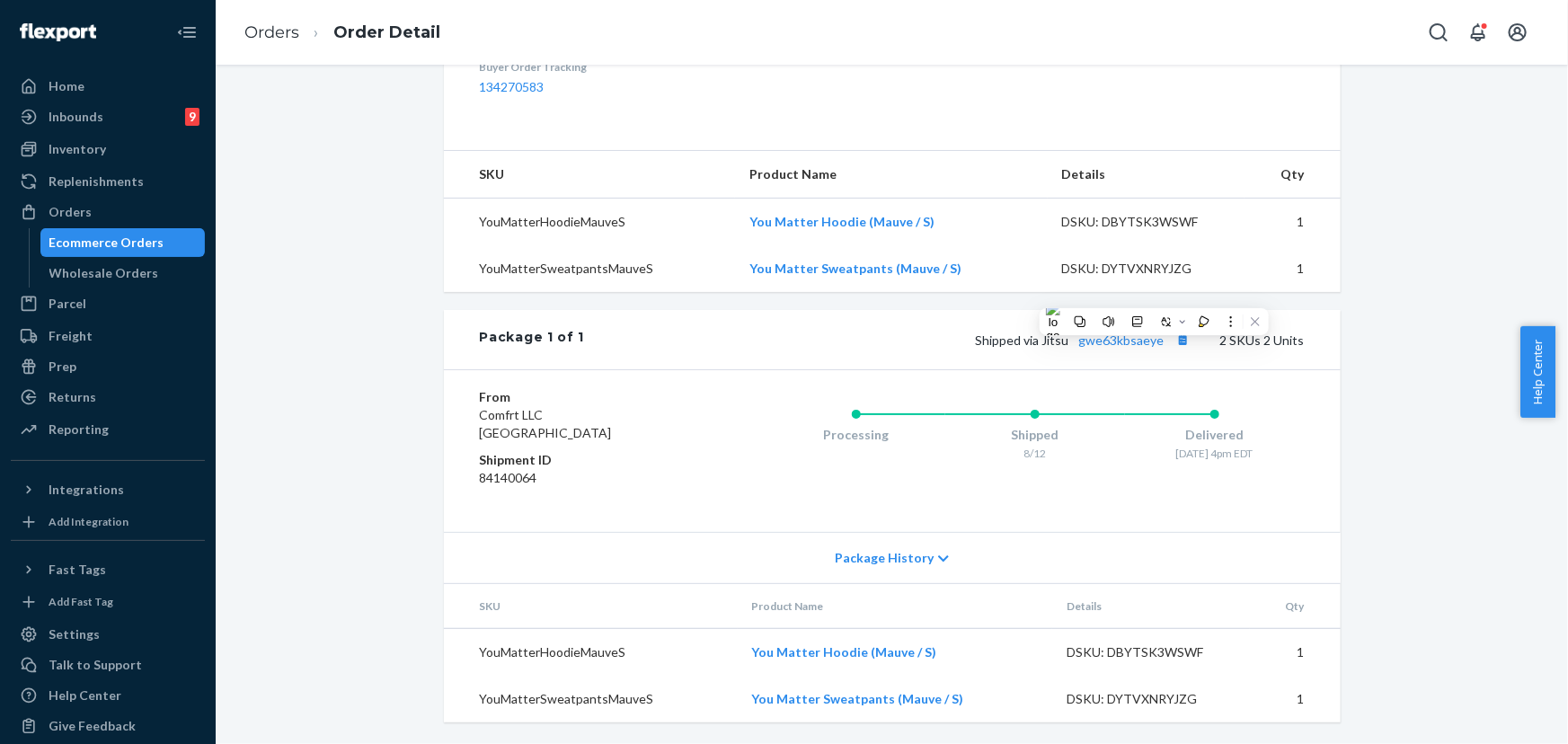
click at [331, 307] on div "Shopify Order # #254692472 • Standard / $10.60 View Details Submit Claim Create…" at bounding box center [892, 132] width 1325 height 1223
drag, startPoint x: 1164, startPoint y: 378, endPoint x: 1045, endPoint y: 375, distance: 119.0
click at [1045, 347] on span "Shipped via Jitsu gwe63kbsaeye" at bounding box center [1085, 340] width 219 height 15
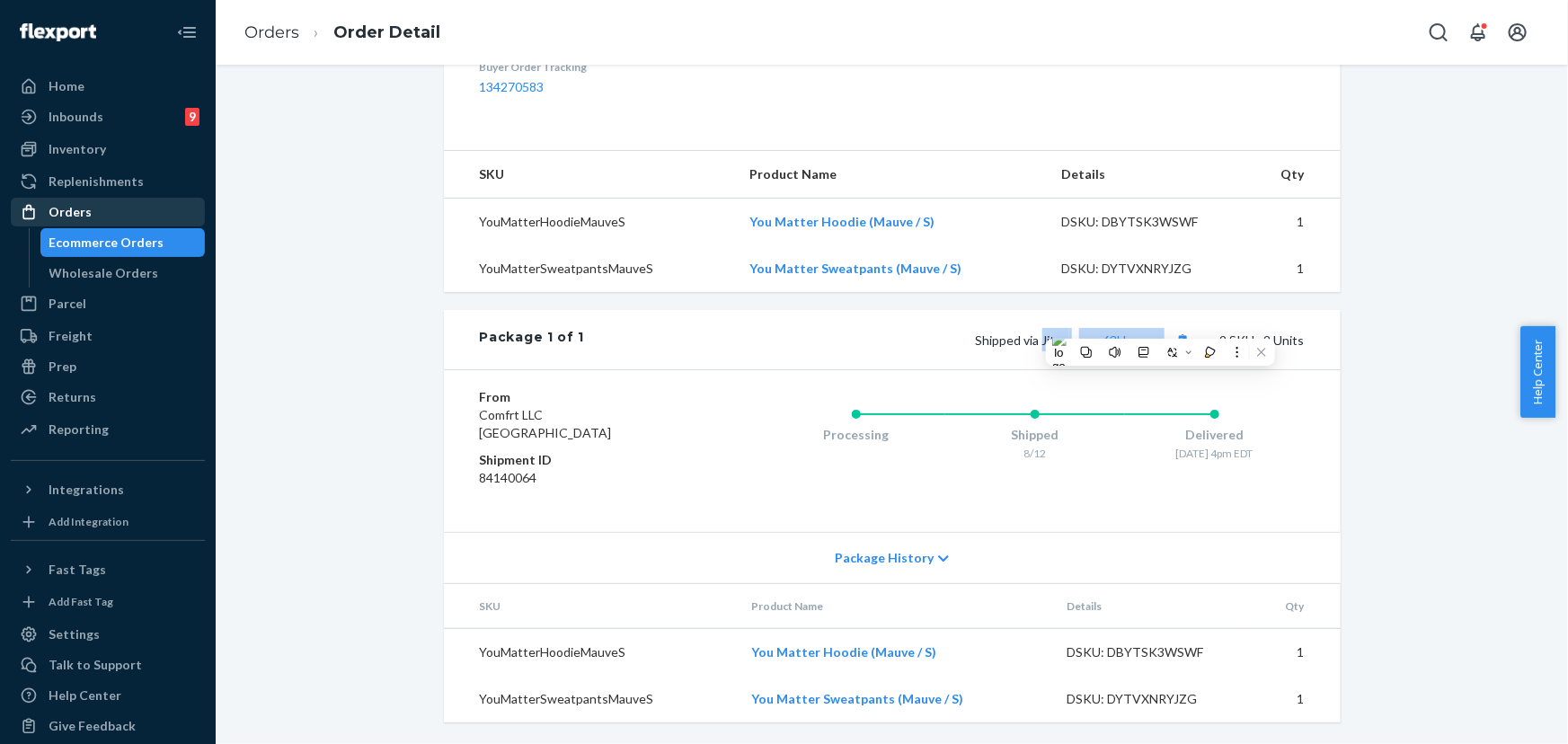
drag, startPoint x: 77, startPoint y: 228, endPoint x: 77, endPoint y: 215, distance: 13.0
click at [77, 228] on link "Ecommerce Orders" at bounding box center [123, 243] width 165 height 28
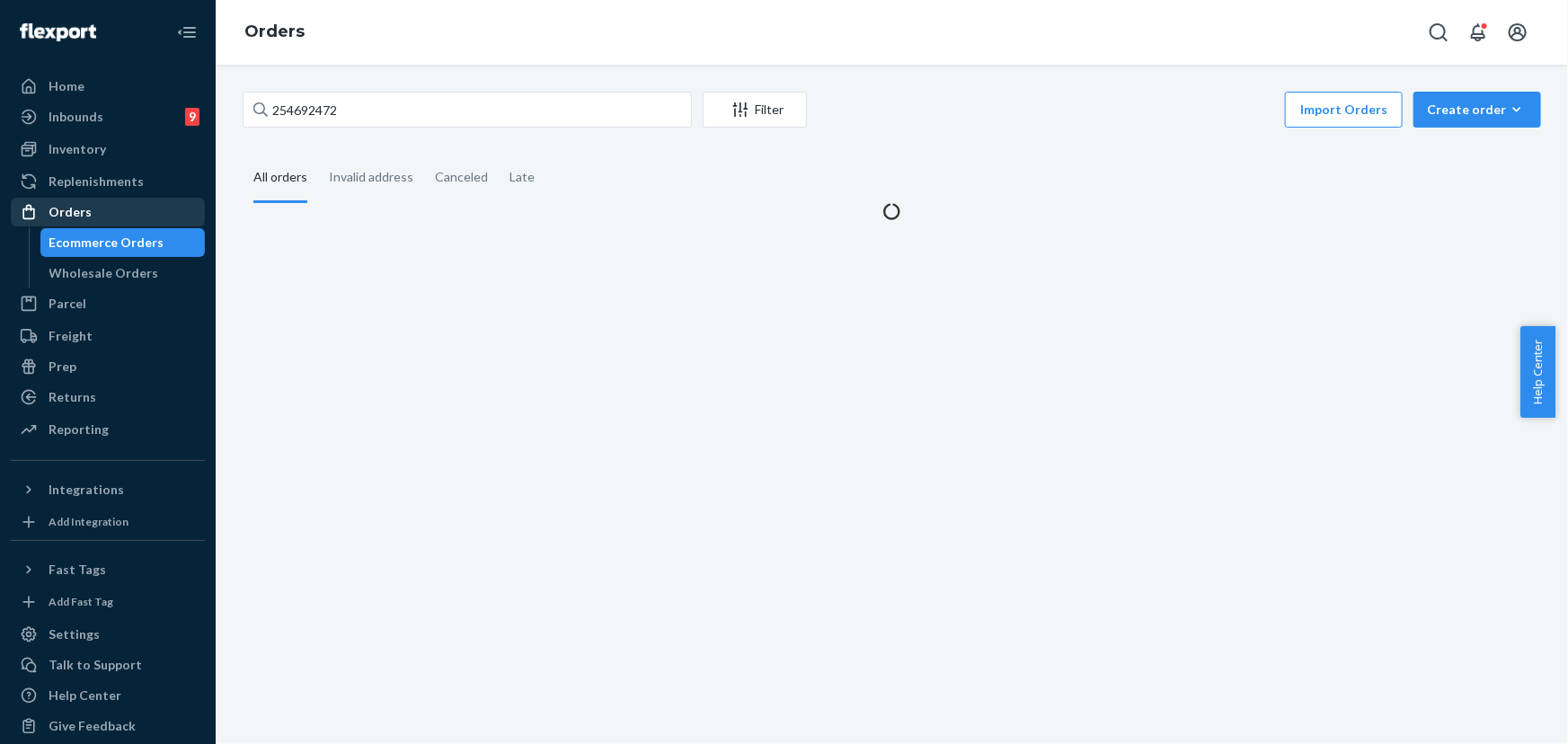
click at [77, 214] on div "Orders" at bounding box center [70, 211] width 43 height 18
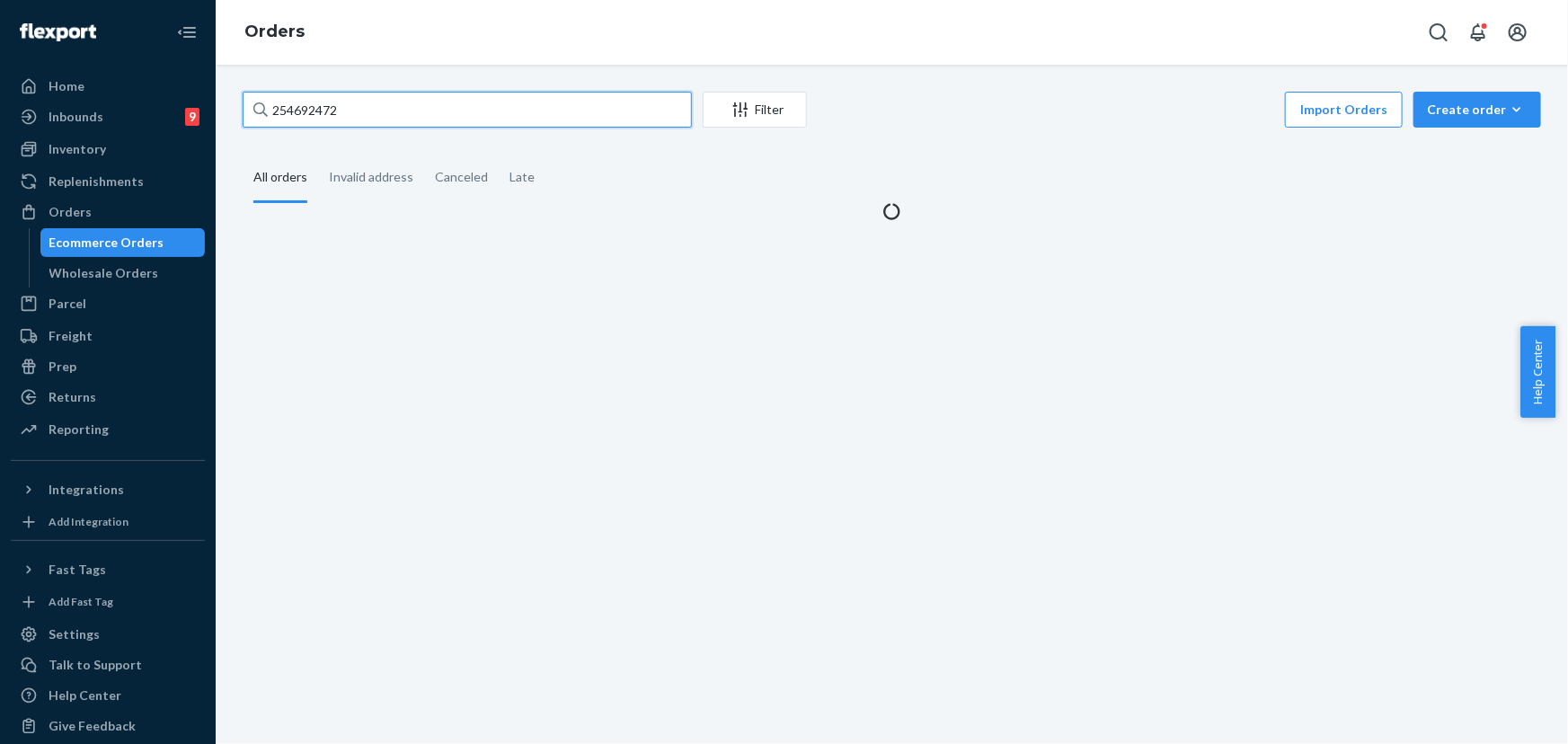
click at [368, 102] on input "254692472" at bounding box center [468, 110] width 450 height 36
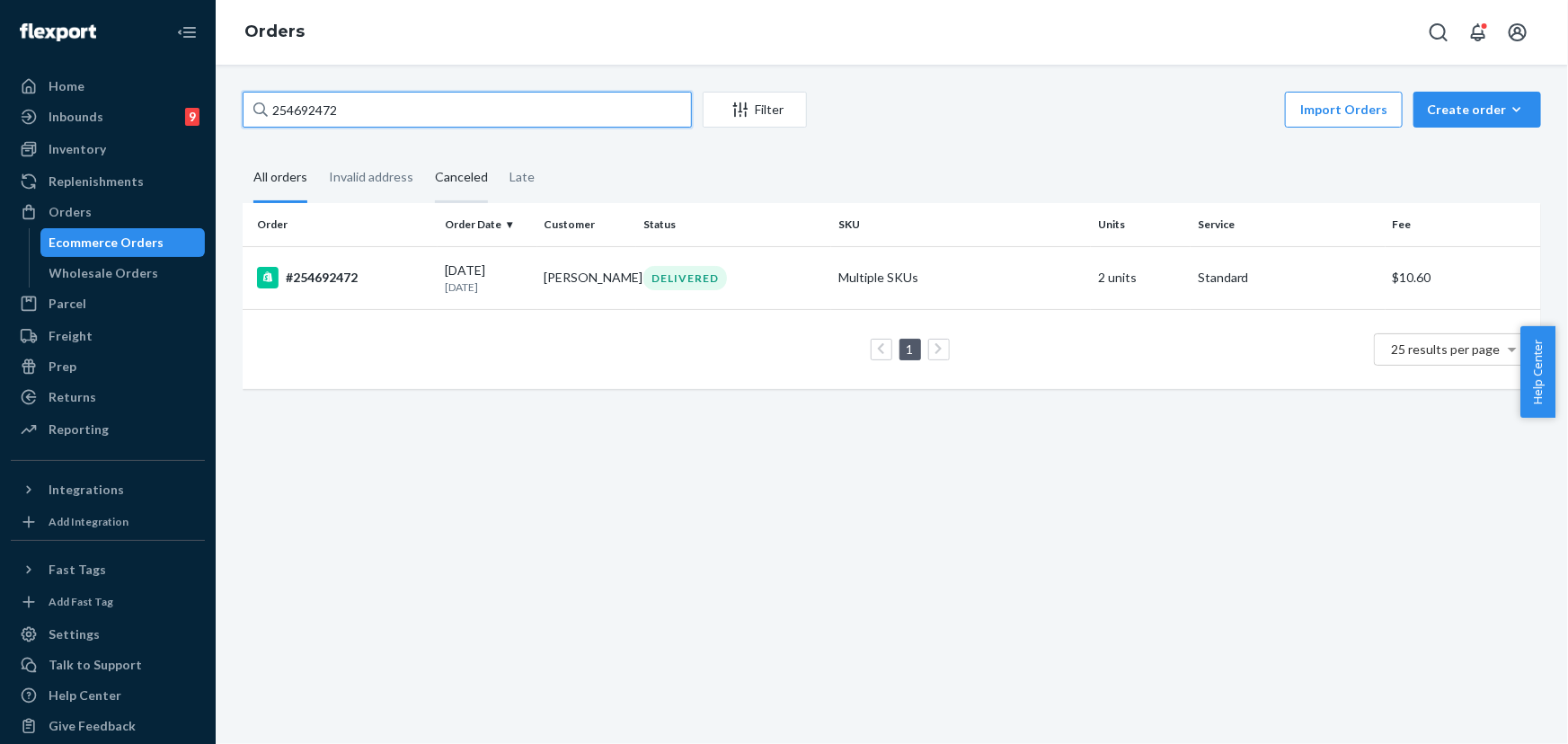
paste input "78554"
type input "254678554"
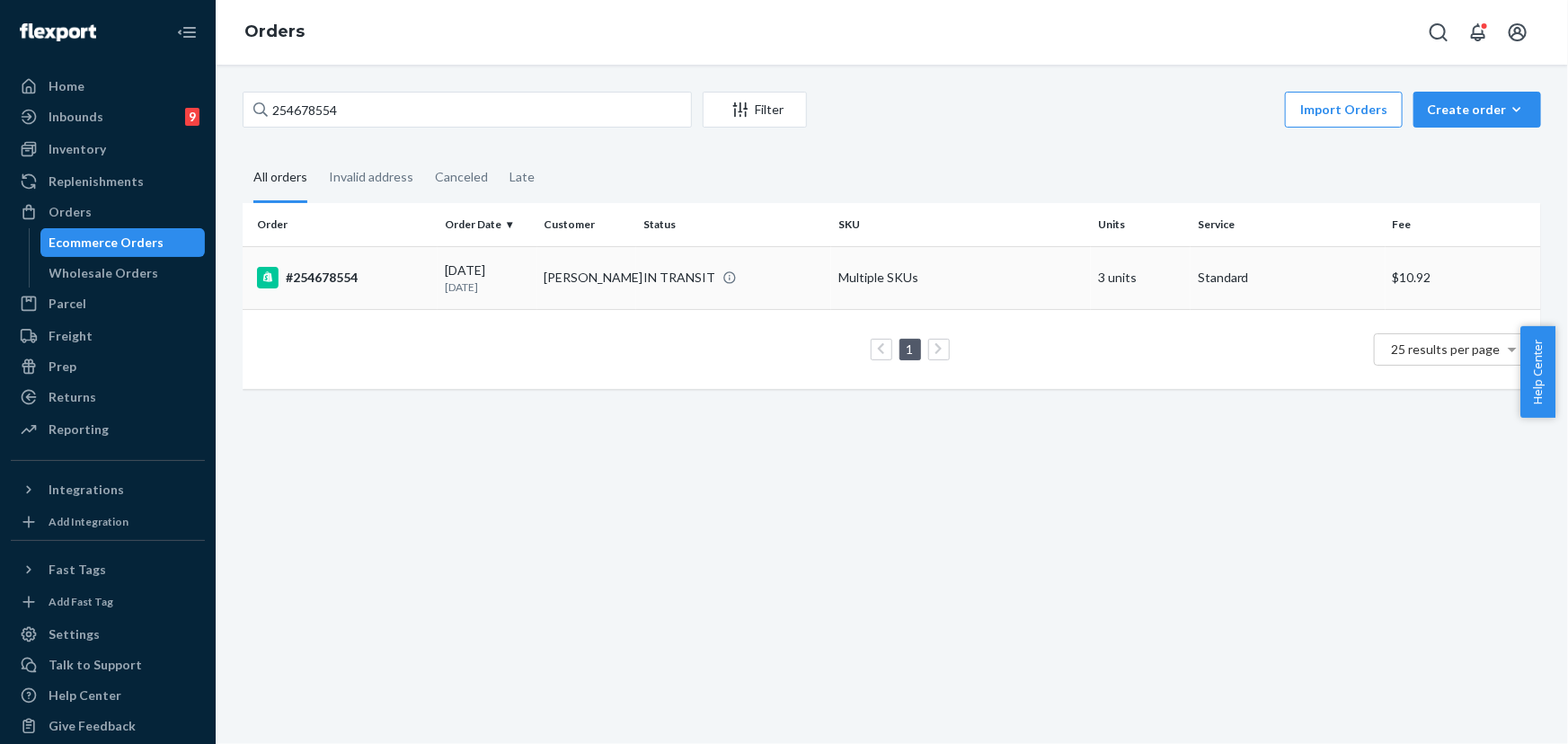
click at [683, 282] on div "IN TRANSIT" at bounding box center [679, 277] width 72 height 18
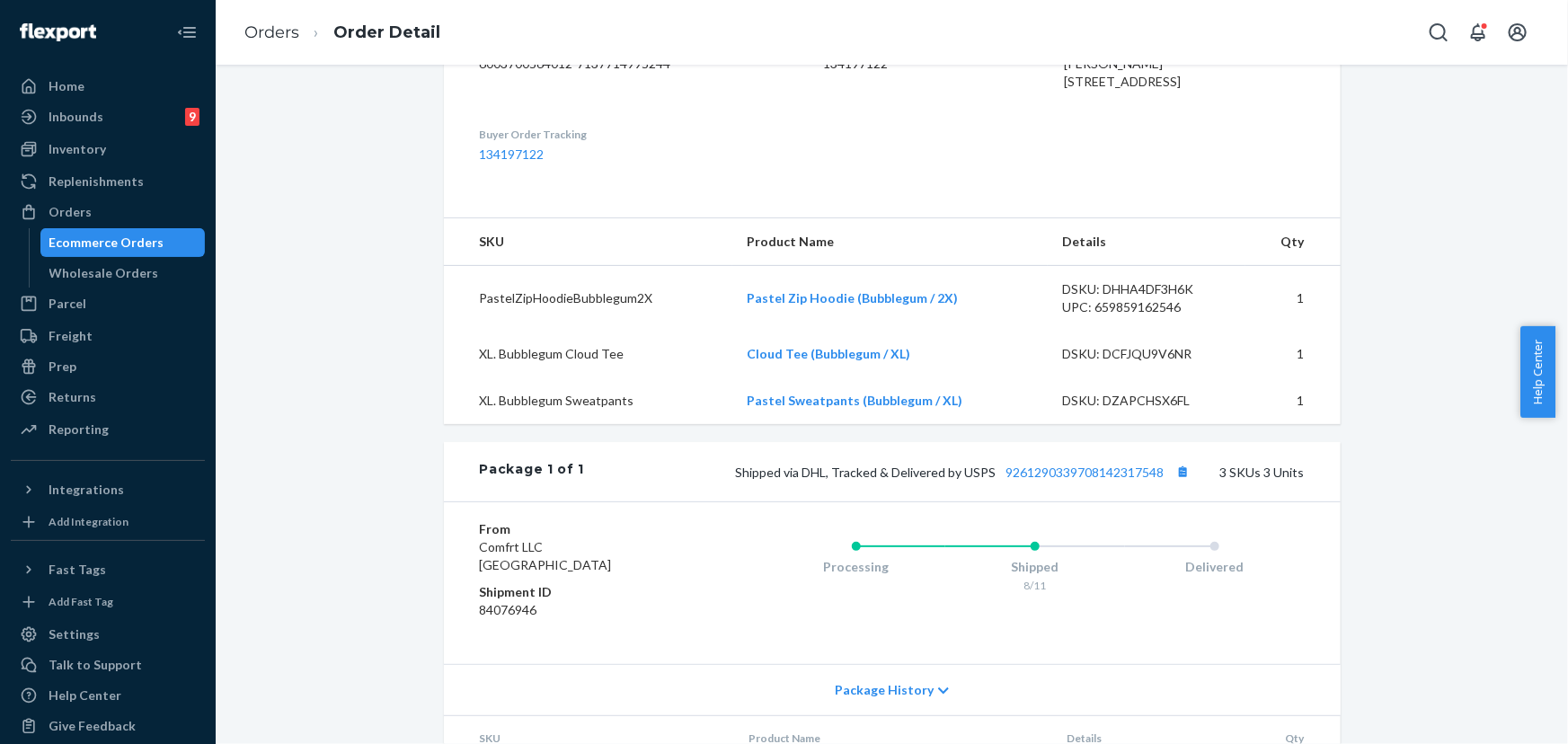
scroll to position [571, 0]
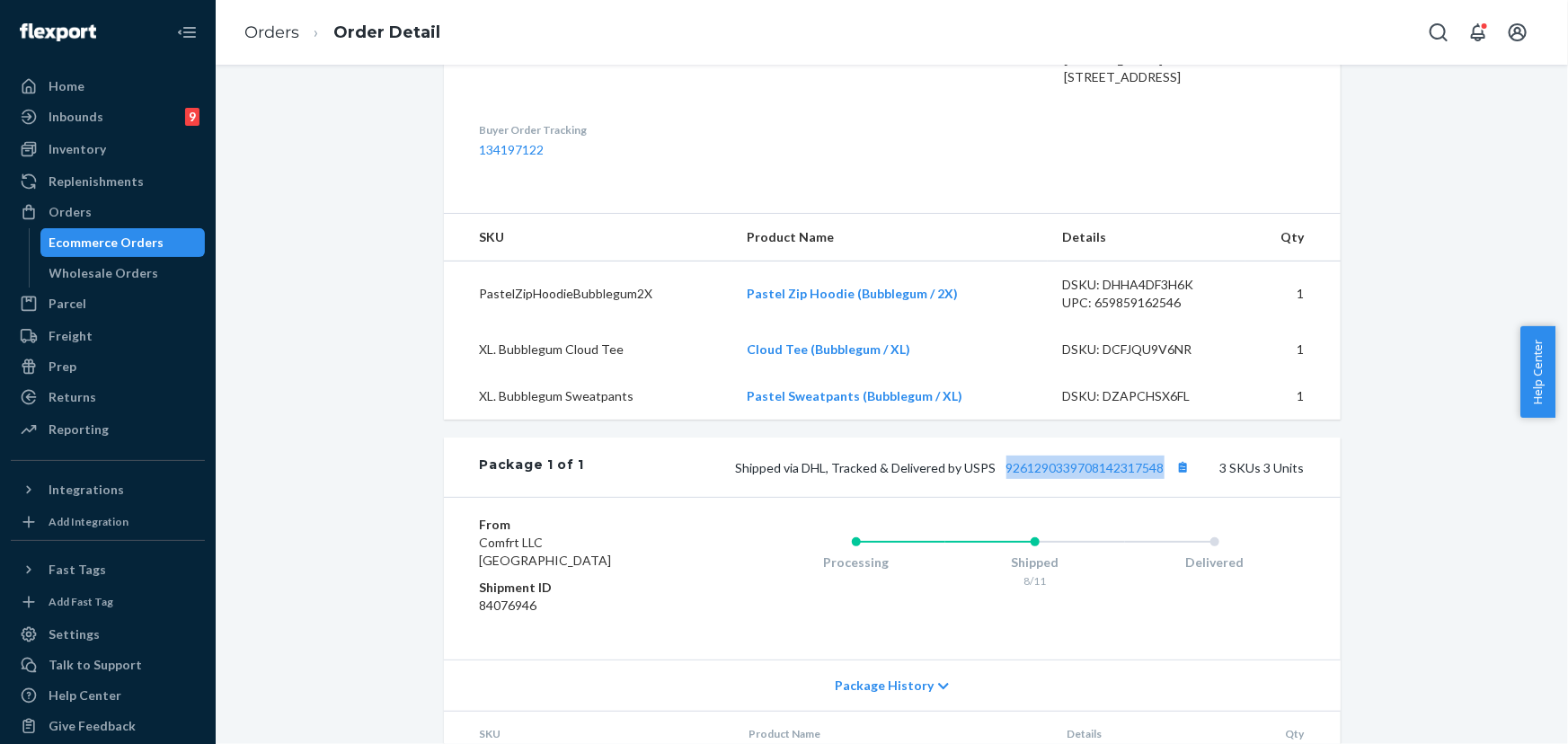
drag, startPoint x: 1165, startPoint y: 442, endPoint x: 998, endPoint y: 439, distance: 167.0
click at [998, 460] on span "Shipped via DHL, Tracked & Delivered by USPS 9261290339708142317548" at bounding box center [965, 467] width 459 height 15
drag, startPoint x: 988, startPoint y: 441, endPoint x: 804, endPoint y: 433, distance: 184.2
click at [804, 460] on span "Shipped via DHL, Tracked & Delivered by USPS 9261290339708142317548" at bounding box center [965, 467] width 459 height 15
